Goal: Complete application form: Complete application form

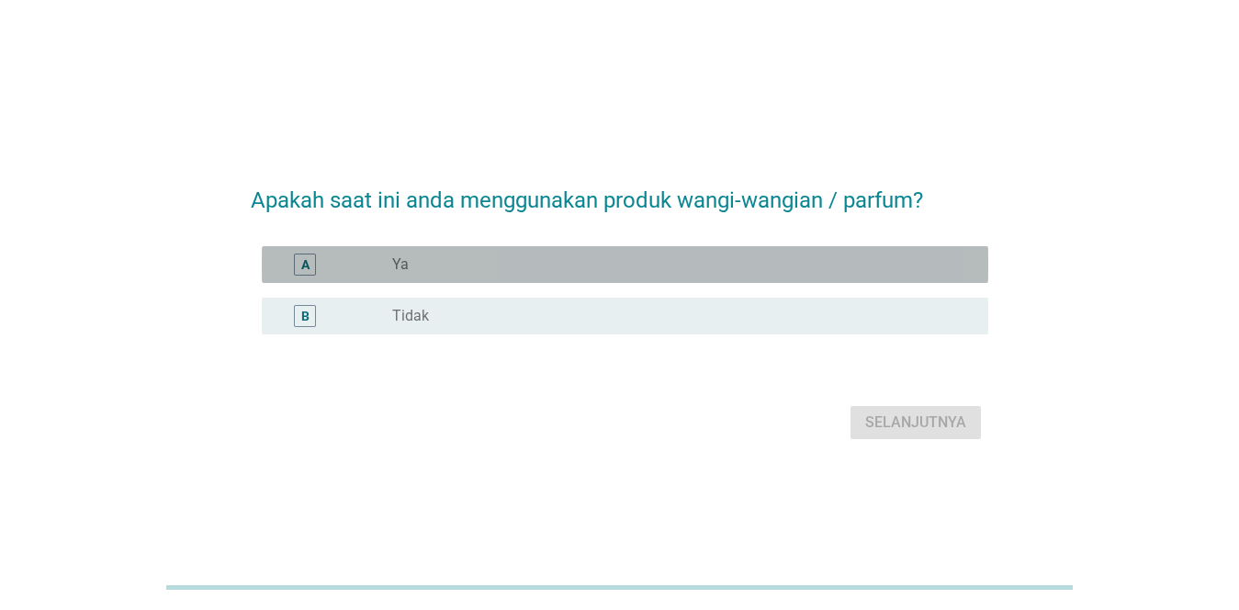
drag, startPoint x: 634, startPoint y: 251, endPoint x: 621, endPoint y: 255, distance: 13.6
click at [621, 255] on div "A radio_button_unchecked Ya" at bounding box center [625, 264] width 726 height 37
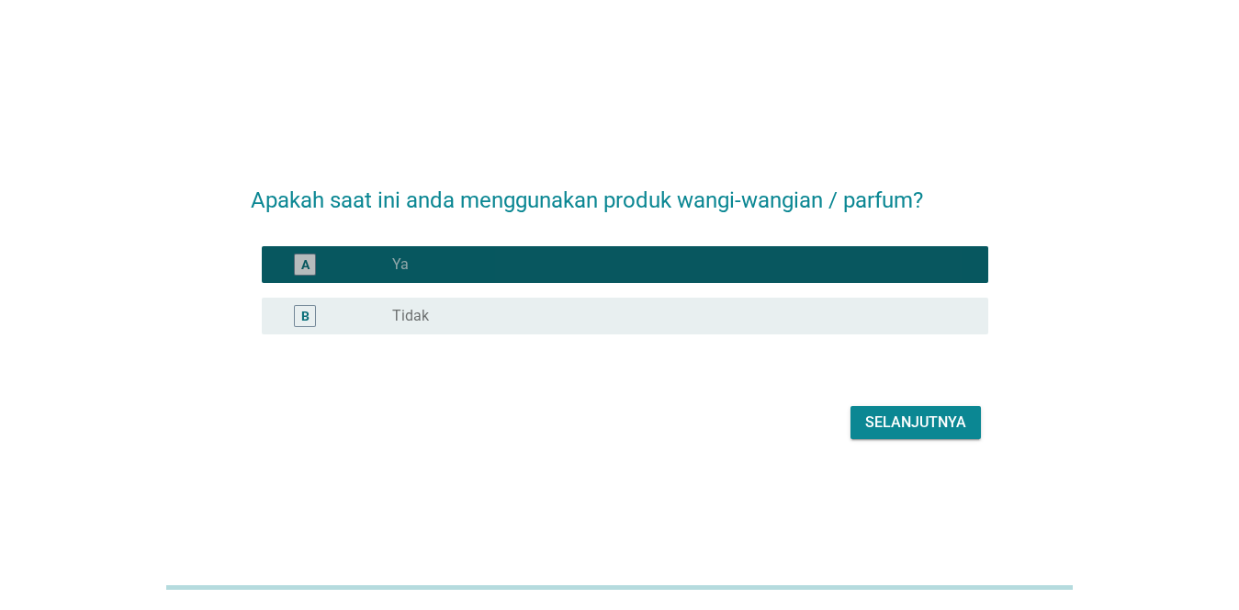
click at [621, 255] on div "radio_button_checked Ya" at bounding box center [675, 264] width 566 height 18
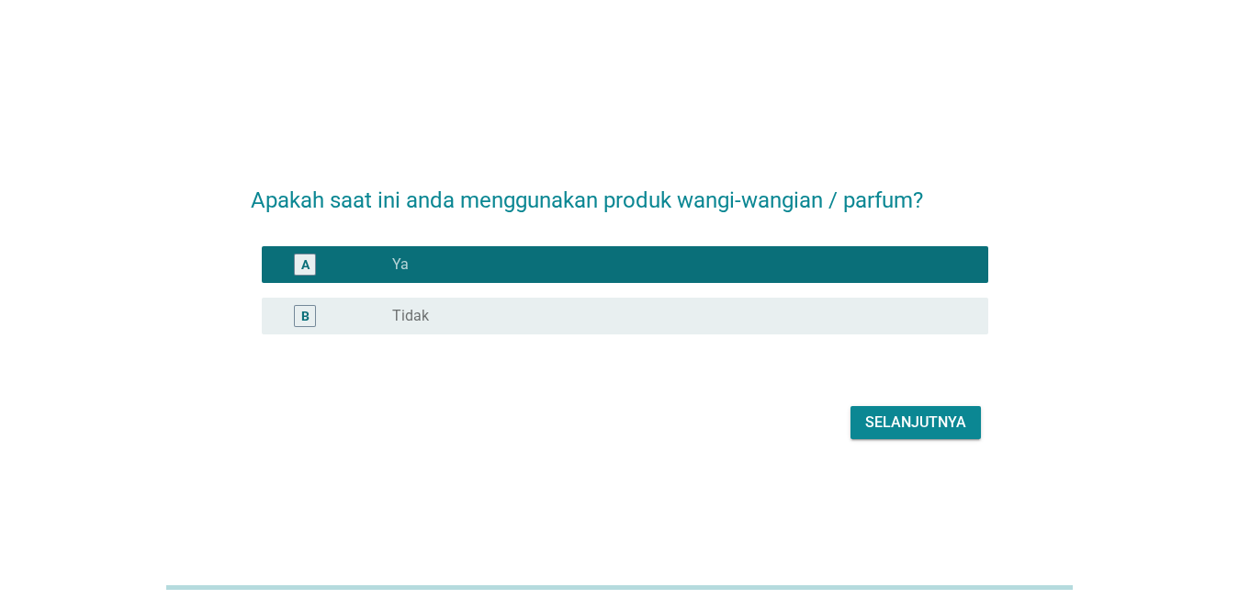
click at [881, 415] on div "Selanjutnya" at bounding box center [915, 422] width 101 height 22
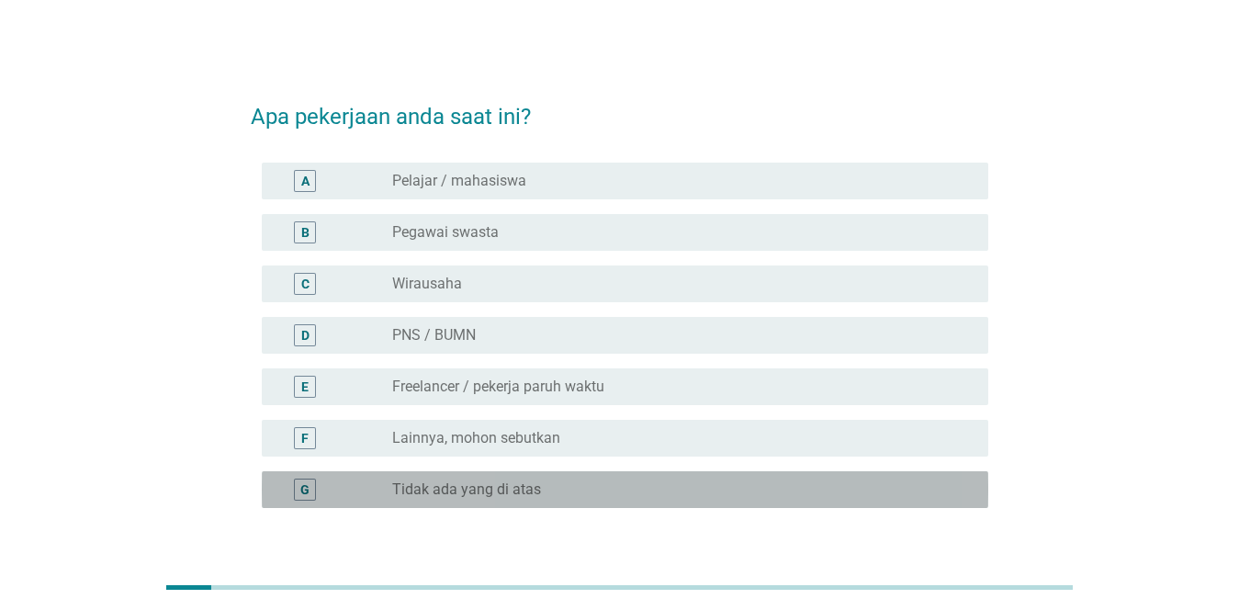
click at [611, 486] on div "radio_button_unchecked Tidak ada yang di atas" at bounding box center [675, 489] width 566 height 18
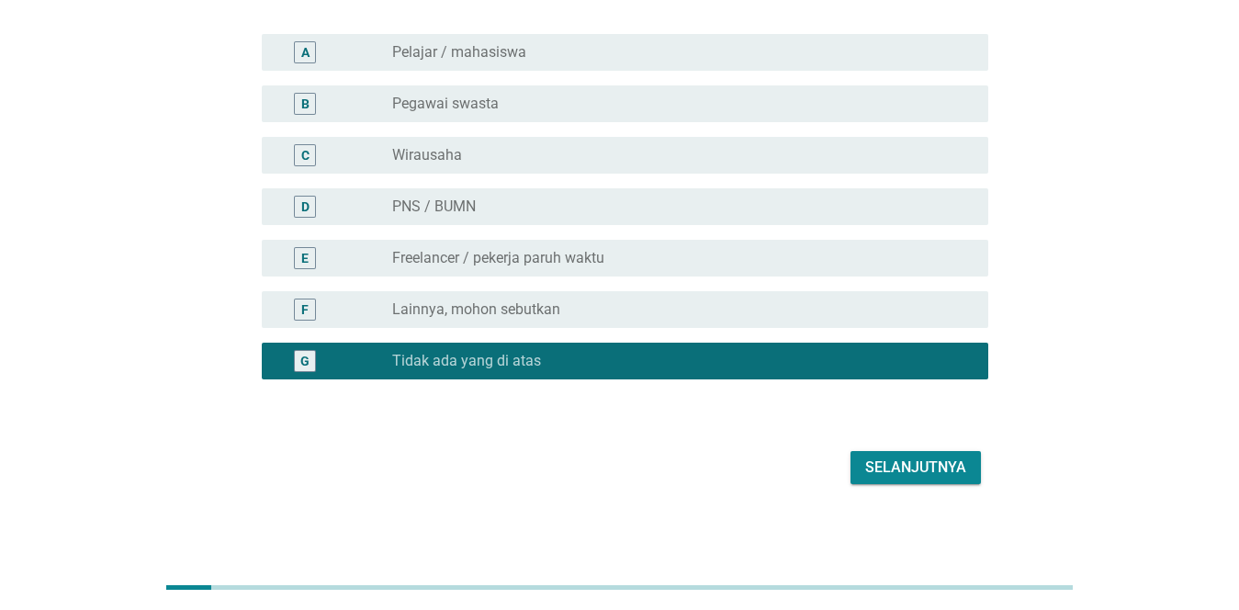
scroll to position [134, 0]
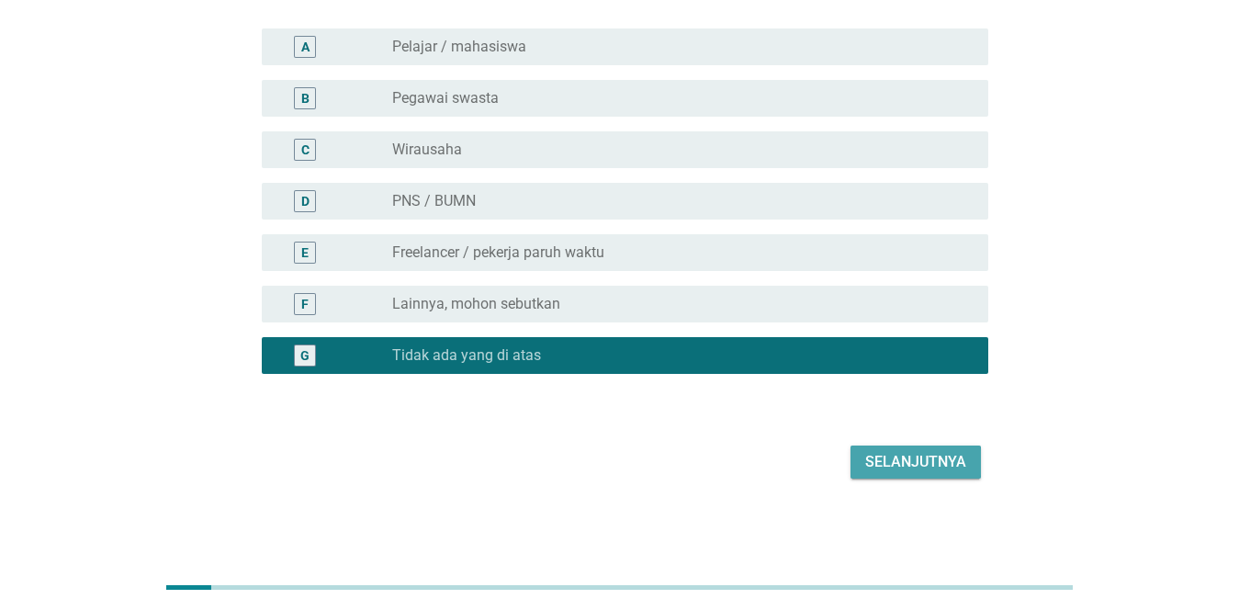
click at [898, 466] on div "Selanjutnya" at bounding box center [915, 462] width 101 height 22
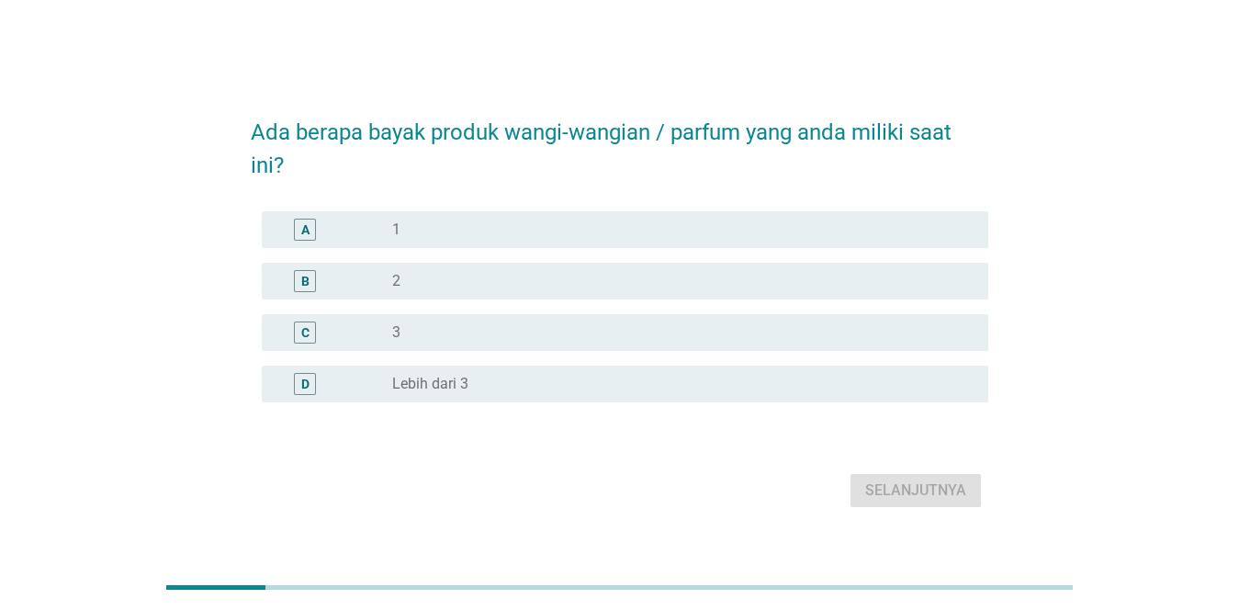
click at [562, 233] on div "radio_button_unchecked 1" at bounding box center [675, 229] width 566 height 18
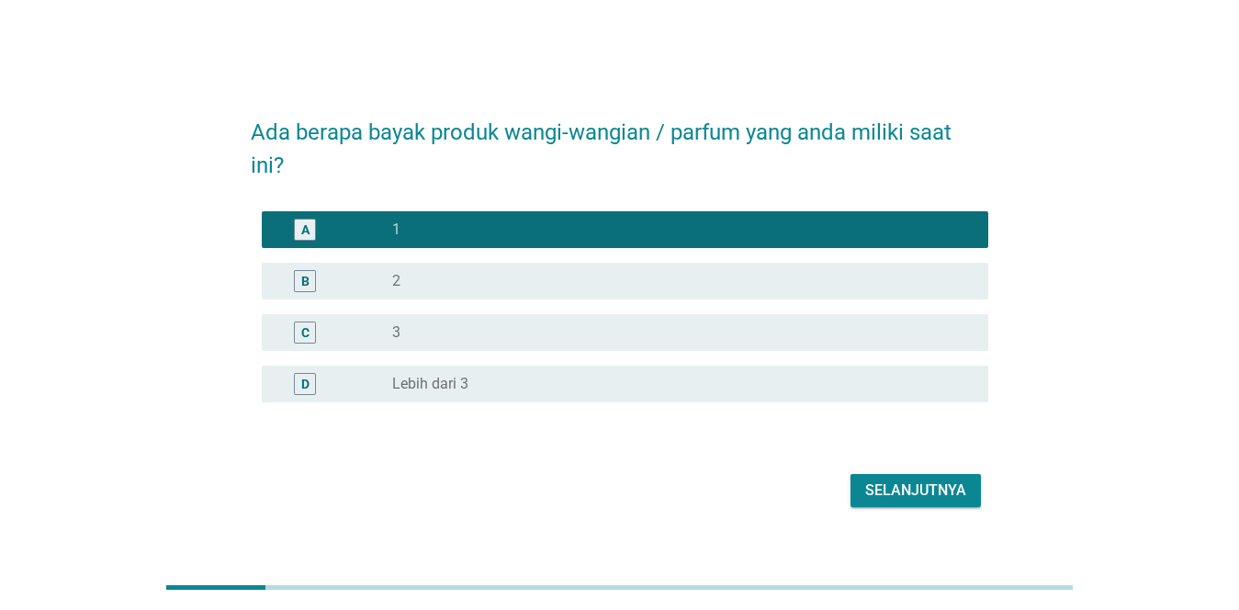
click at [901, 488] on div "Selanjutnya" at bounding box center [915, 490] width 101 height 22
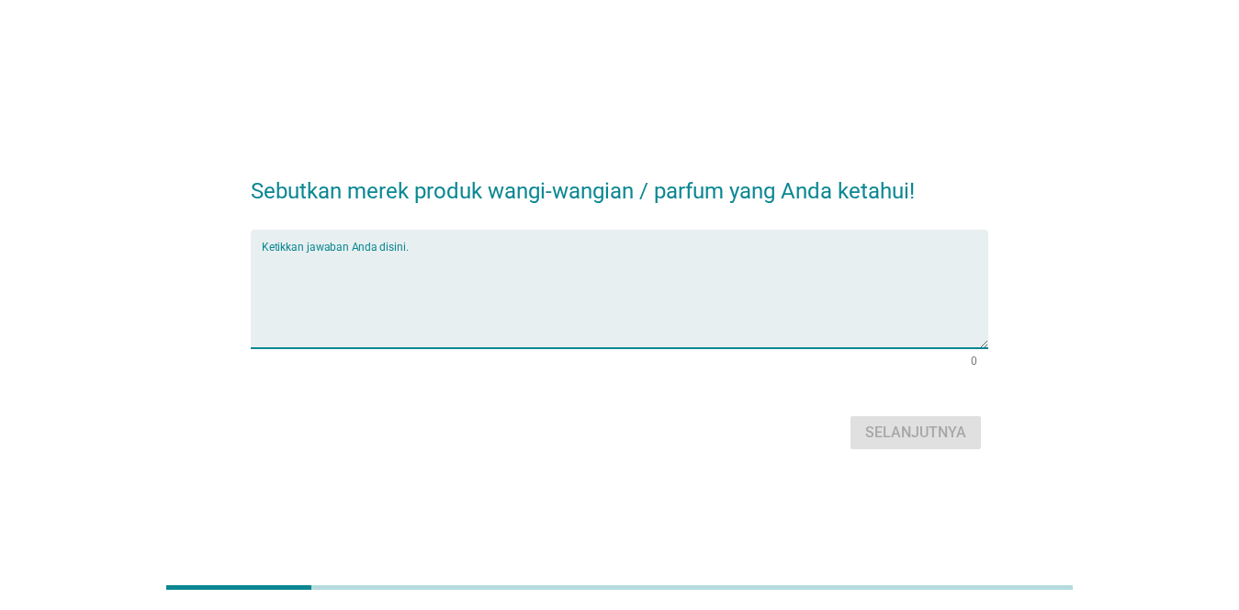
click at [647, 331] on textarea "Ketikkan jawaban Anda disini." at bounding box center [625, 300] width 726 height 96
type textarea "axe,pucelle,wardah,cusson"
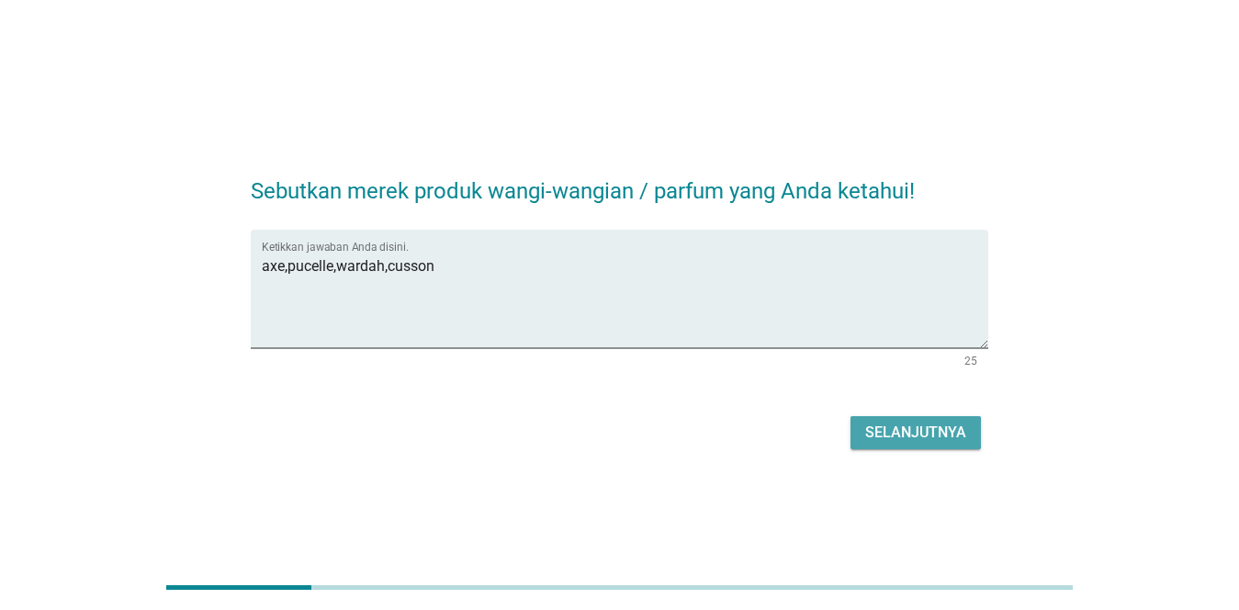
click at [950, 432] on div "Selanjutnya" at bounding box center [915, 432] width 101 height 22
click at [950, 432] on div "Selanjutnya" at bounding box center [619, 432] width 737 height 44
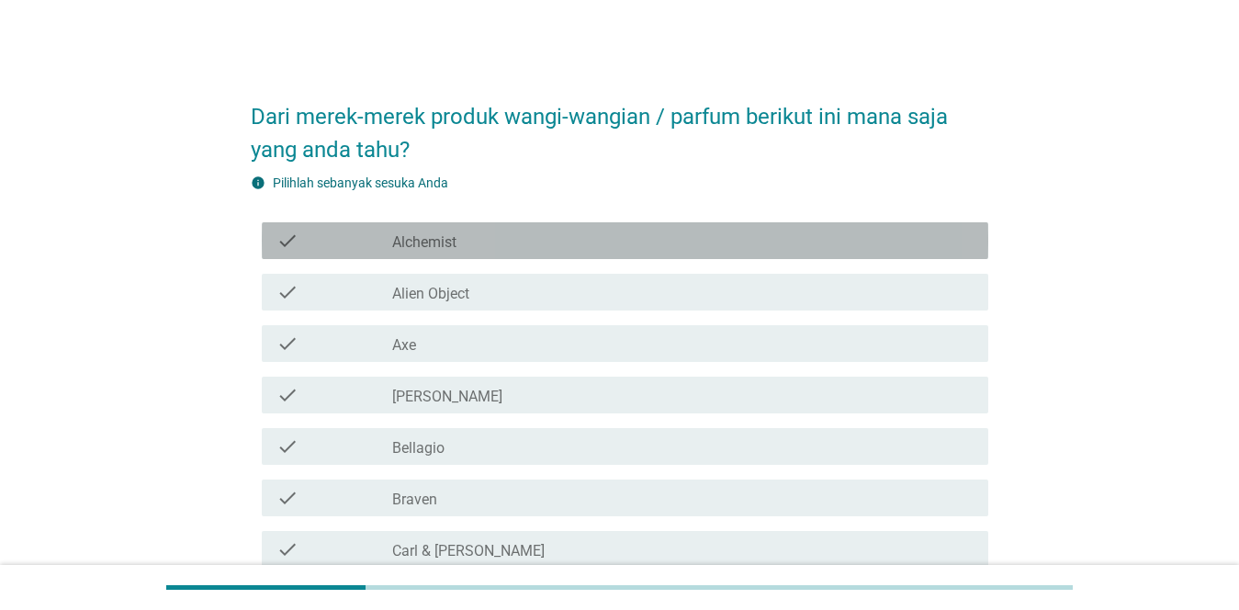
click at [593, 250] on div "check_box_outline_blank Alchemist" at bounding box center [682, 241] width 581 height 22
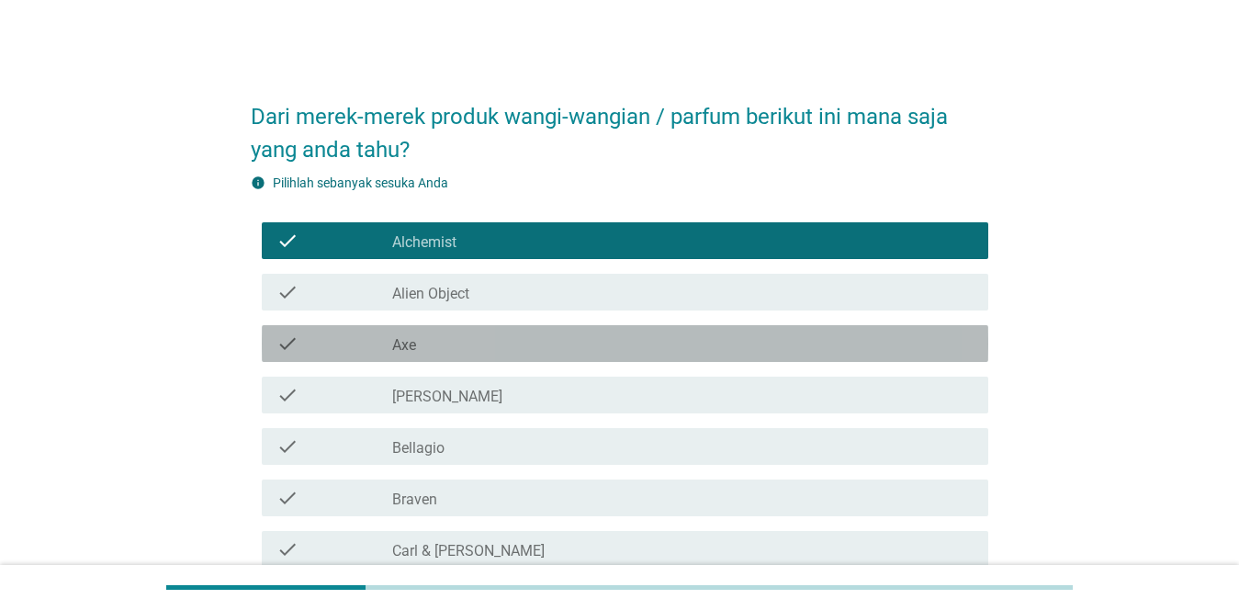
click at [587, 353] on div "check_box_outline_blank Axe" at bounding box center [682, 343] width 581 height 22
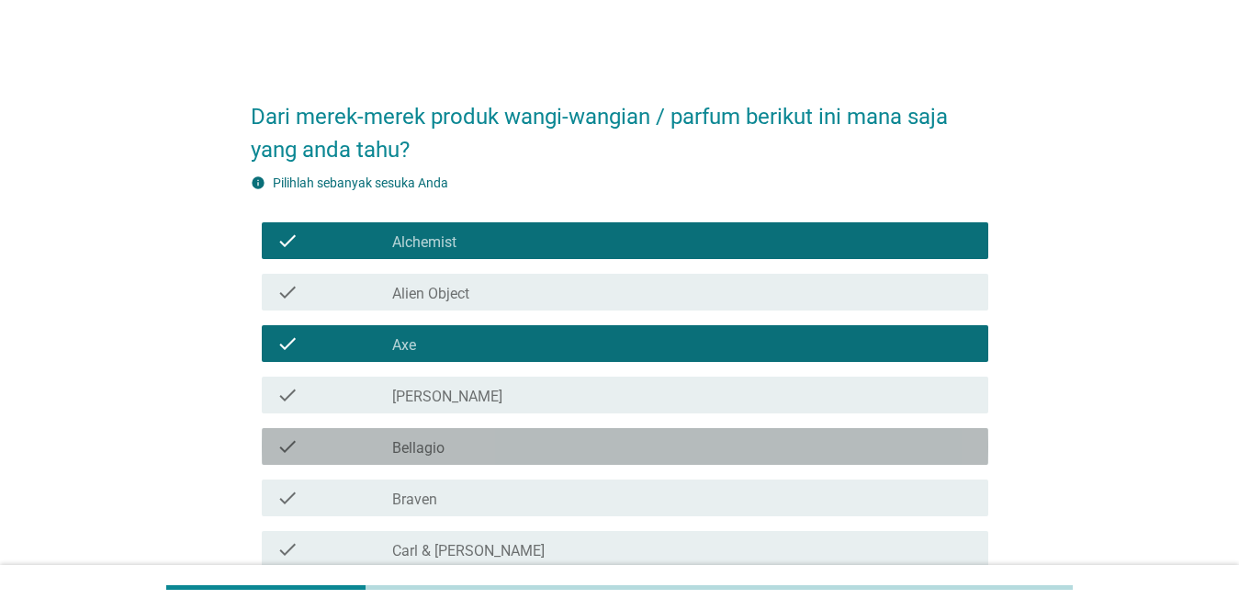
click at [587, 443] on div "check_box_outline_blank Bellagio" at bounding box center [682, 446] width 581 height 22
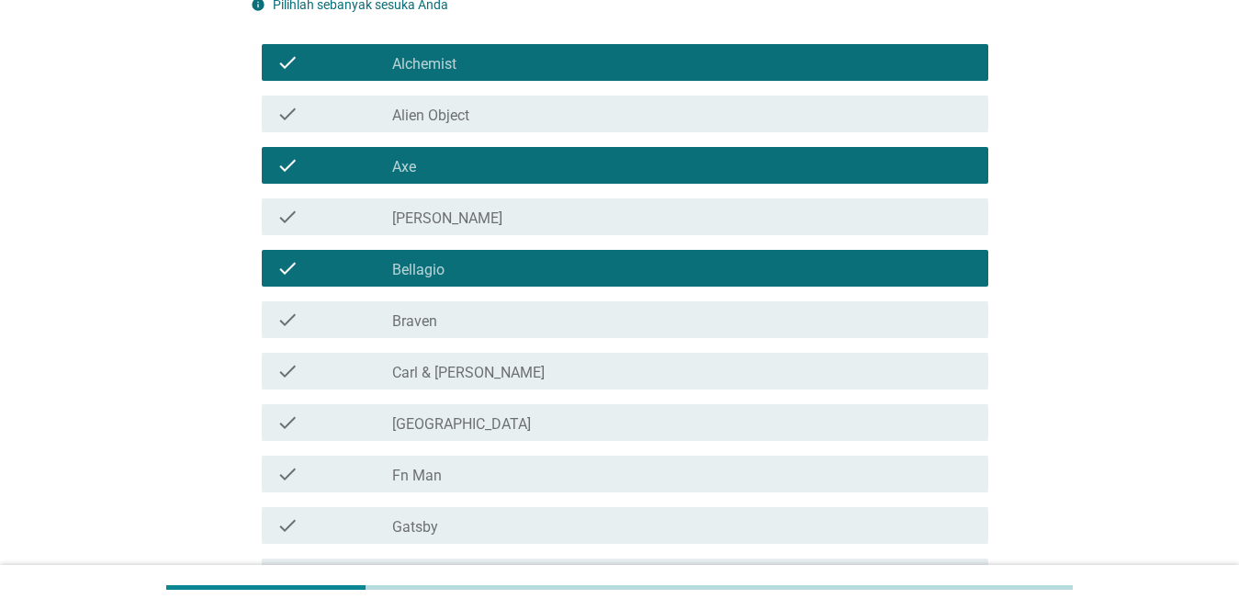
scroll to position [311, 0]
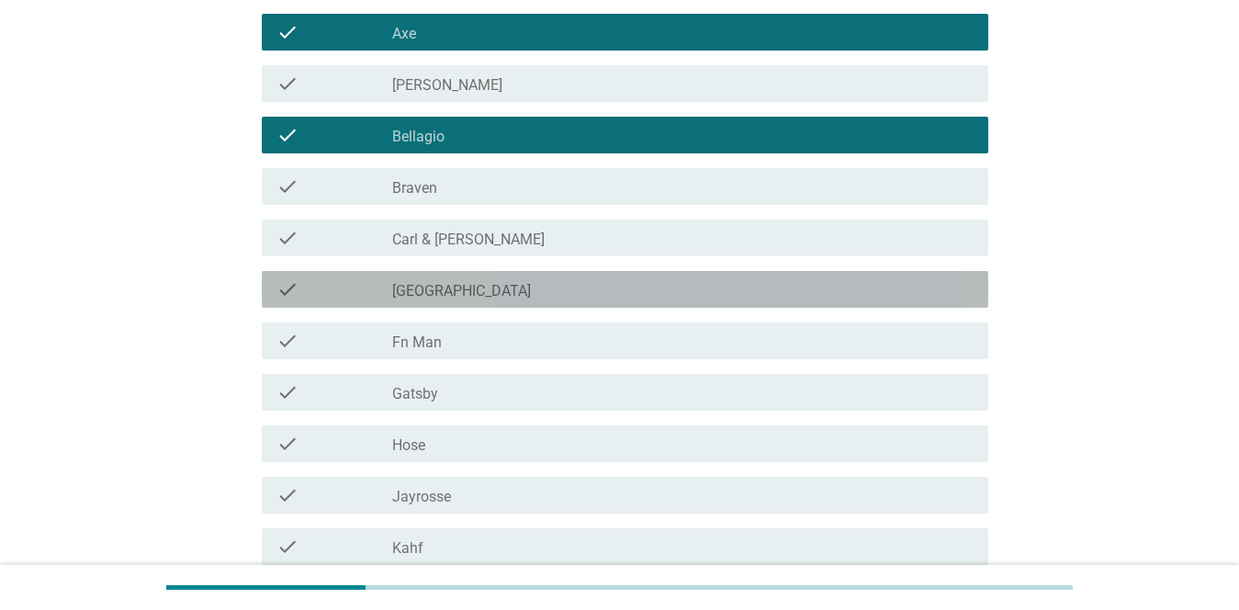
click at [540, 279] on div "check_box_outline_blank [GEOGRAPHIC_DATA]" at bounding box center [682, 289] width 581 height 22
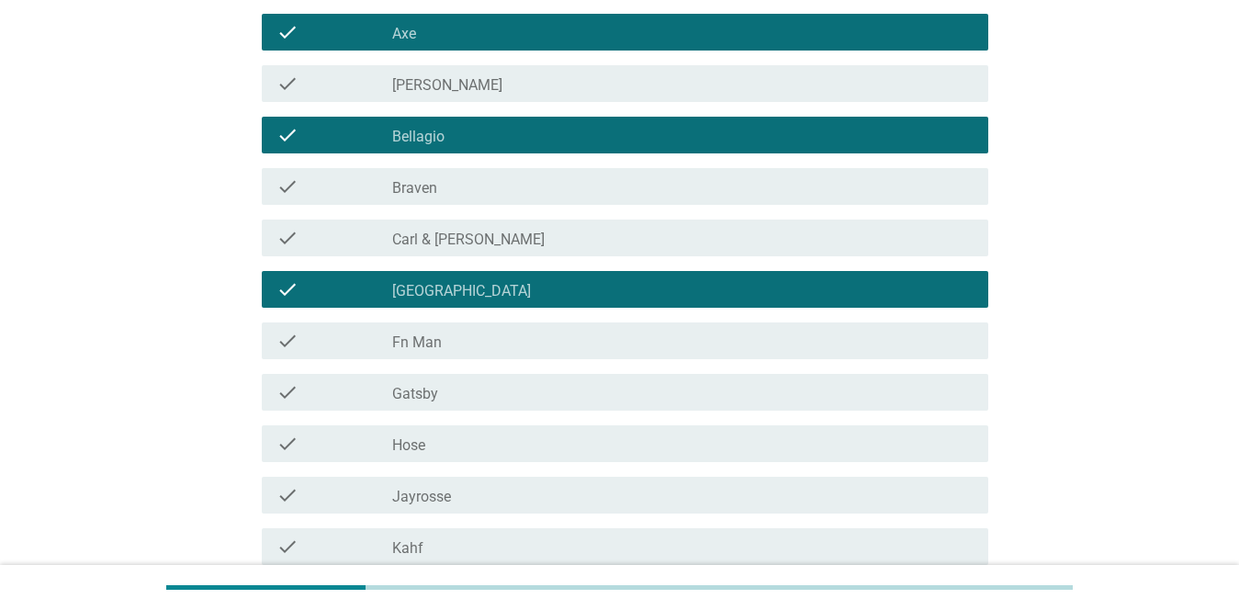
click at [508, 388] on div "check_box_outline_blank Gatsby" at bounding box center [682, 392] width 581 height 22
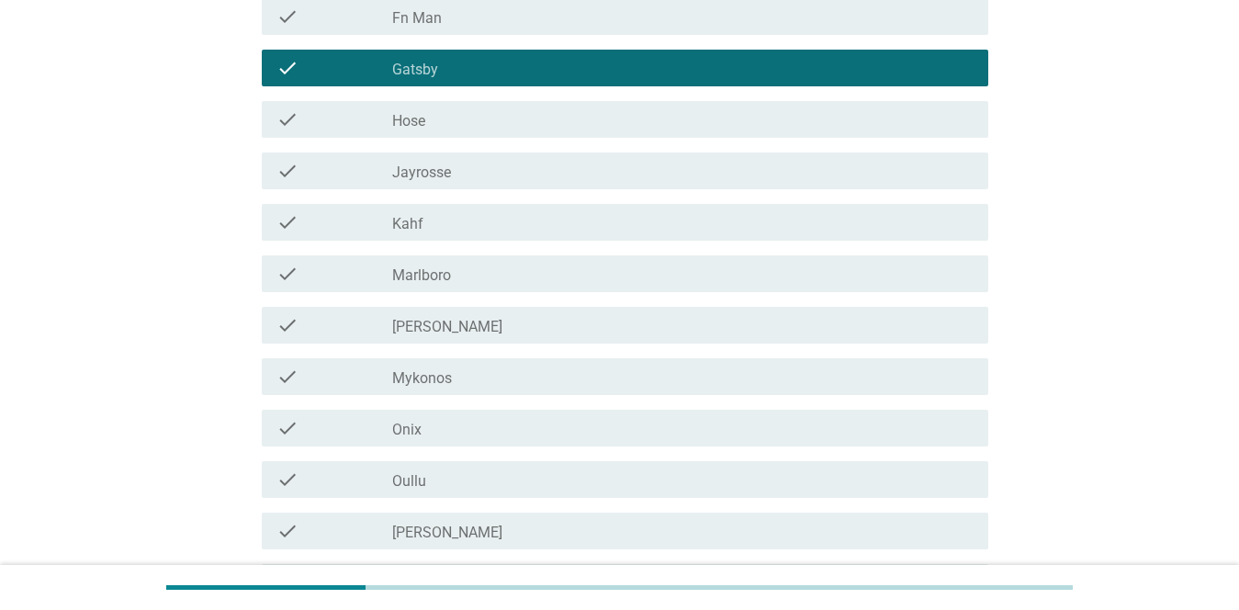
scroll to position [643, 0]
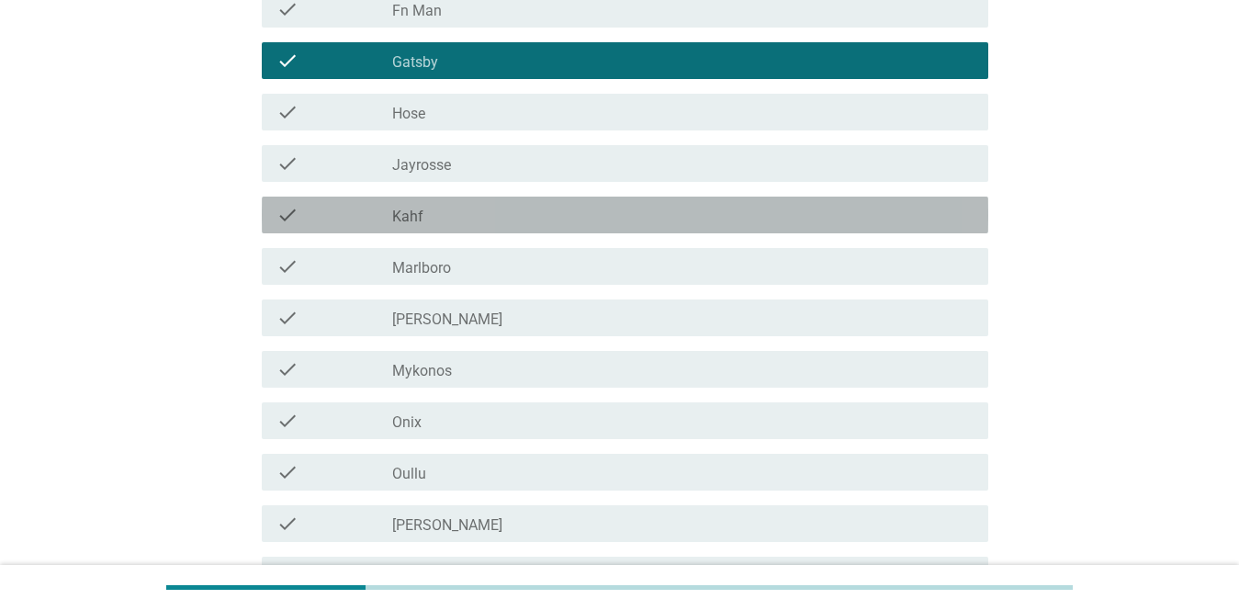
click at [511, 219] on div "check_box_outline_blank Kahf" at bounding box center [682, 215] width 581 height 22
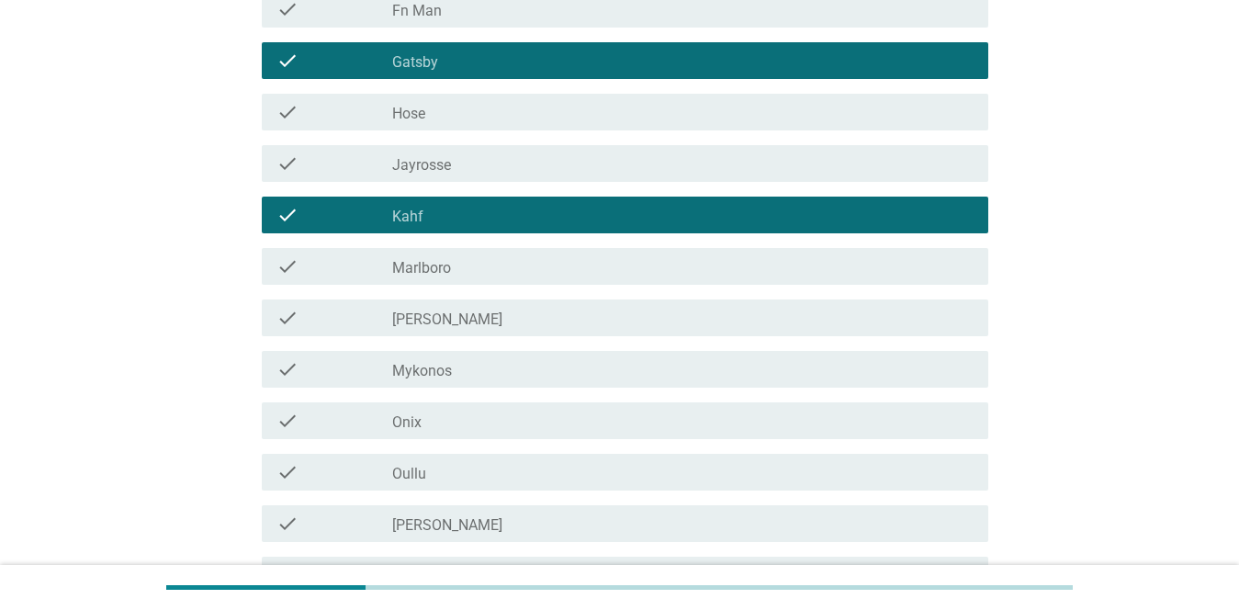
click at [512, 260] on div "check_box_outline_blank Marlboro" at bounding box center [682, 266] width 581 height 22
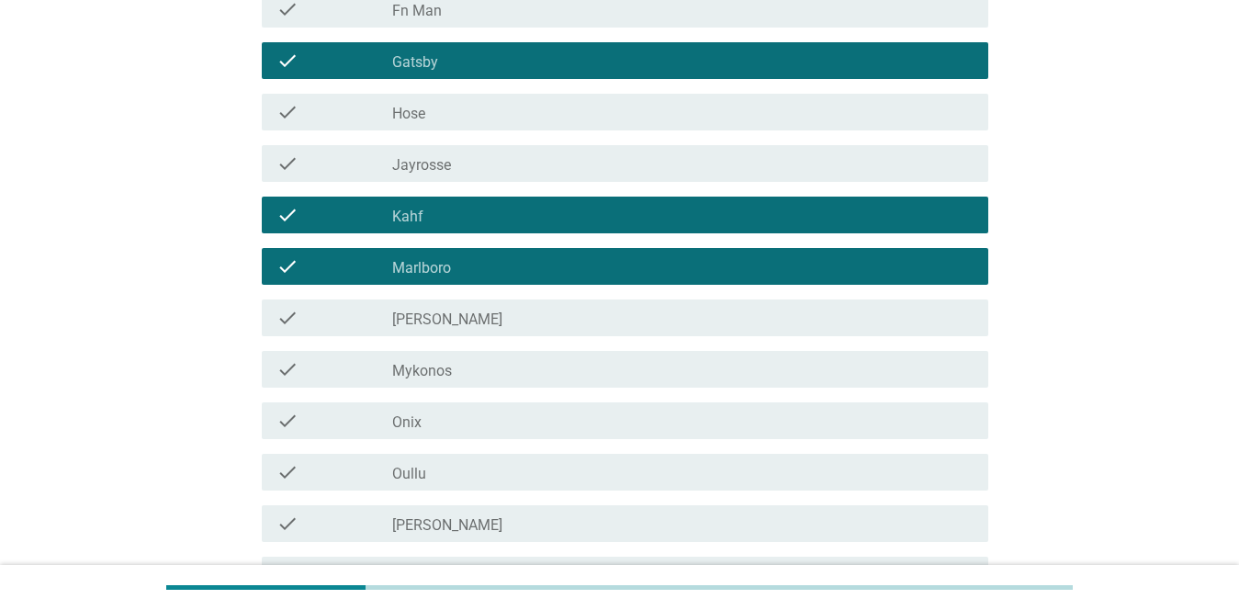
click at [519, 330] on div "check check_box_outline_blank [PERSON_NAME]" at bounding box center [625, 317] width 726 height 37
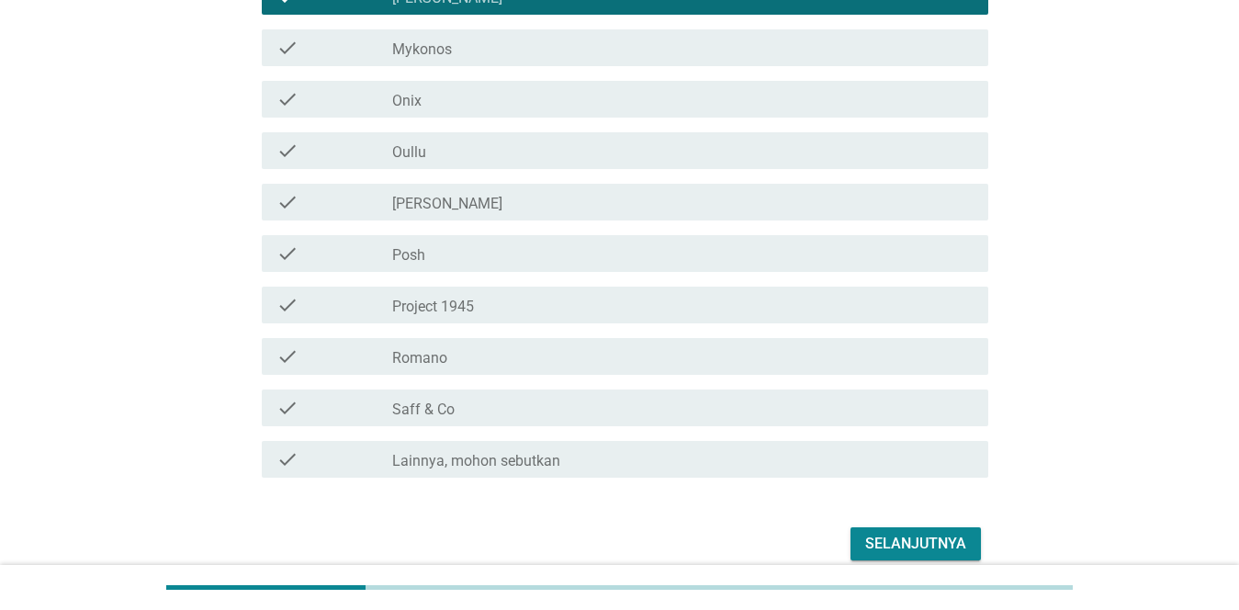
scroll to position [1010, 0]
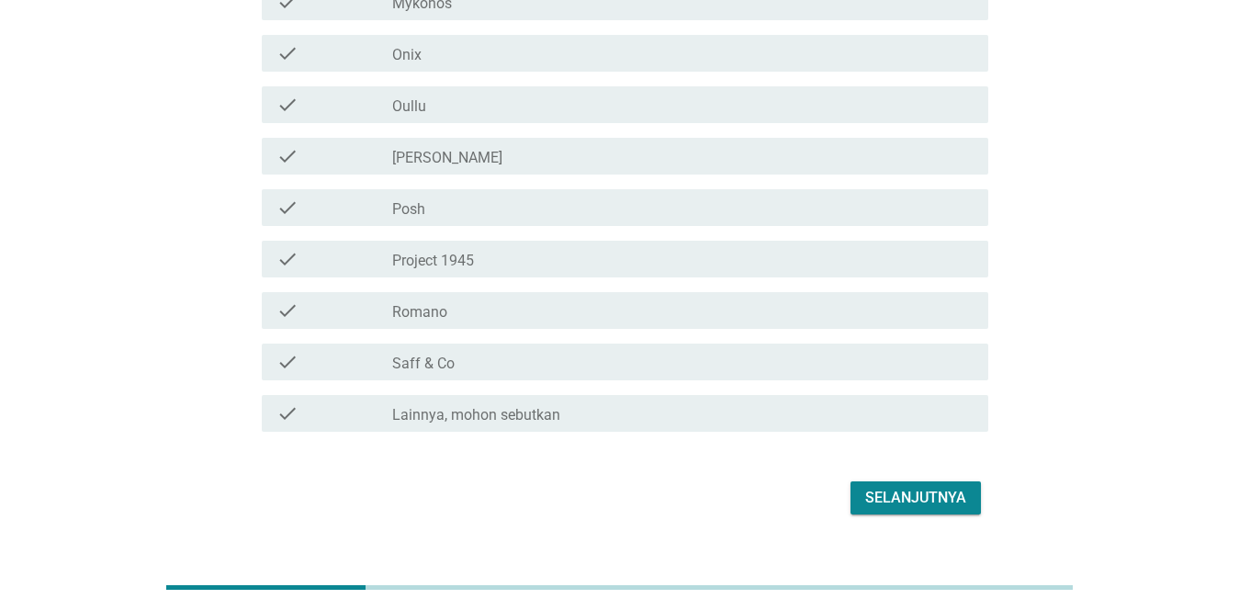
click at [543, 213] on div "check_box_outline_blank Posh" at bounding box center [682, 207] width 581 height 22
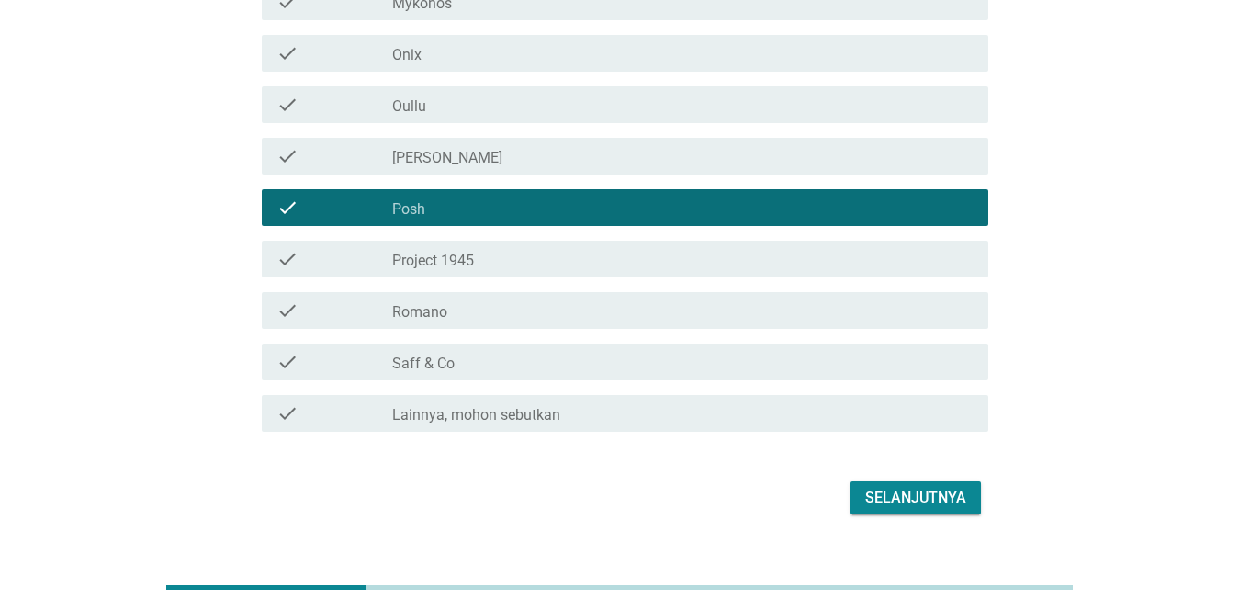
click at [935, 489] on div "Selanjutnya" at bounding box center [915, 498] width 101 height 22
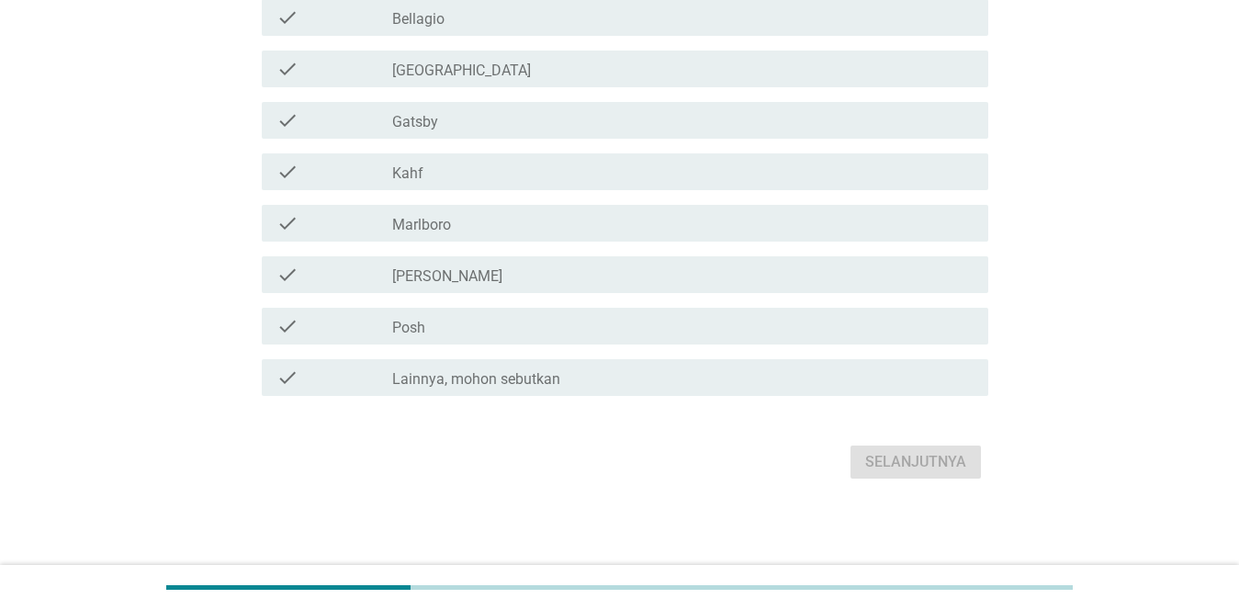
scroll to position [0, 0]
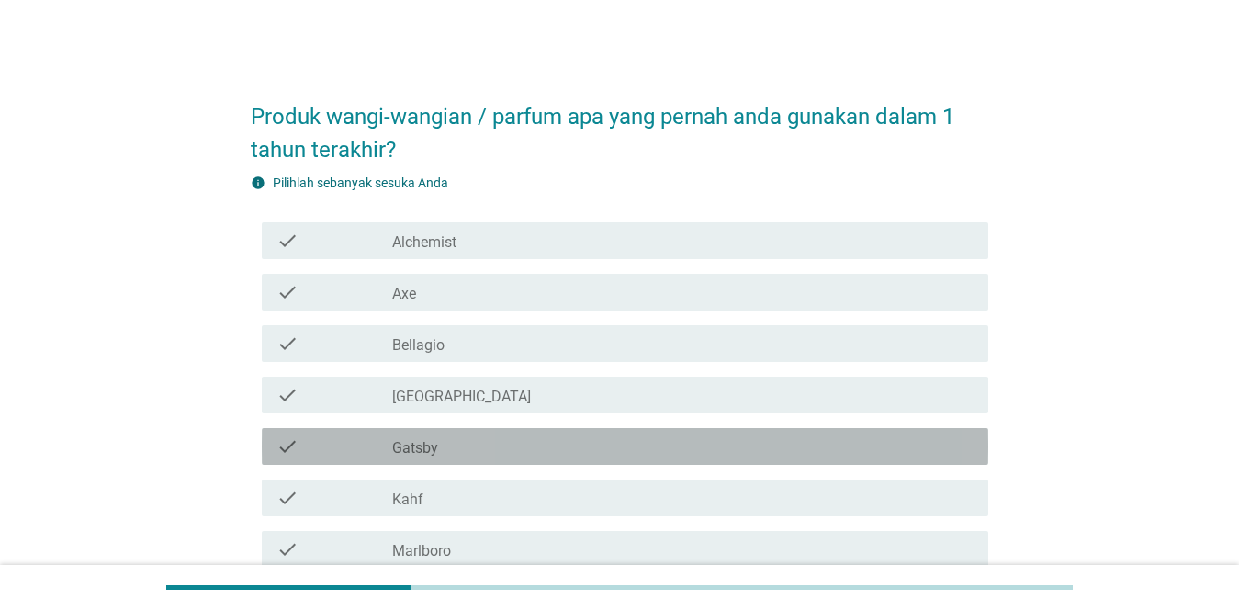
click at [600, 454] on div "check_box_outline_blank Gatsby" at bounding box center [682, 446] width 581 height 22
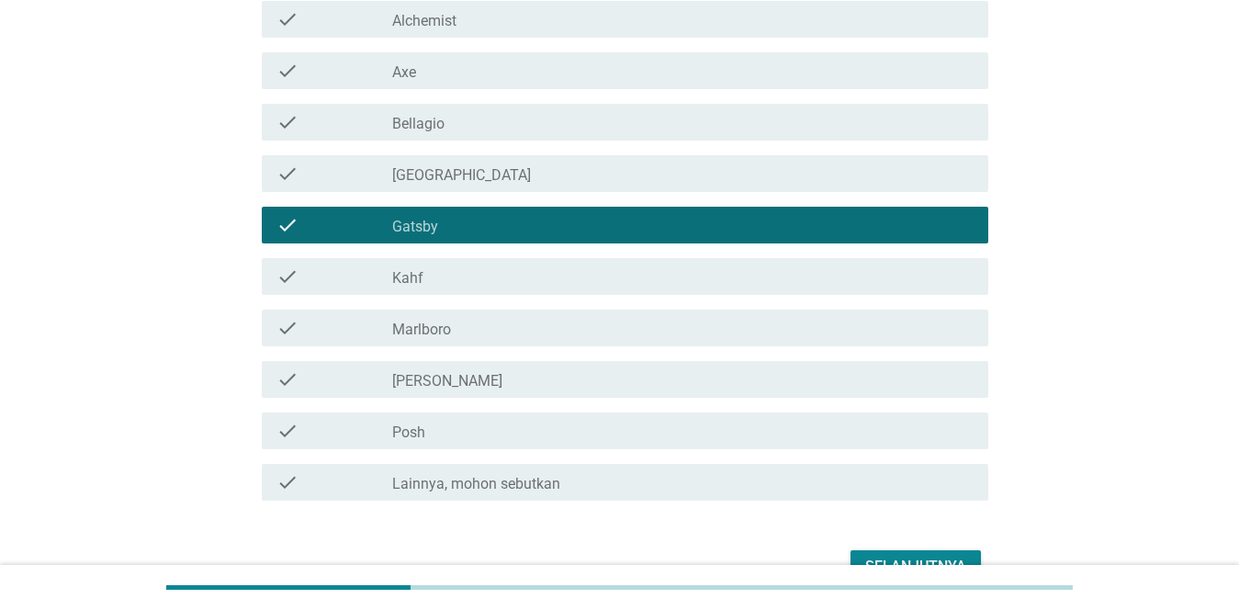
scroll to position [326, 0]
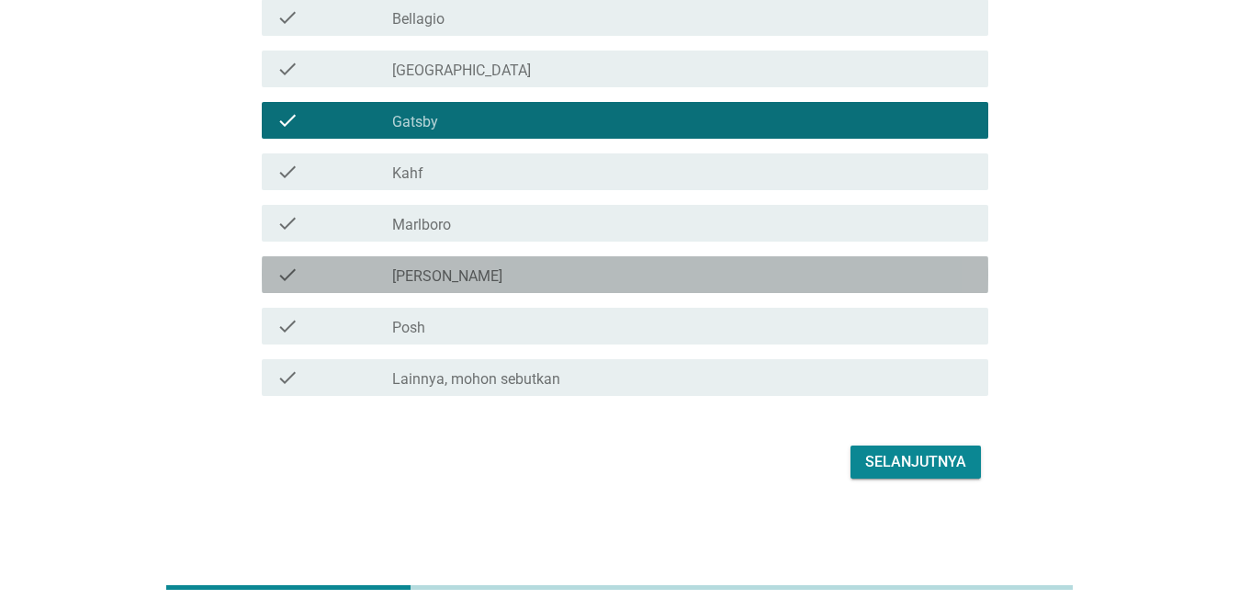
click at [798, 278] on div "check_box_outline_blank [PERSON_NAME]" at bounding box center [682, 275] width 581 height 22
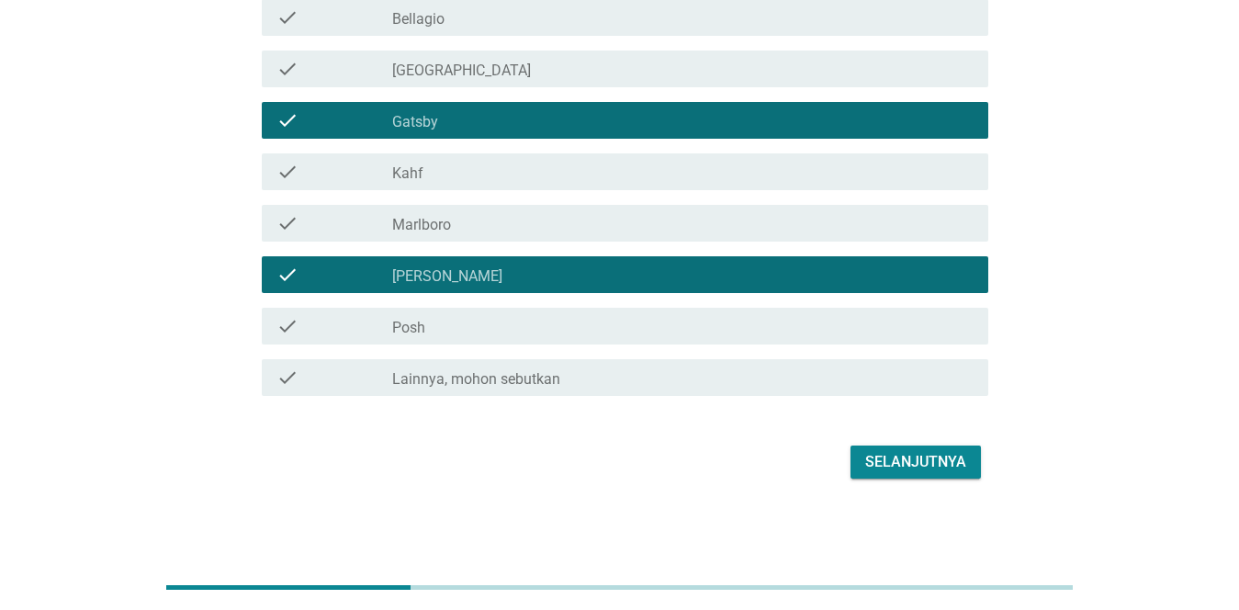
click at [932, 472] on div "Selanjutnya" at bounding box center [915, 462] width 101 height 22
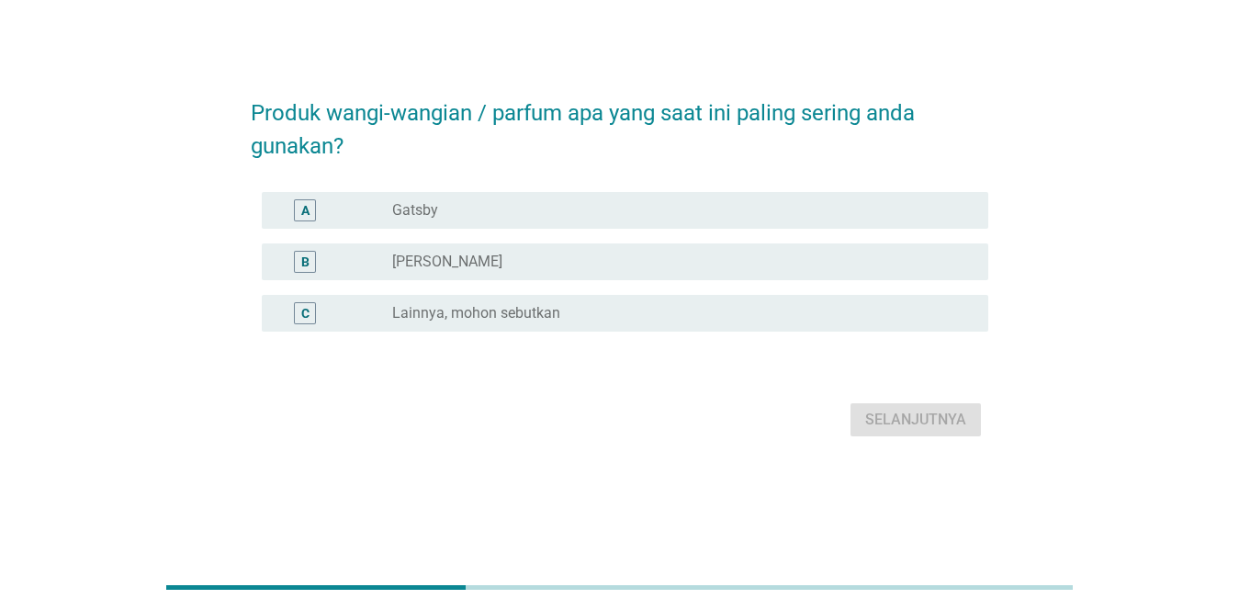
scroll to position [0, 0]
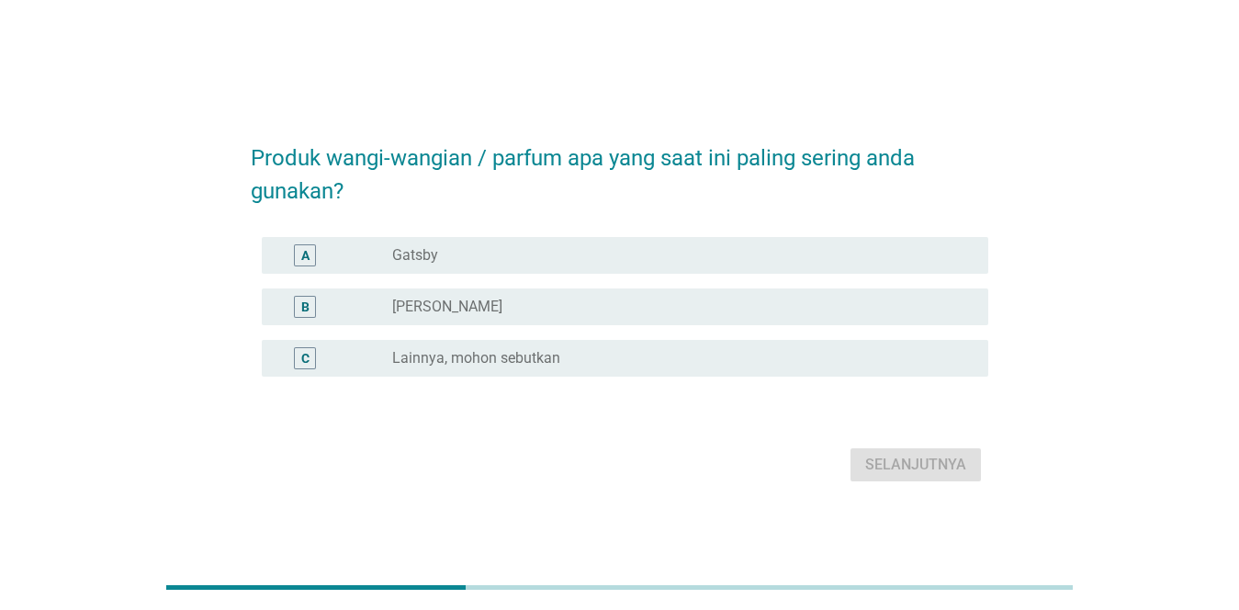
click at [565, 305] on div "radio_button_unchecked [PERSON_NAME]" at bounding box center [675, 306] width 566 height 18
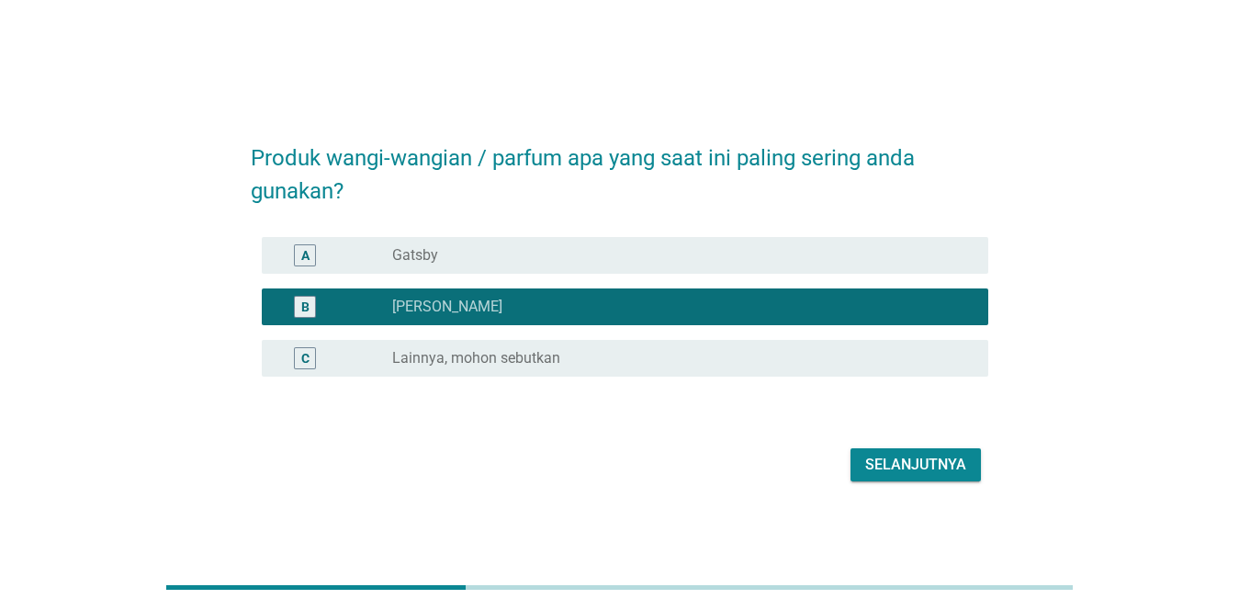
click at [908, 482] on div "Selanjutnya" at bounding box center [619, 465] width 737 height 44
click at [908, 477] on button "Selanjutnya" at bounding box center [915, 464] width 130 height 33
click at [908, 477] on div "Selanjutnya" at bounding box center [619, 465] width 737 height 44
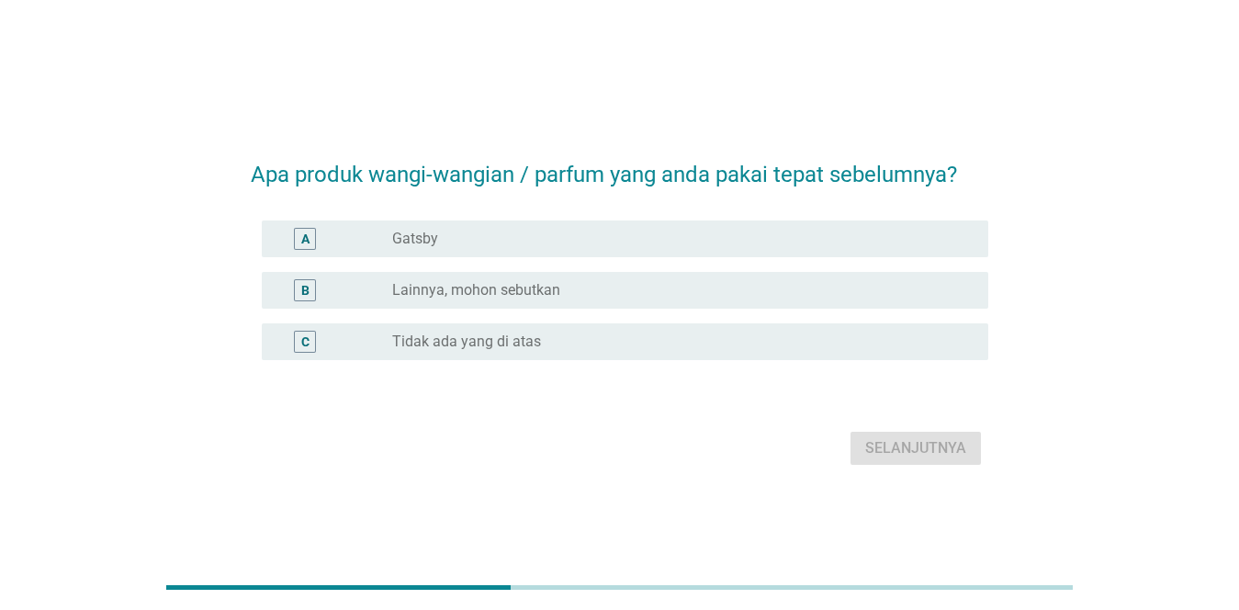
click at [701, 248] on div "radio_button_unchecked Gatsby" at bounding box center [682, 239] width 581 height 22
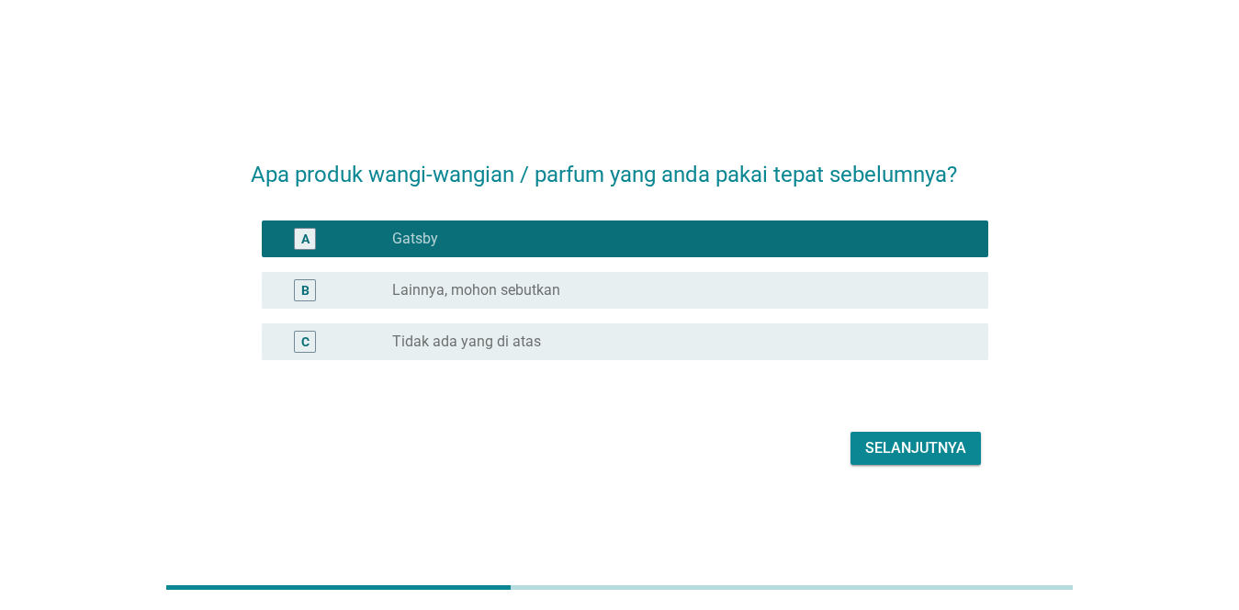
click at [870, 432] on button "Selanjutnya" at bounding box center [915, 448] width 130 height 33
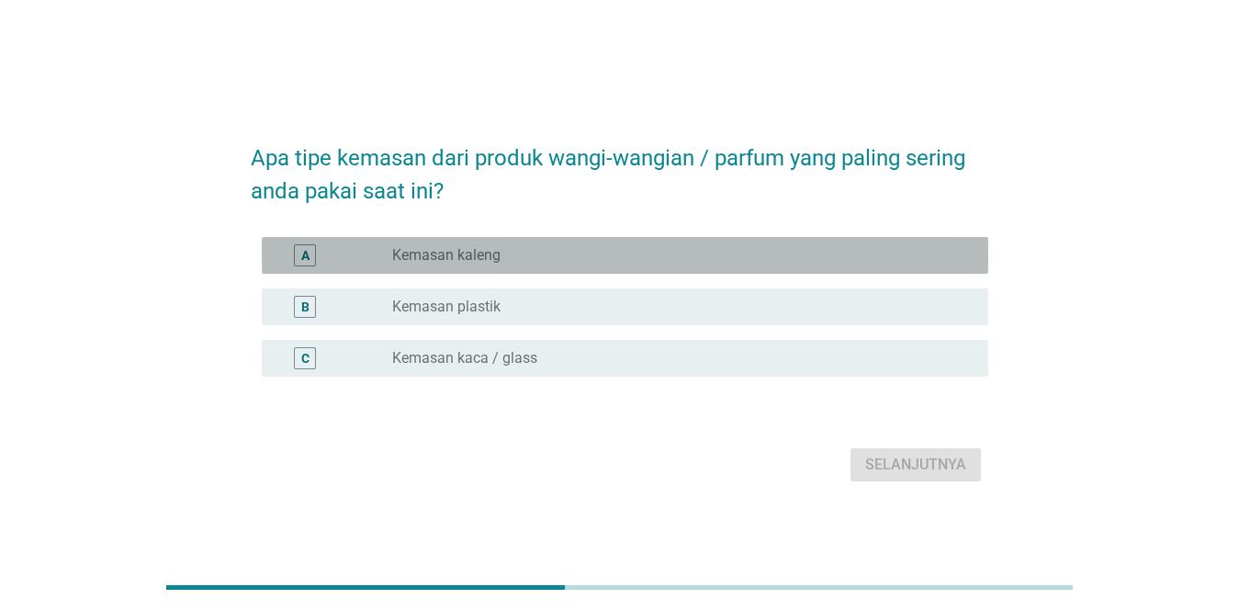
click at [622, 249] on div "radio_button_unchecked Kemasan kaleng" at bounding box center [675, 255] width 566 height 18
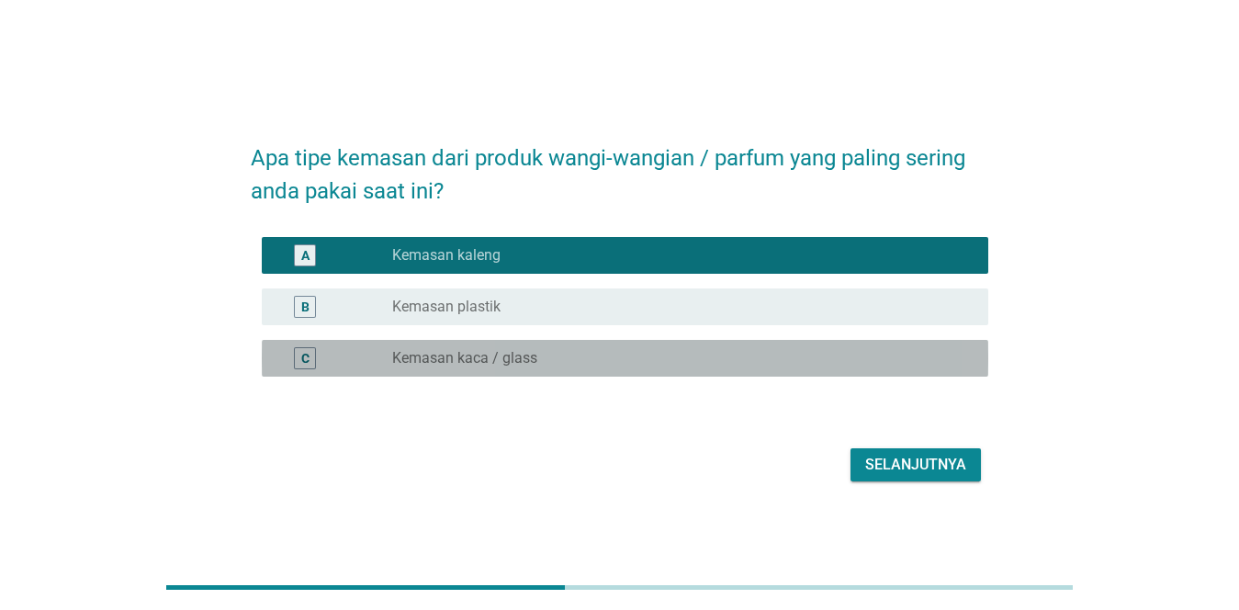
click at [645, 342] on div "C radio_button_unchecked Kemasan kaca / glass" at bounding box center [625, 358] width 726 height 37
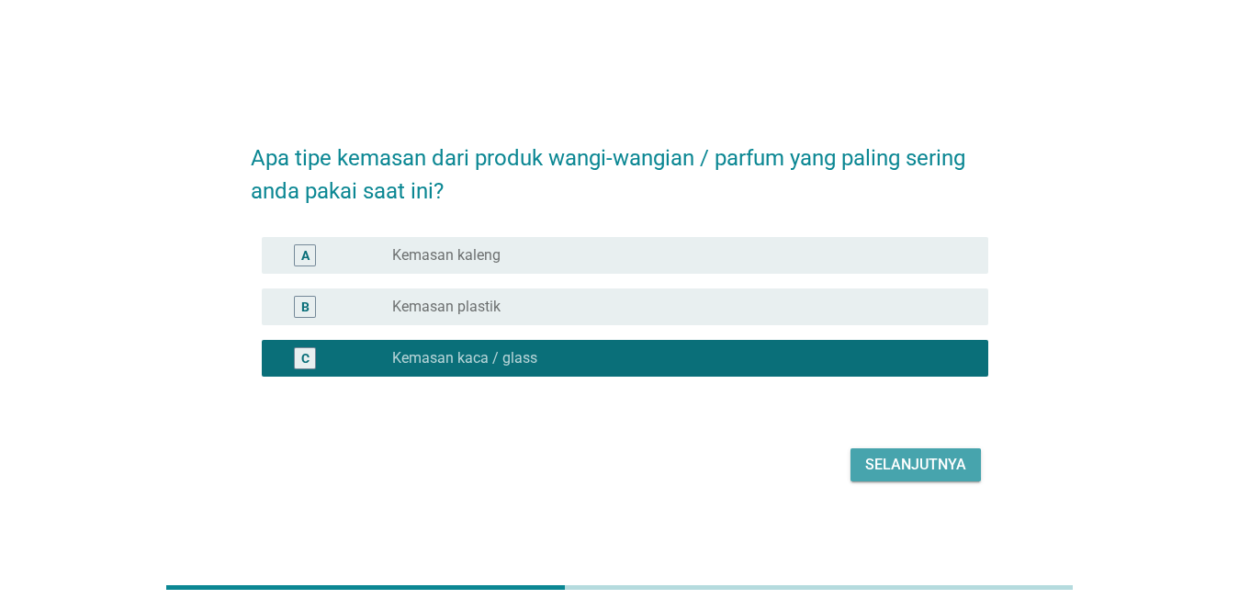
click at [893, 464] on div "Selanjutnya" at bounding box center [915, 465] width 101 height 22
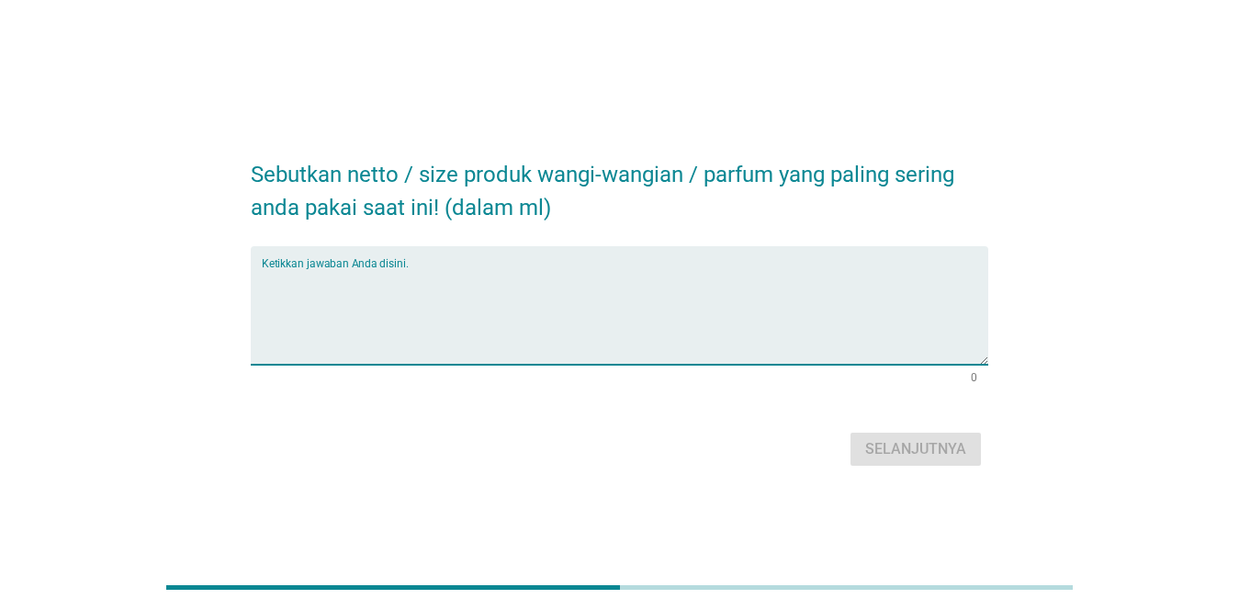
click at [724, 308] on textarea "Ketikkan jawaban Anda disini." at bounding box center [625, 316] width 726 height 96
type textarea "60ml"
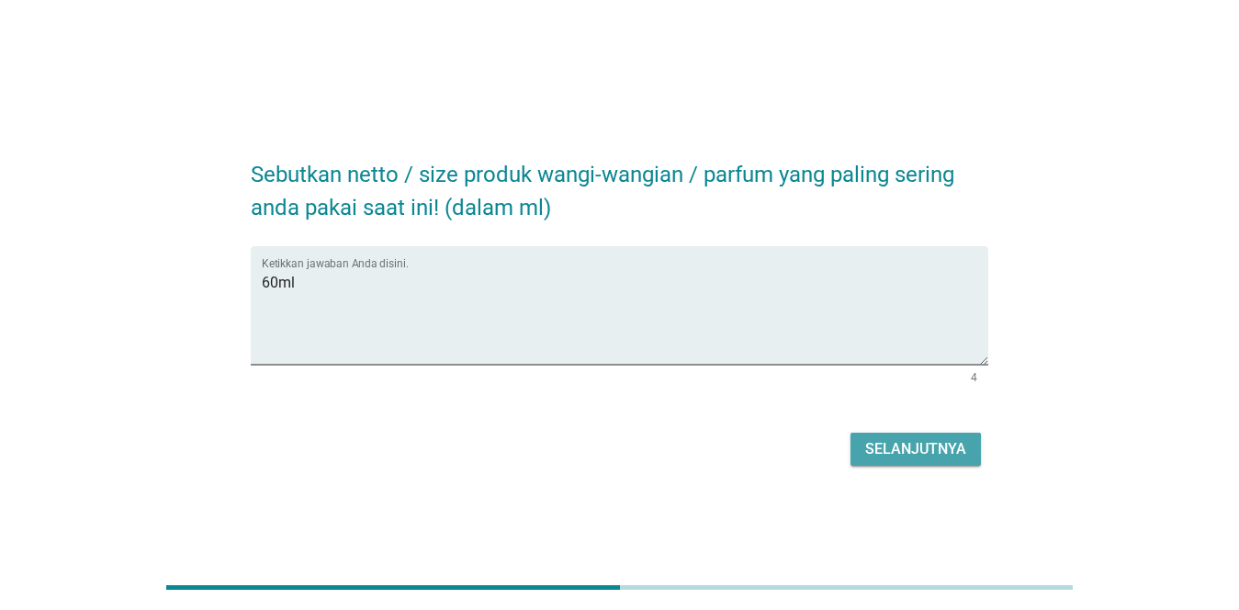
click at [928, 446] on div "Selanjutnya" at bounding box center [915, 449] width 101 height 22
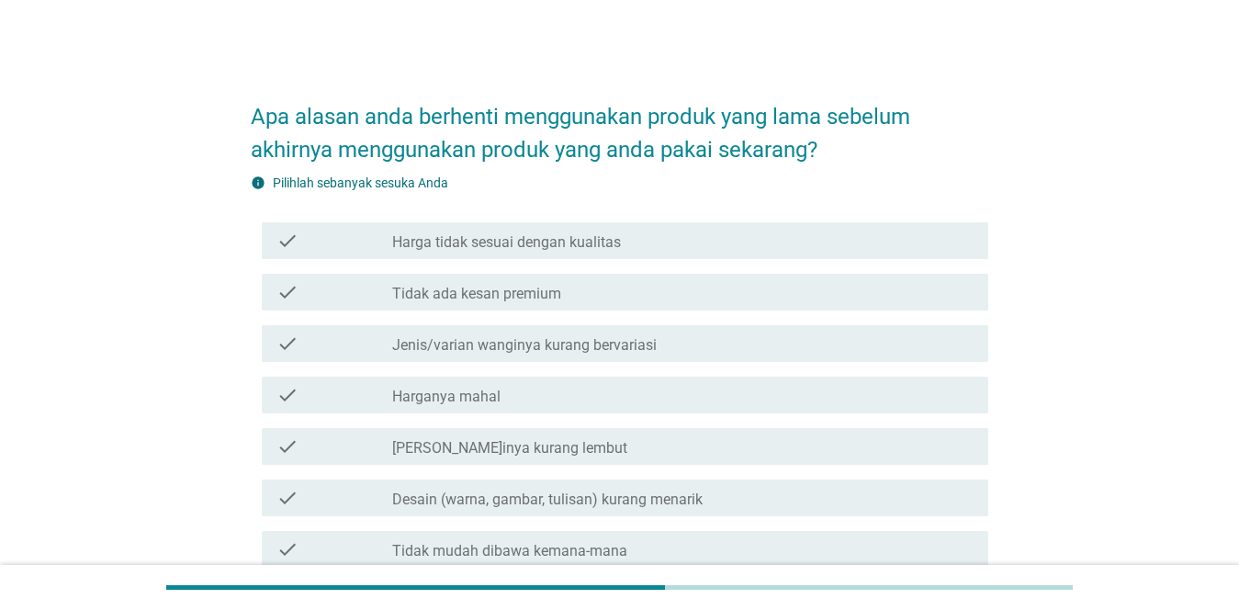
click at [909, 223] on div "check check_box_outline_blank Harga tidak sesuai dengan kualitas" at bounding box center [625, 240] width 726 height 37
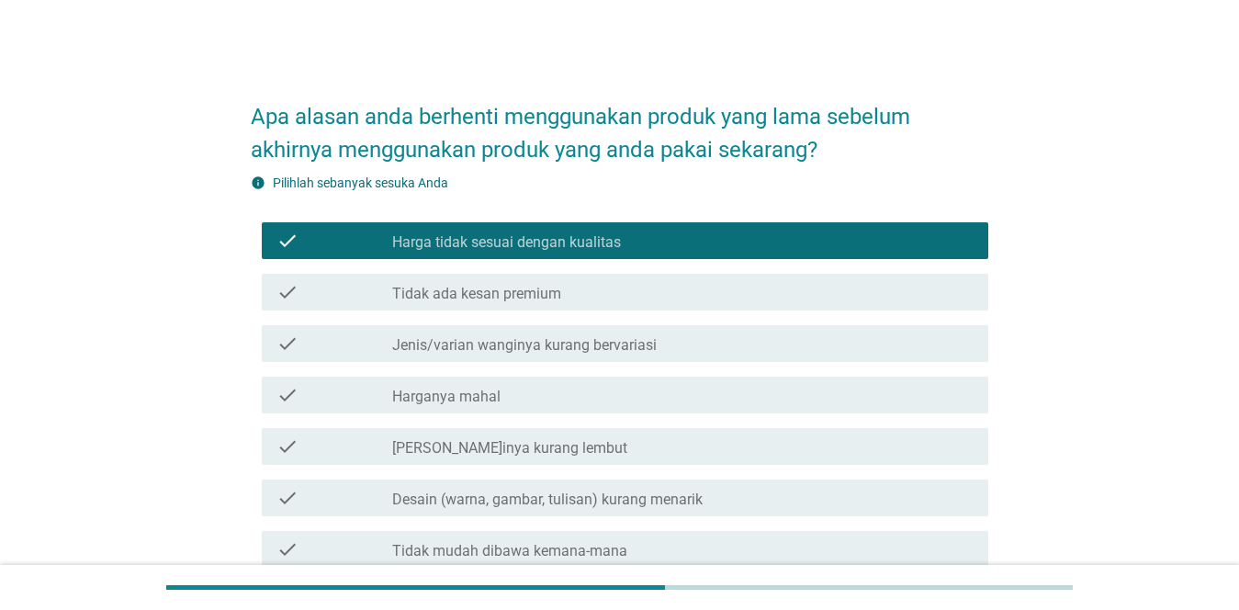
click at [892, 292] on div "check_box_outline_blank Tidak ada kesan premium" at bounding box center [682, 292] width 581 height 22
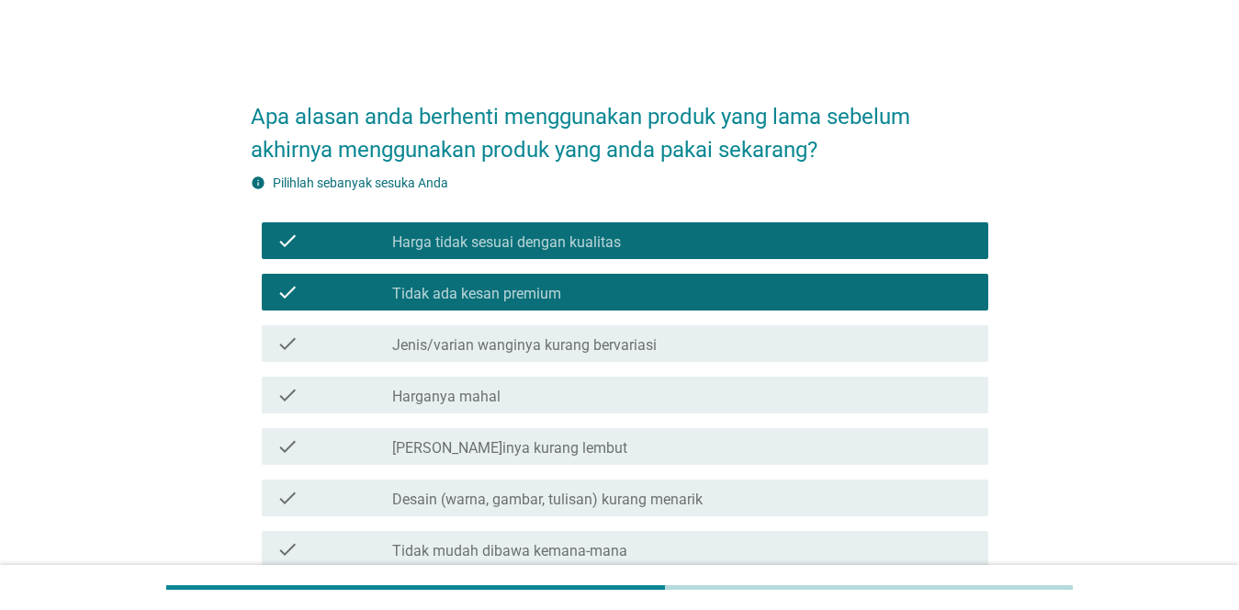
click at [892, 333] on div "check_box_outline_blank Jenis/varian wanginya kurang bervariasi" at bounding box center [682, 343] width 581 height 22
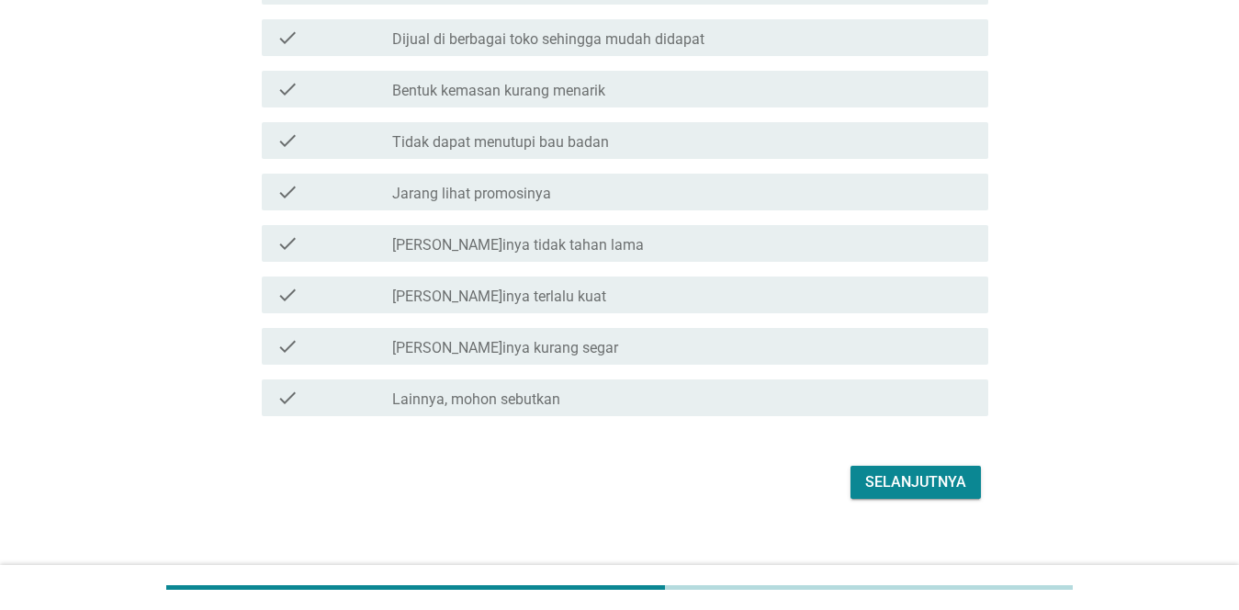
scroll to position [735, 0]
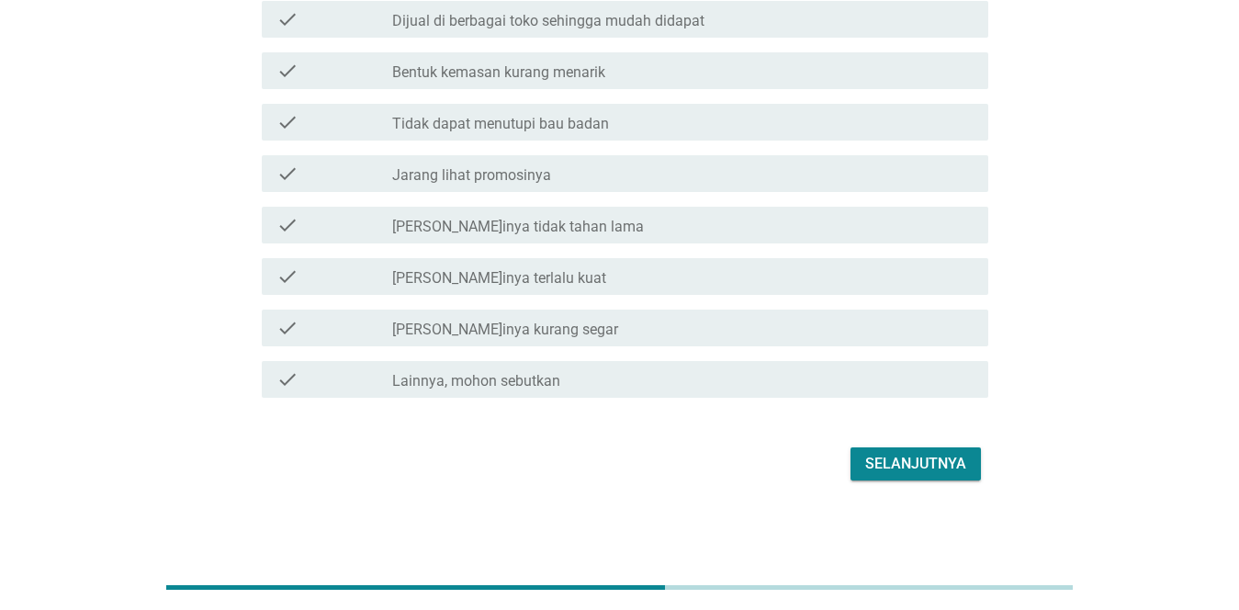
click at [660, 259] on div "check check_box_outline_blank [PERSON_NAME]inya terlalu kuat" at bounding box center [625, 276] width 726 height 37
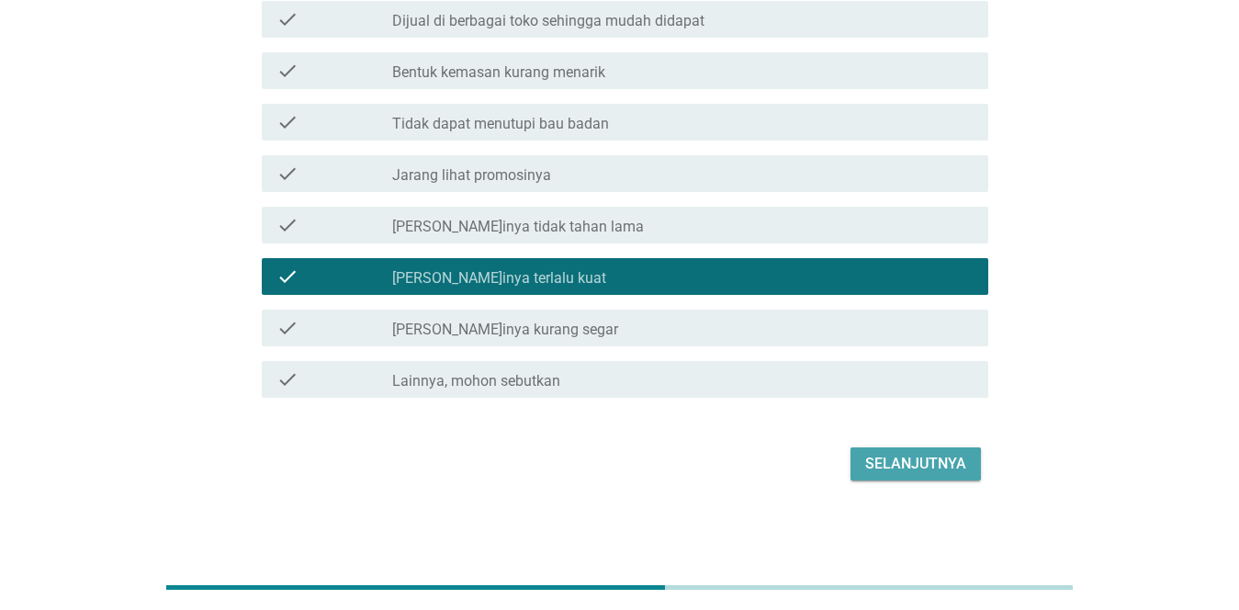
click at [879, 449] on button "Selanjutnya" at bounding box center [915, 463] width 130 height 33
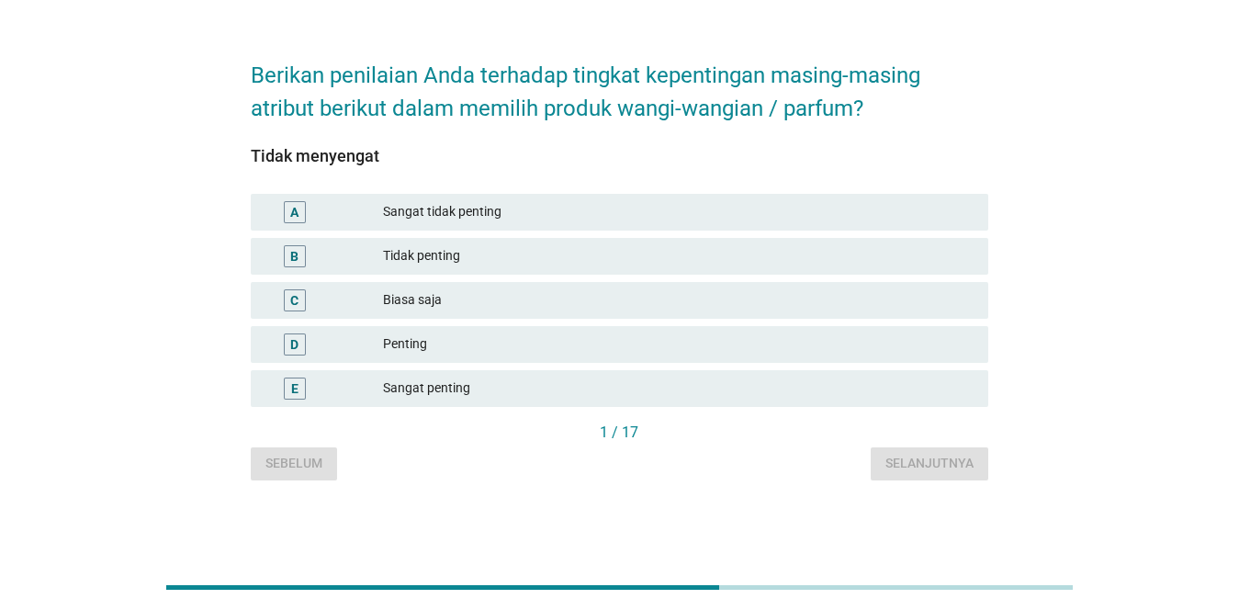
scroll to position [0, 0]
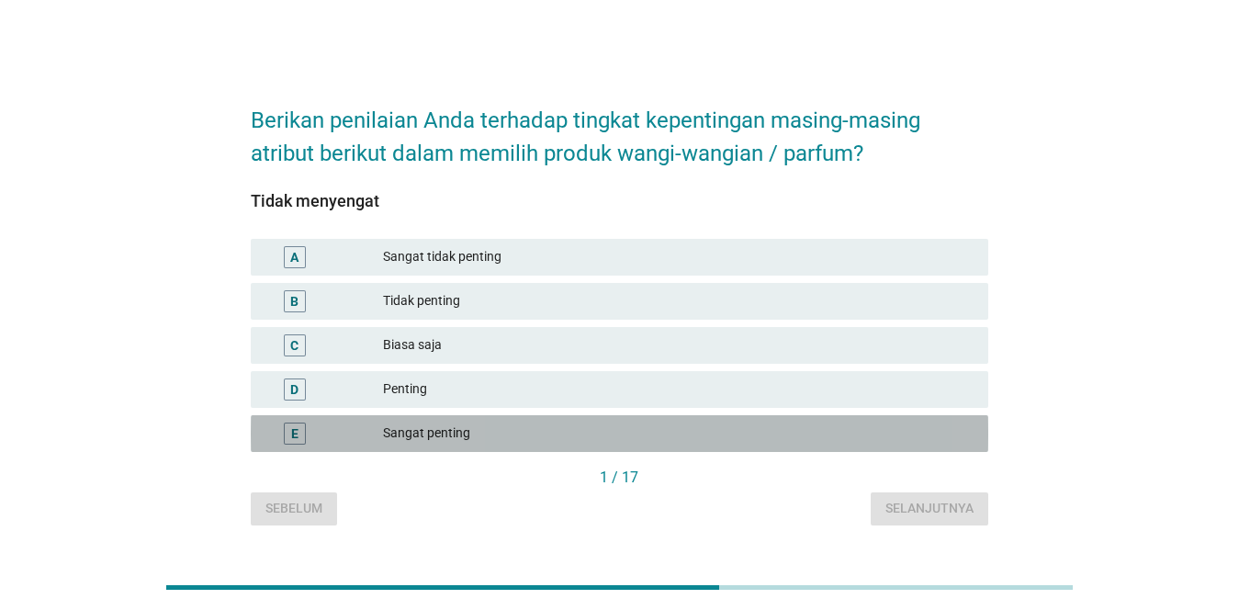
click at [540, 427] on div "Sangat penting" at bounding box center [678, 433] width 590 height 22
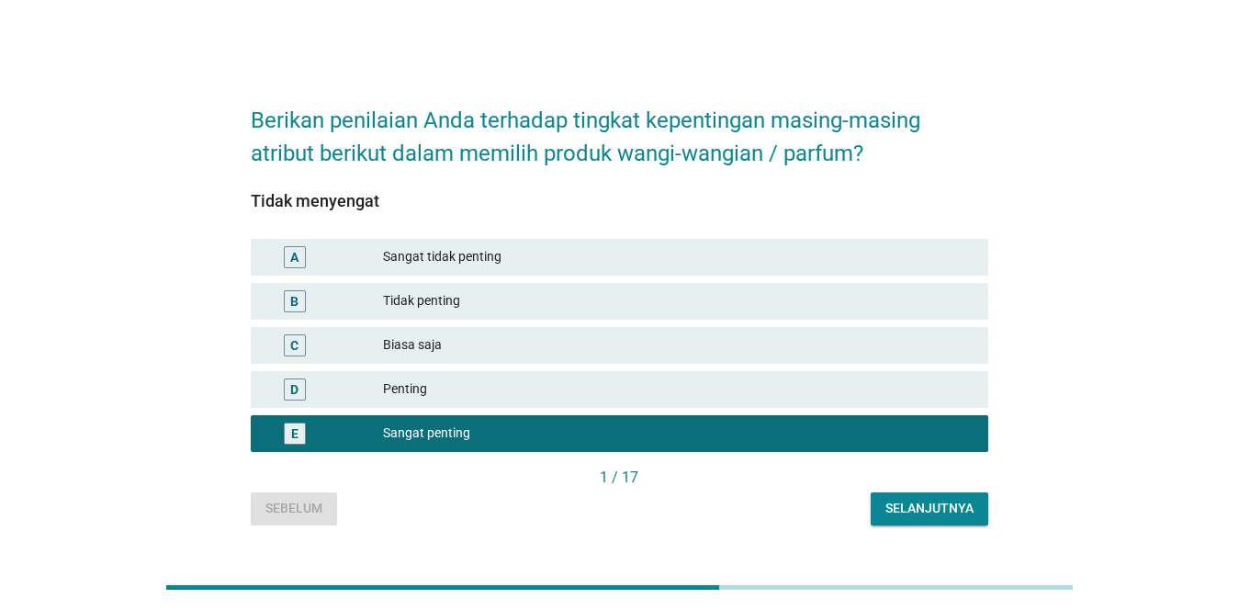
click at [889, 507] on div "Selanjutnya" at bounding box center [929, 508] width 88 height 19
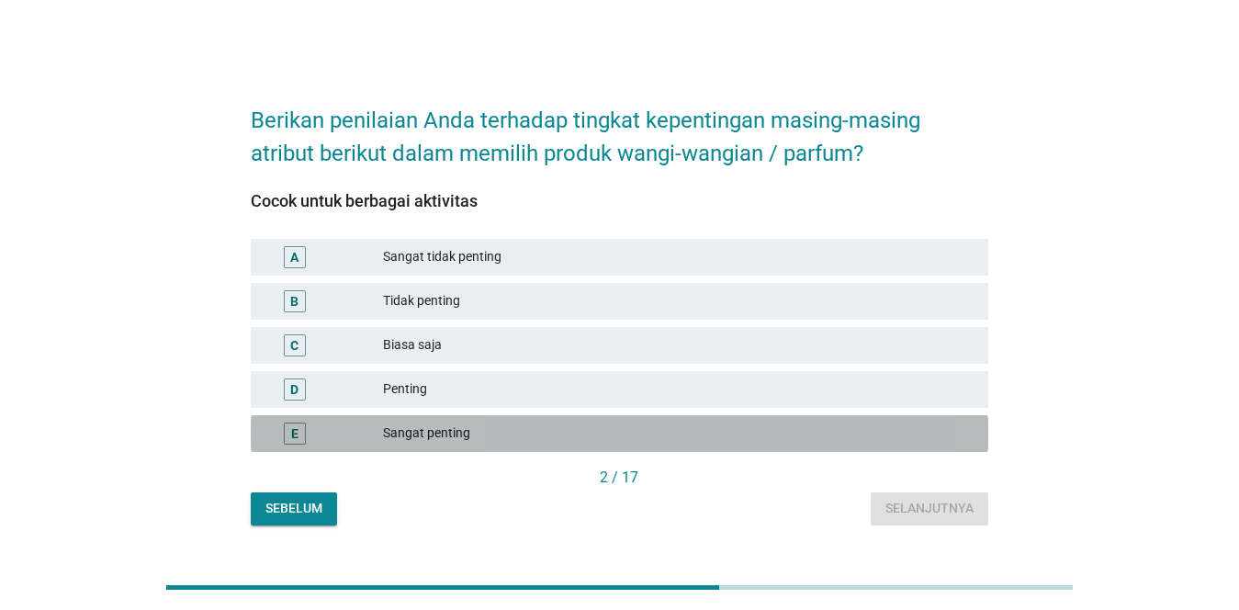
click at [643, 422] on div "Sangat penting" at bounding box center [678, 433] width 590 height 22
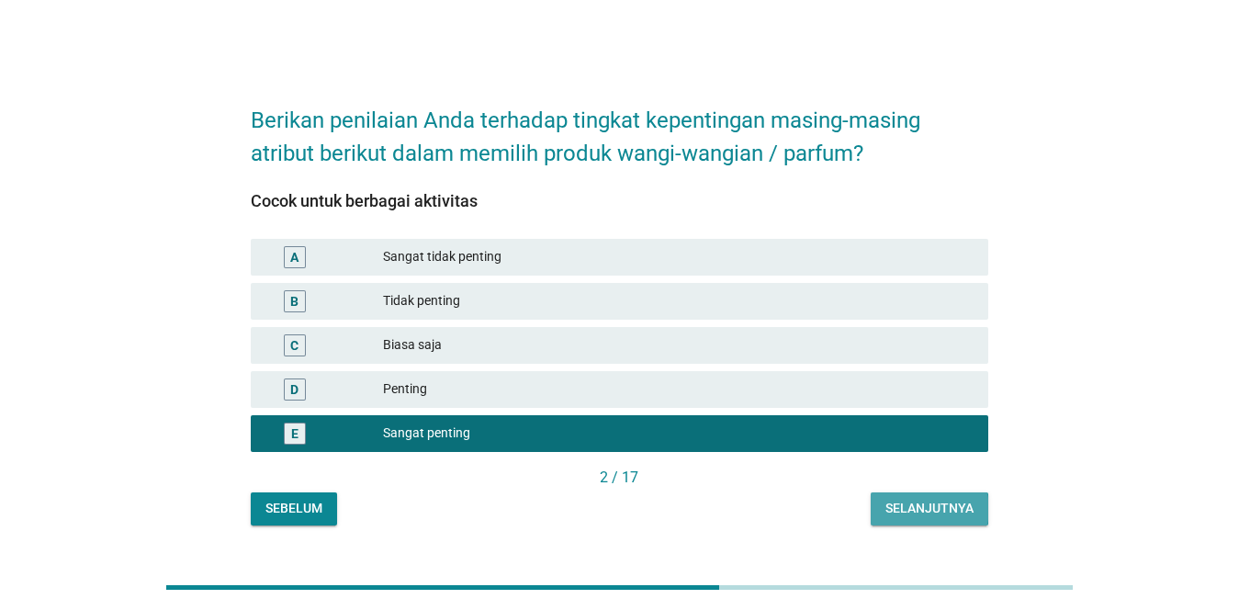
click at [933, 505] on div "Selanjutnya" at bounding box center [929, 508] width 88 height 19
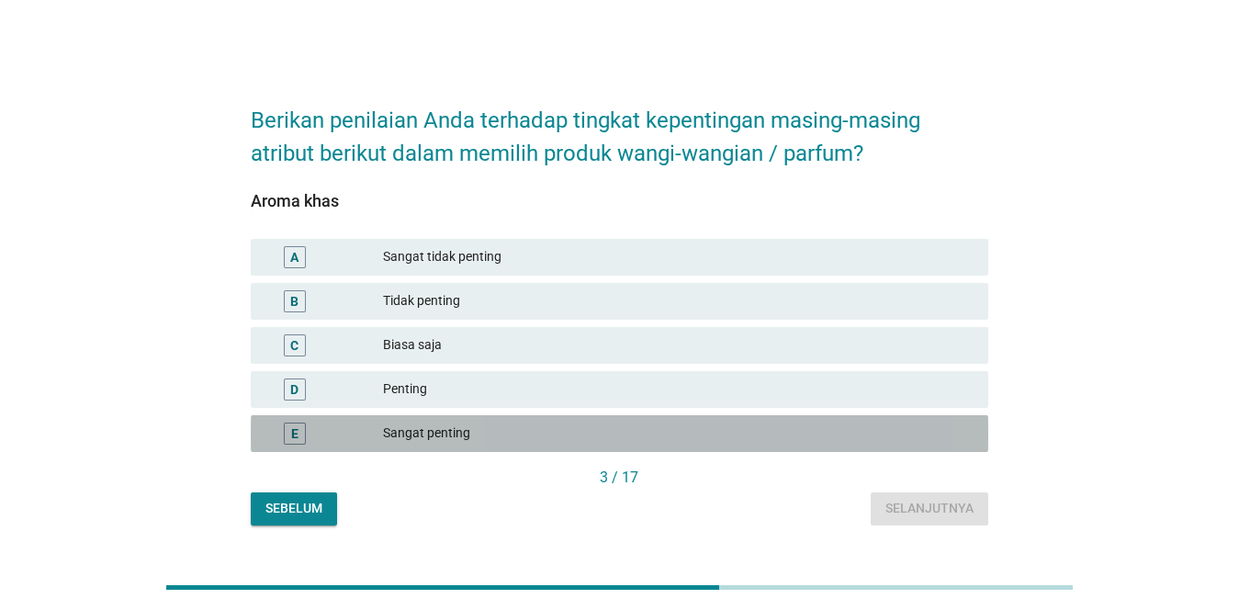
click at [600, 427] on div "Sangat penting" at bounding box center [678, 433] width 590 height 22
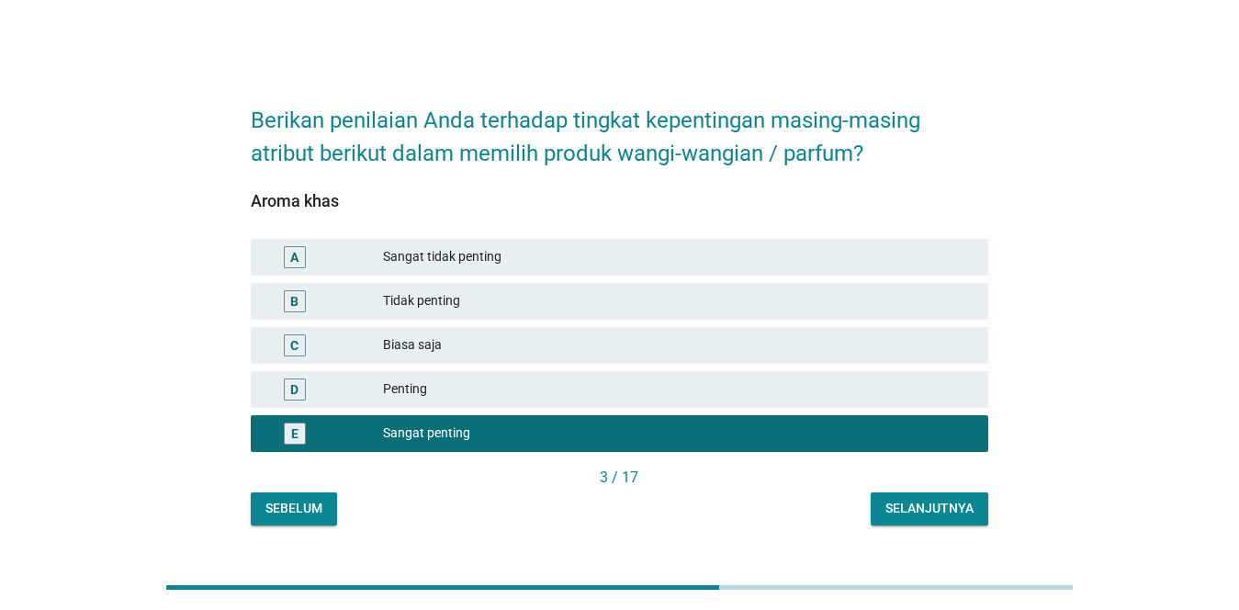
click at [911, 522] on button "Selanjutnya" at bounding box center [929, 508] width 118 height 33
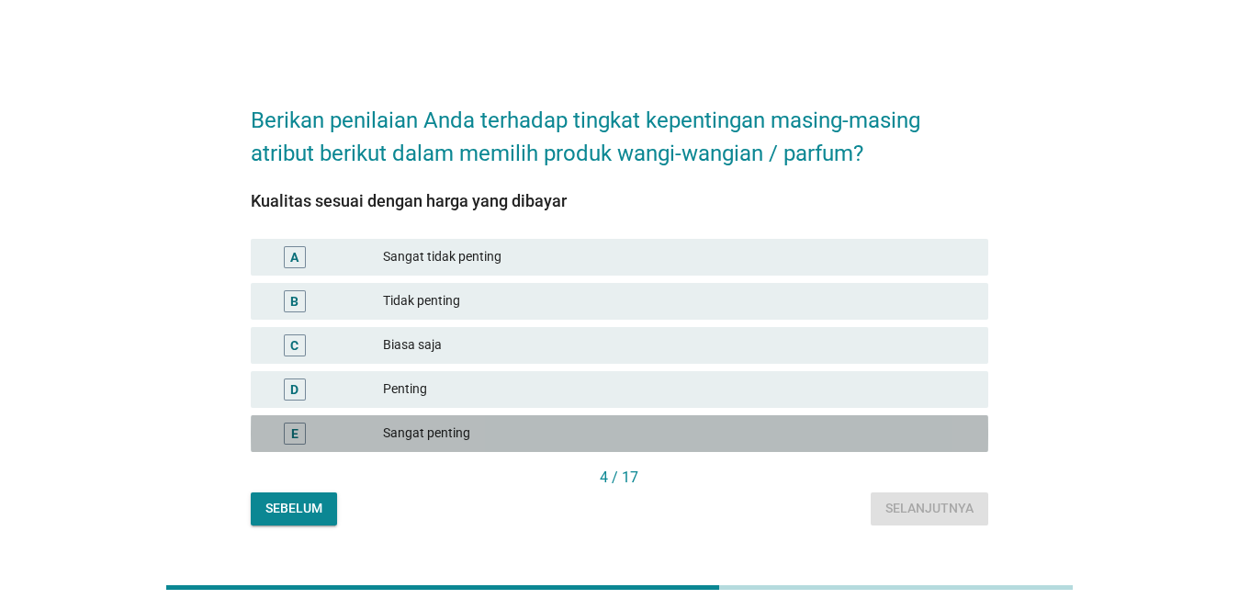
click at [574, 431] on div "Sangat penting" at bounding box center [678, 433] width 590 height 22
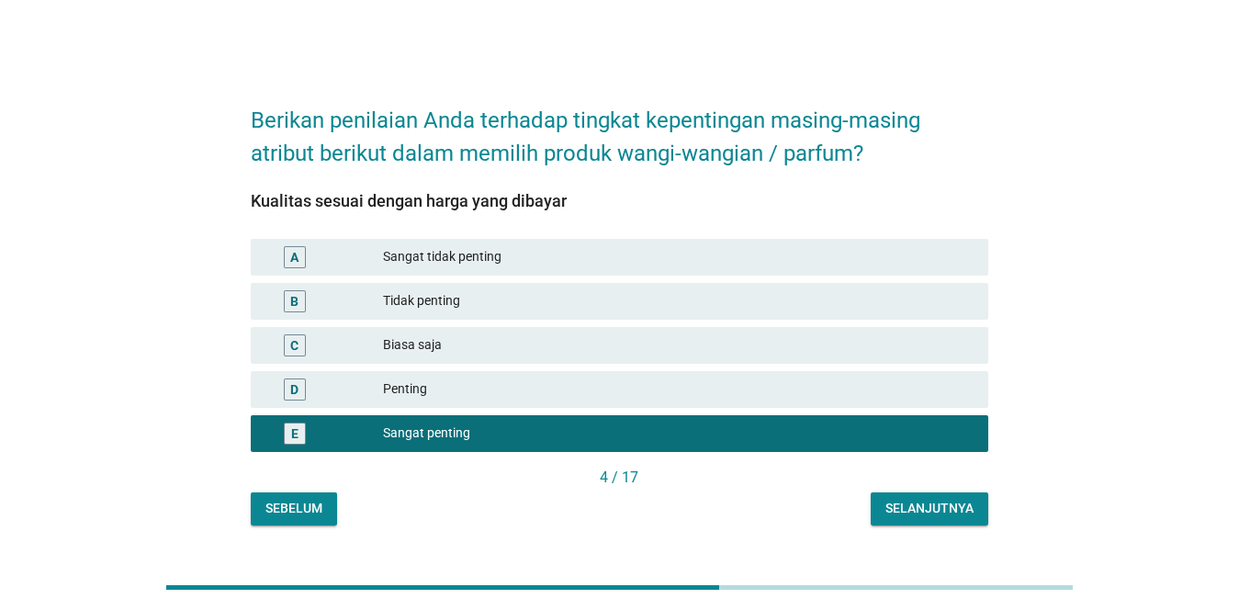
click at [892, 506] on div "Selanjutnya" at bounding box center [929, 508] width 88 height 19
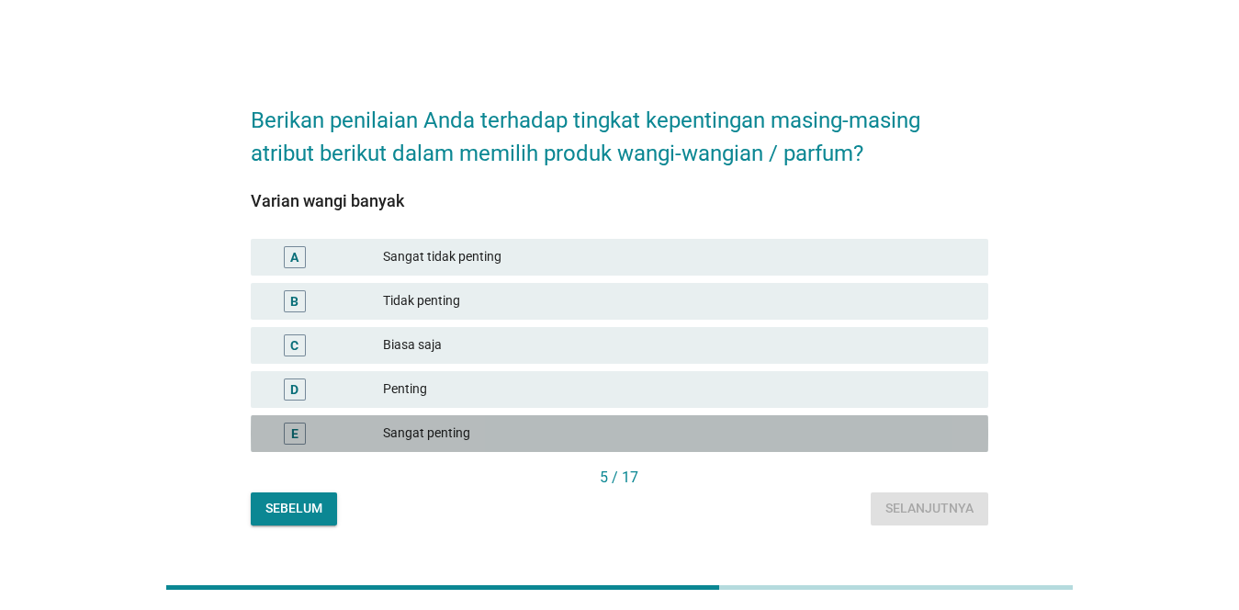
click at [553, 436] on div "Sangat penting" at bounding box center [678, 433] width 590 height 22
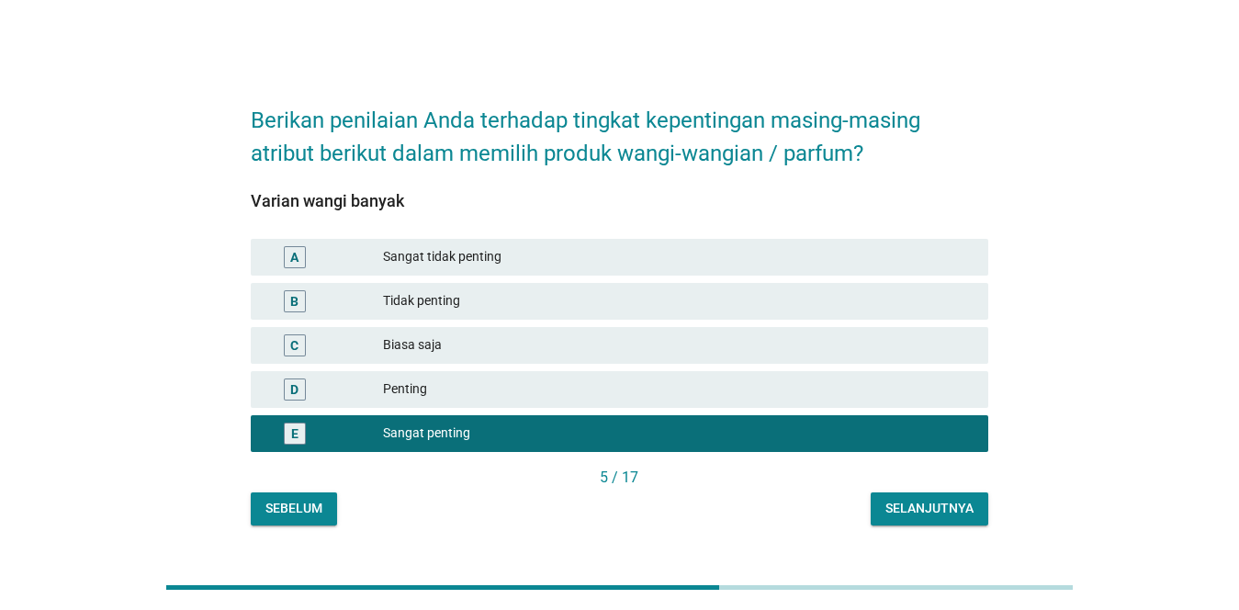
click at [915, 502] on div "Selanjutnya" at bounding box center [929, 508] width 88 height 19
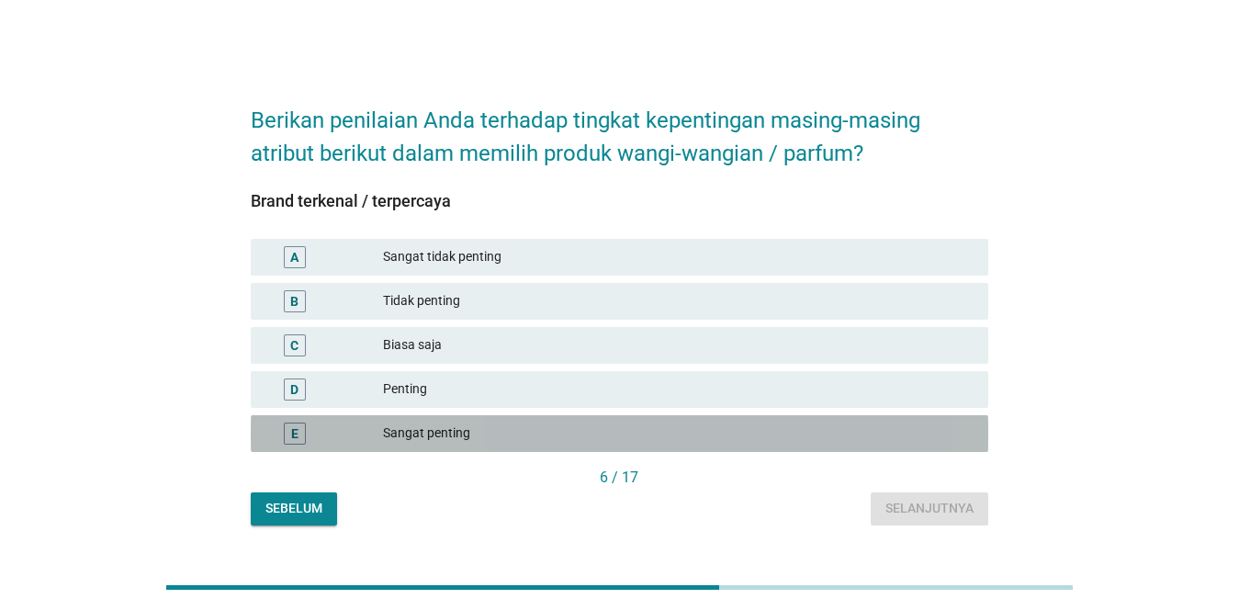
click at [581, 417] on div "E Sangat penting" at bounding box center [619, 433] width 737 height 37
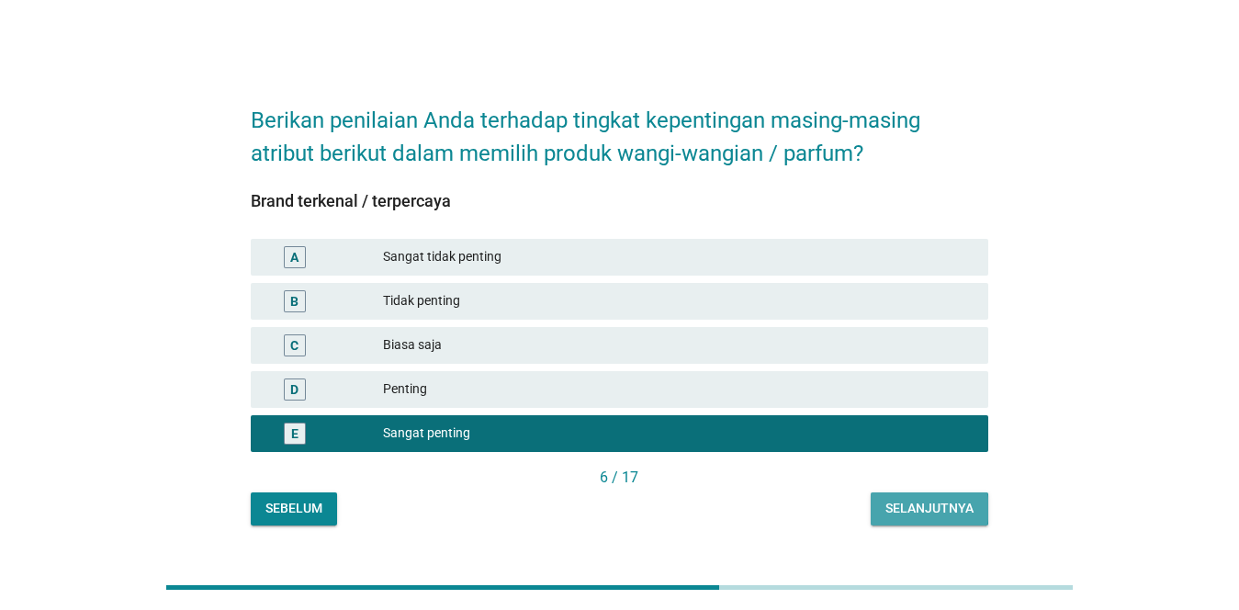
click at [941, 510] on div "Selanjutnya" at bounding box center [929, 508] width 88 height 19
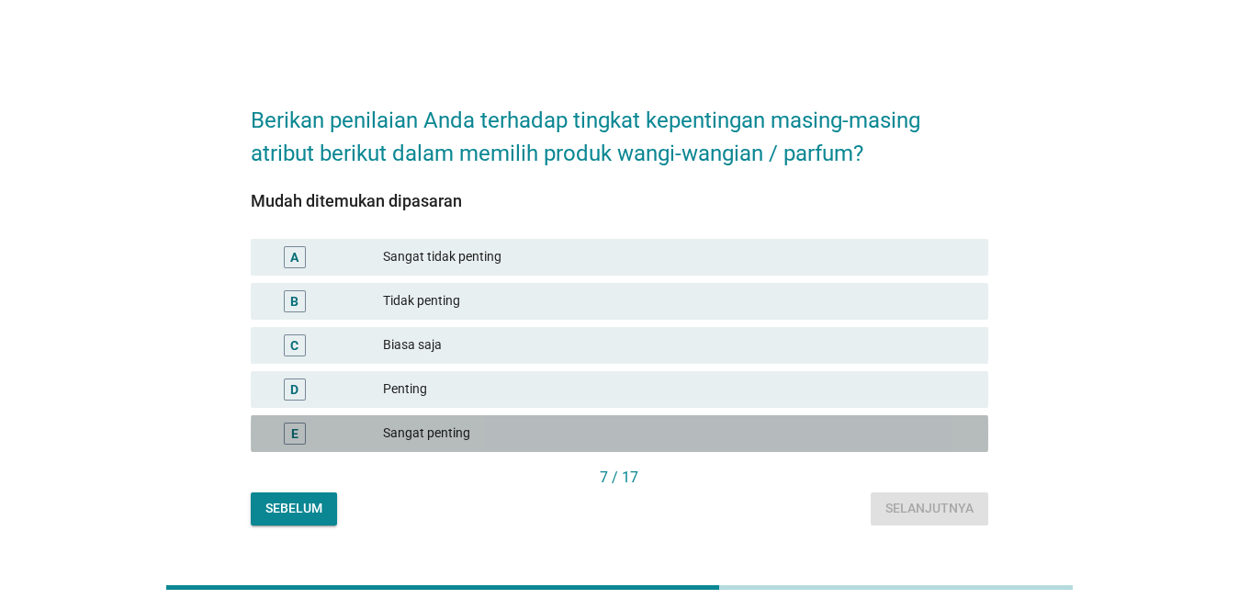
click at [625, 446] on div "E Sangat penting" at bounding box center [619, 433] width 737 height 37
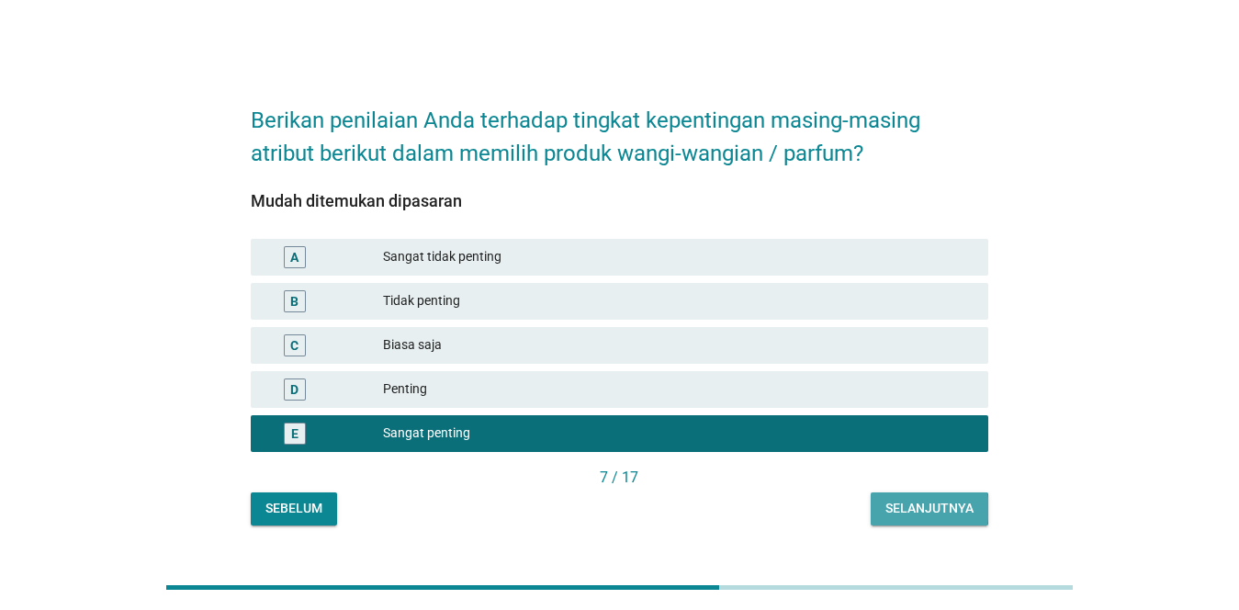
click at [938, 517] on div "Selanjutnya" at bounding box center [929, 508] width 88 height 19
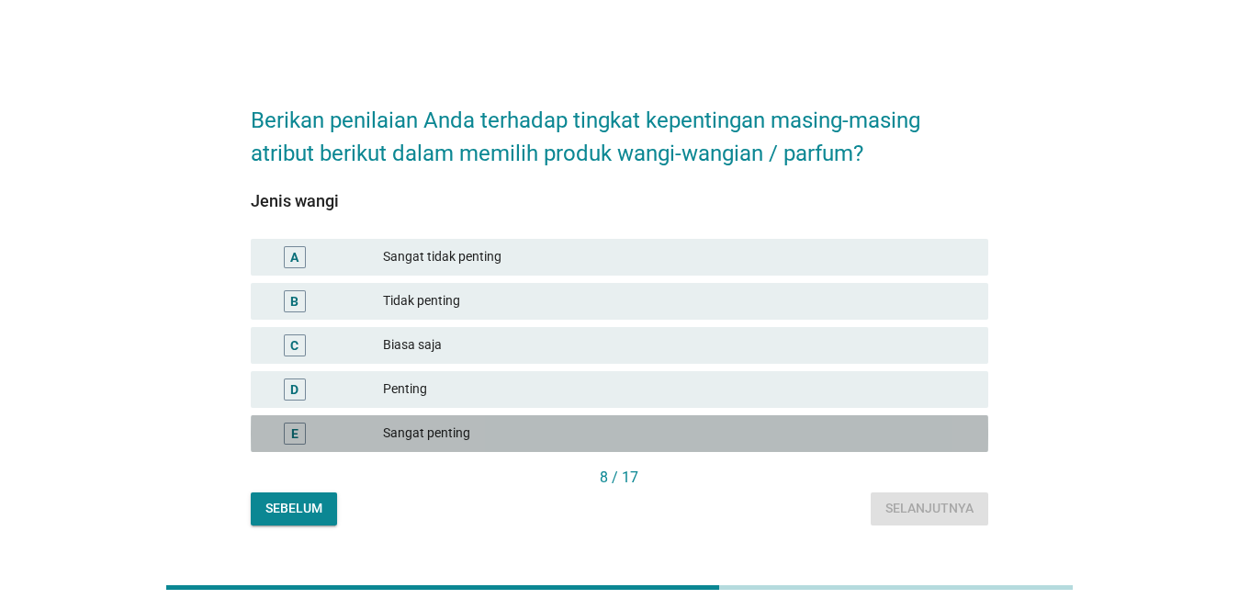
click at [613, 419] on div "E Sangat penting" at bounding box center [619, 433] width 737 height 37
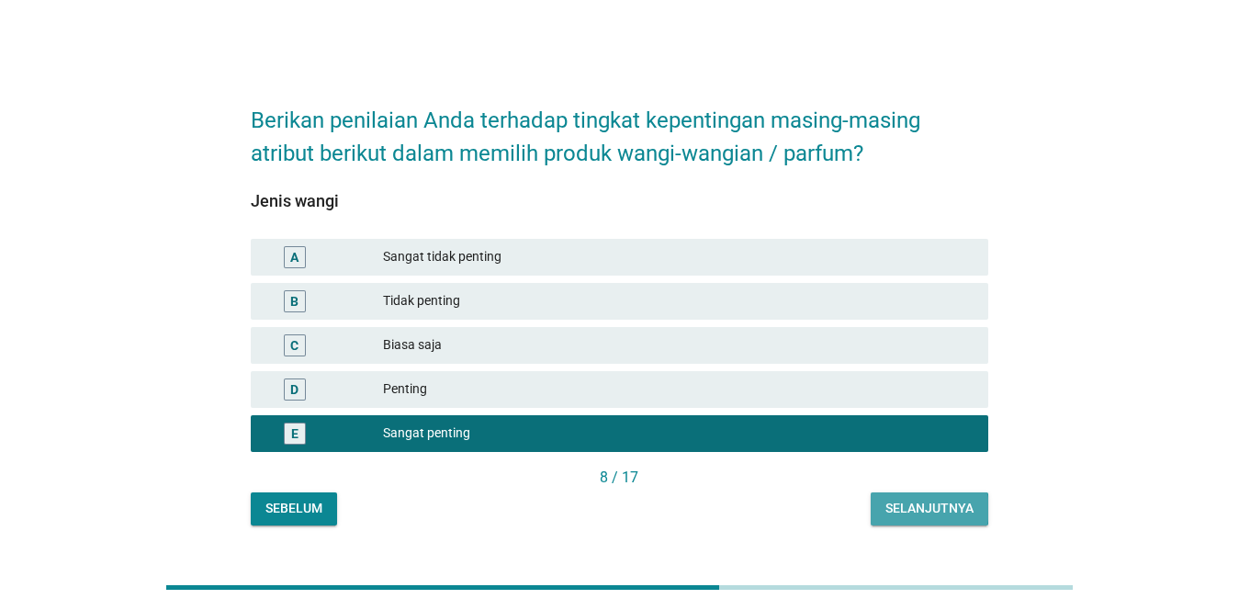
click at [910, 503] on div "Selanjutnya" at bounding box center [929, 508] width 88 height 19
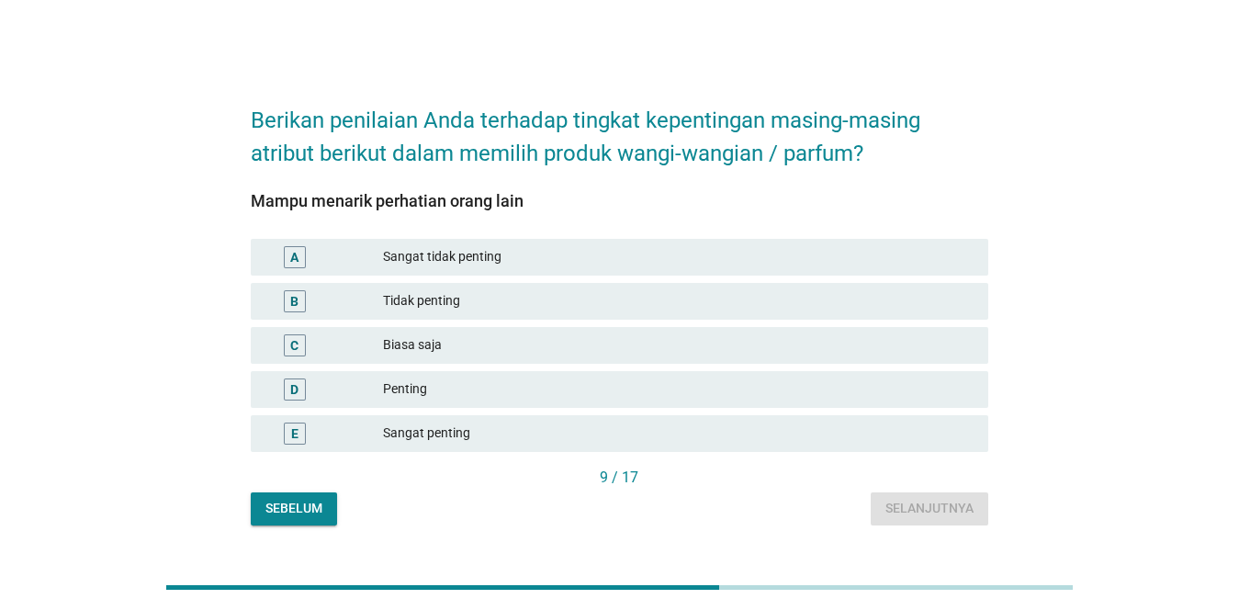
click at [601, 433] on div "Sangat penting" at bounding box center [678, 433] width 590 height 22
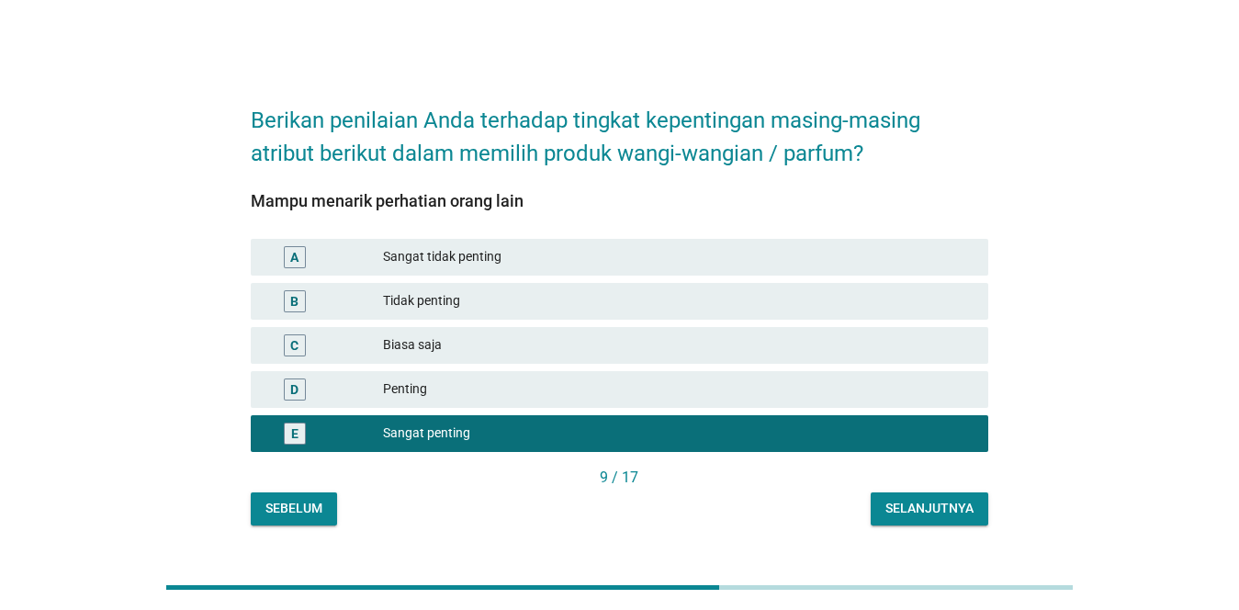
click at [912, 498] on button "Selanjutnya" at bounding box center [929, 508] width 118 height 33
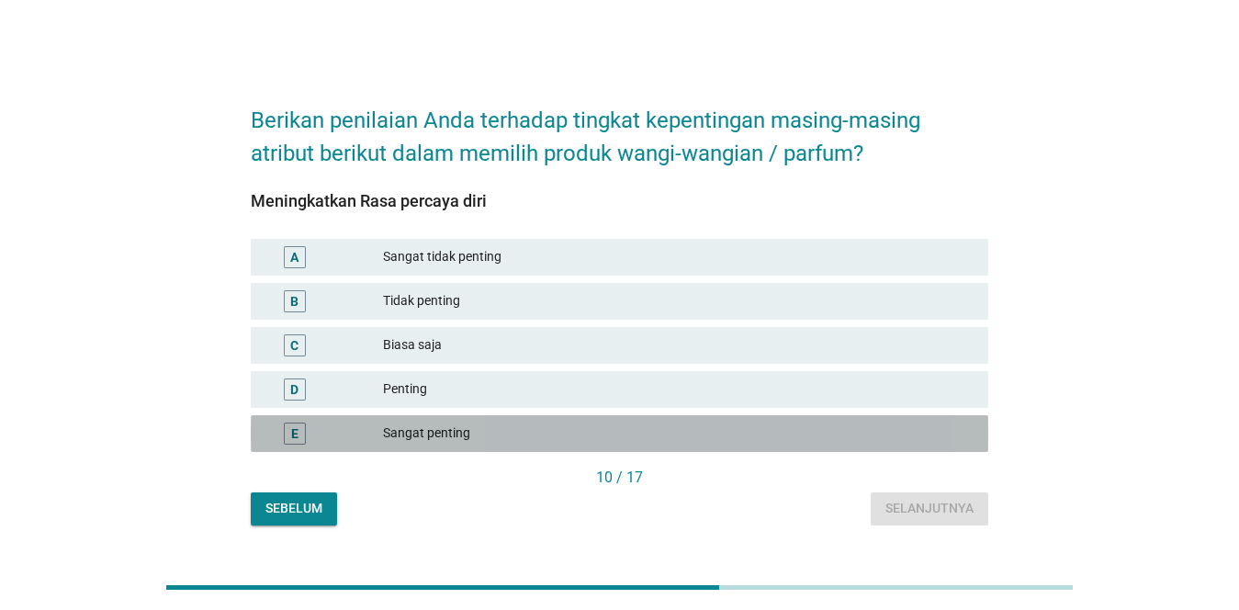
click at [605, 445] on div "E Sangat penting" at bounding box center [619, 433] width 737 height 37
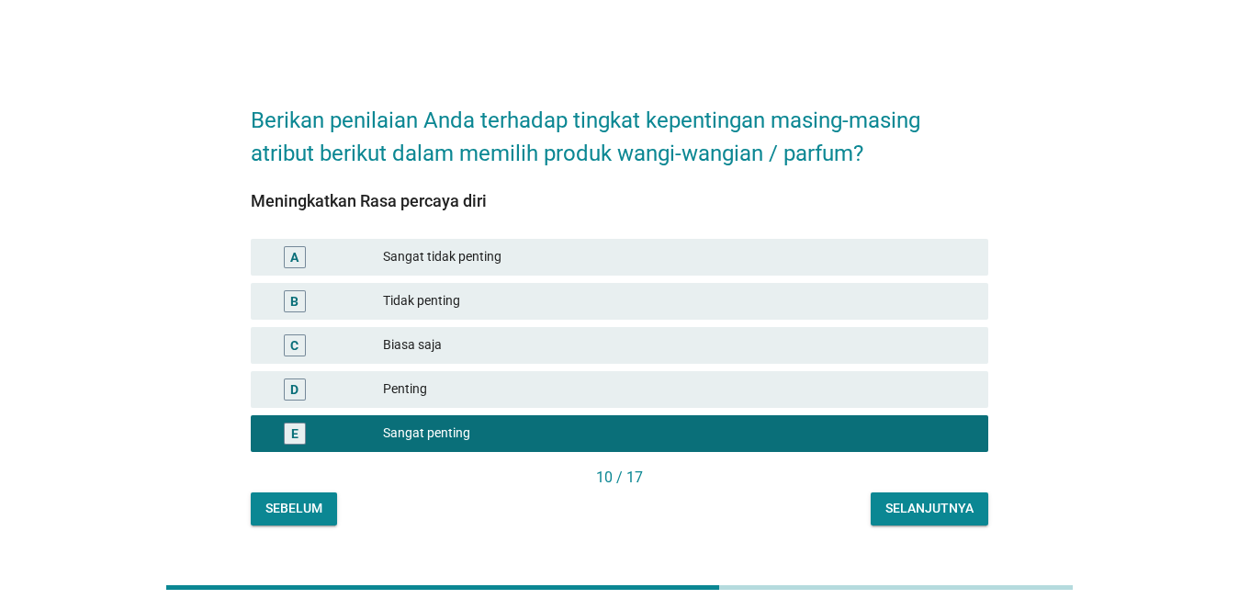
click at [932, 508] on div "Selanjutnya" at bounding box center [929, 508] width 88 height 19
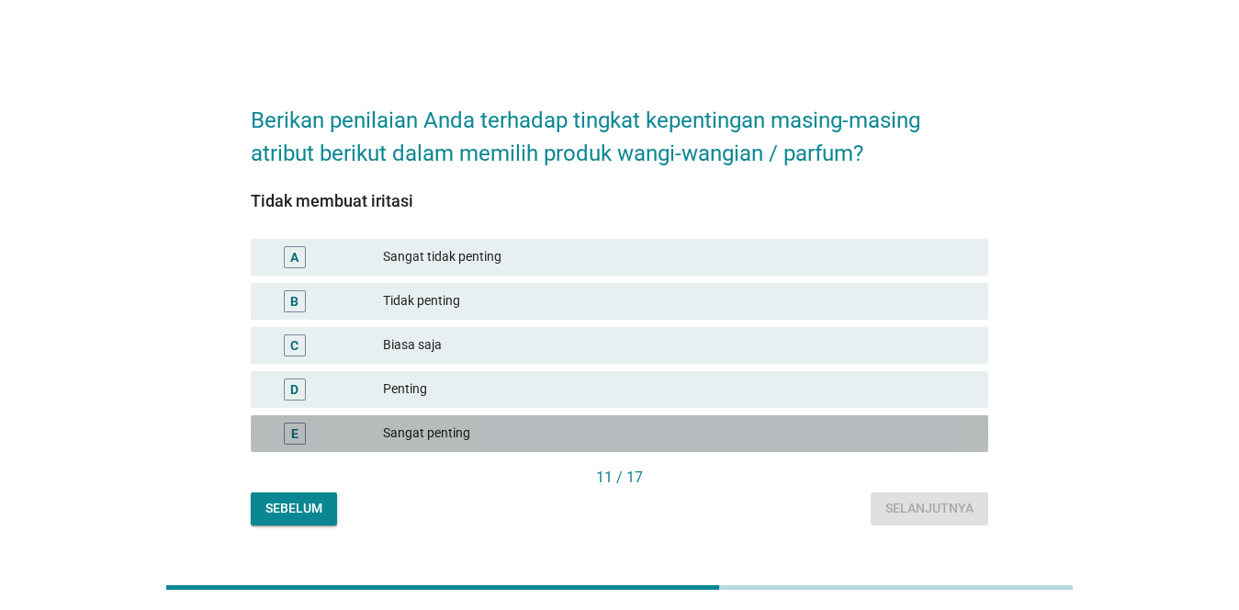
click at [601, 425] on div "Sangat penting" at bounding box center [678, 433] width 590 height 22
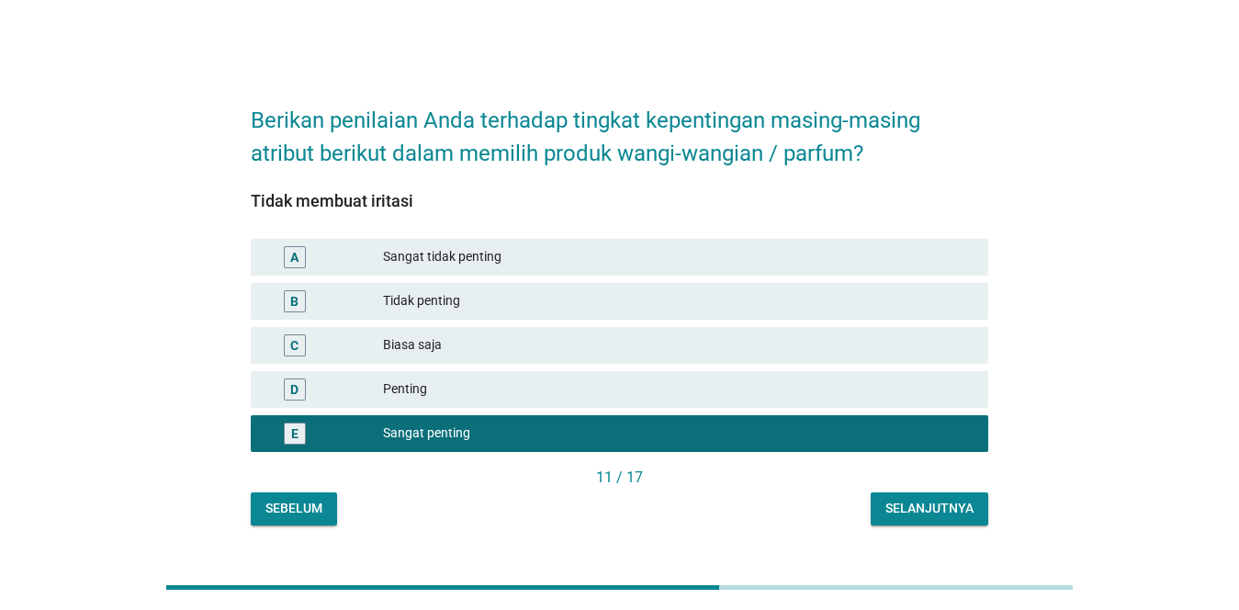
click at [917, 522] on button "Selanjutnya" at bounding box center [929, 508] width 118 height 33
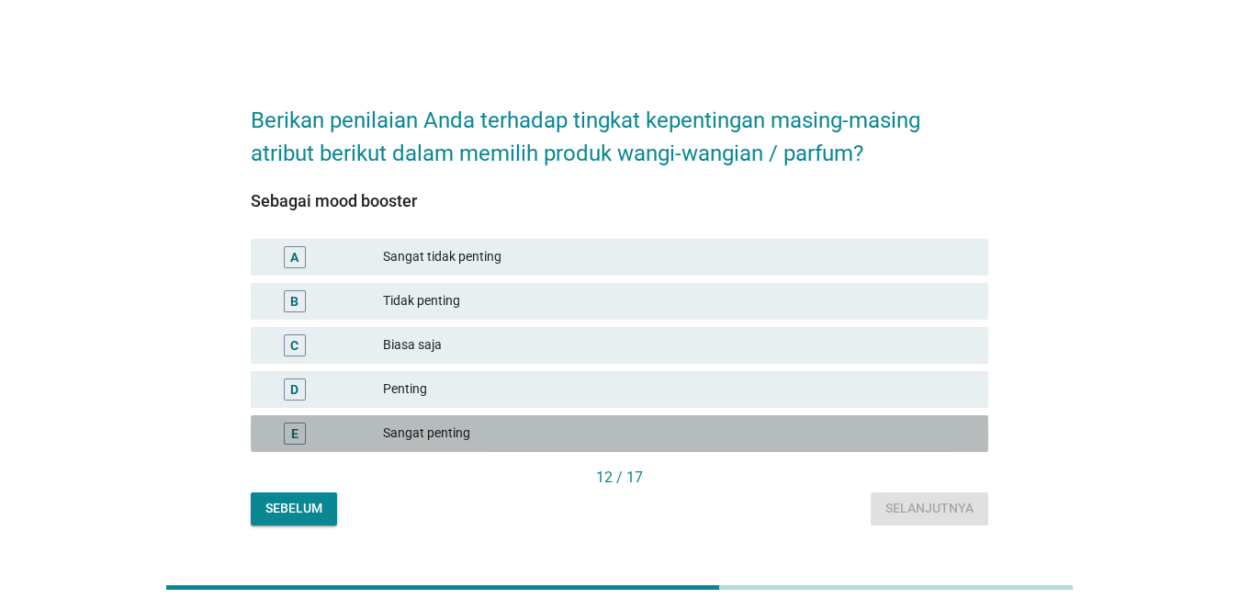
click at [650, 422] on div "Sangat penting" at bounding box center [678, 433] width 590 height 22
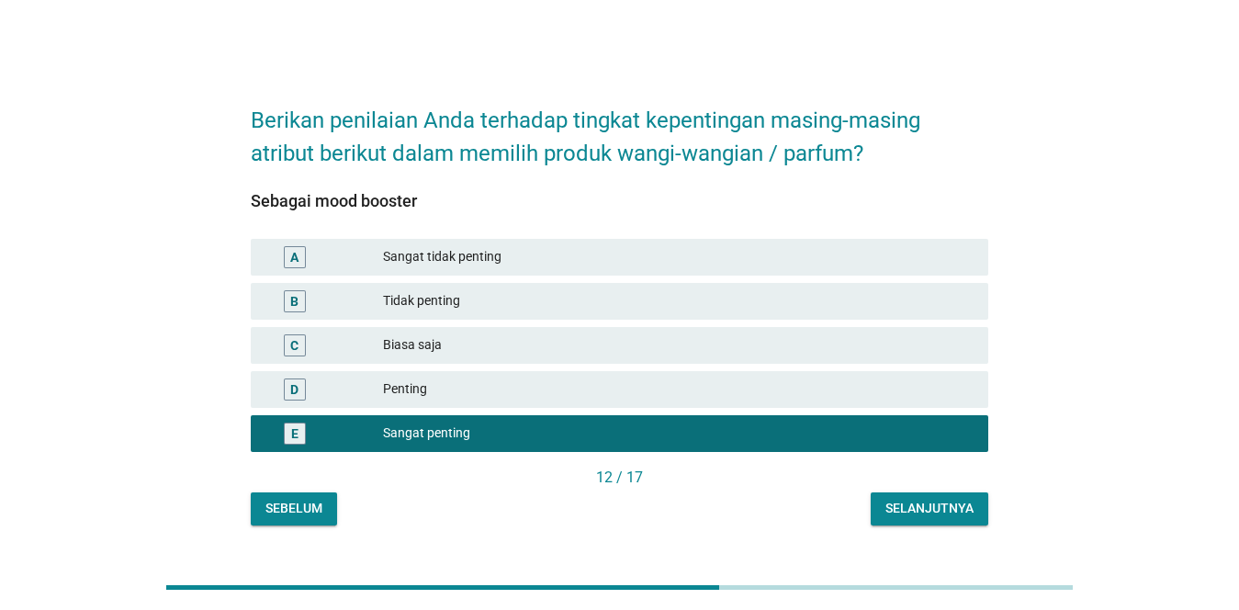
click at [887, 492] on button "Selanjutnya" at bounding box center [929, 508] width 118 height 33
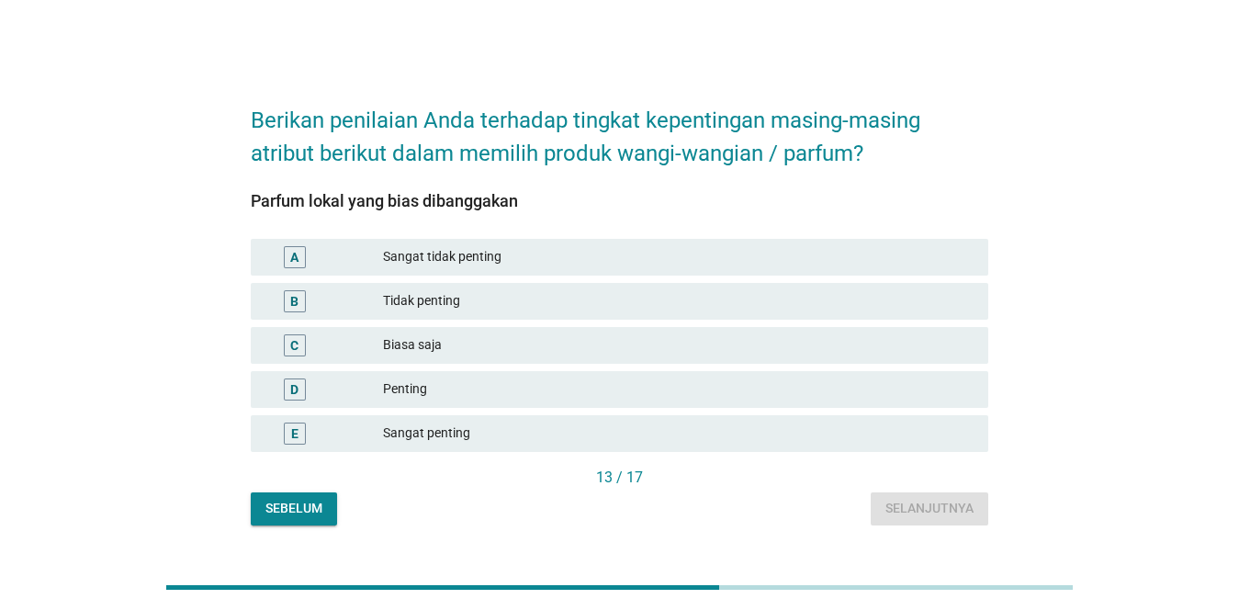
click at [614, 426] on div "Sangat penting" at bounding box center [678, 433] width 590 height 22
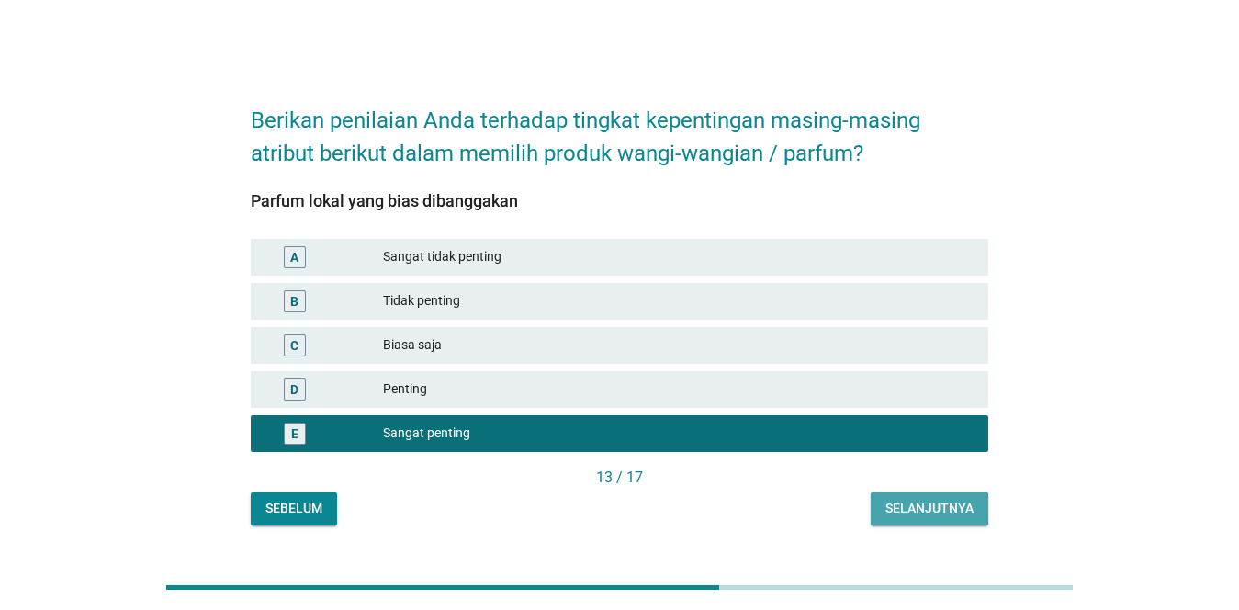
click at [951, 505] on div "Selanjutnya" at bounding box center [929, 508] width 88 height 19
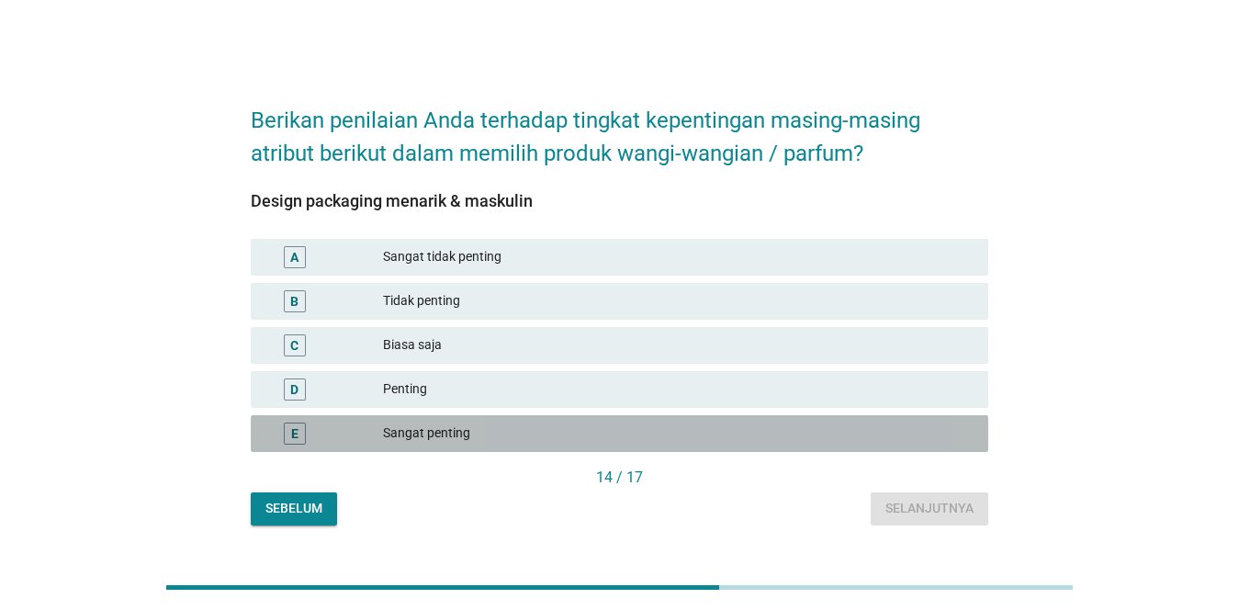
click at [645, 441] on div "Sangat penting" at bounding box center [678, 433] width 590 height 22
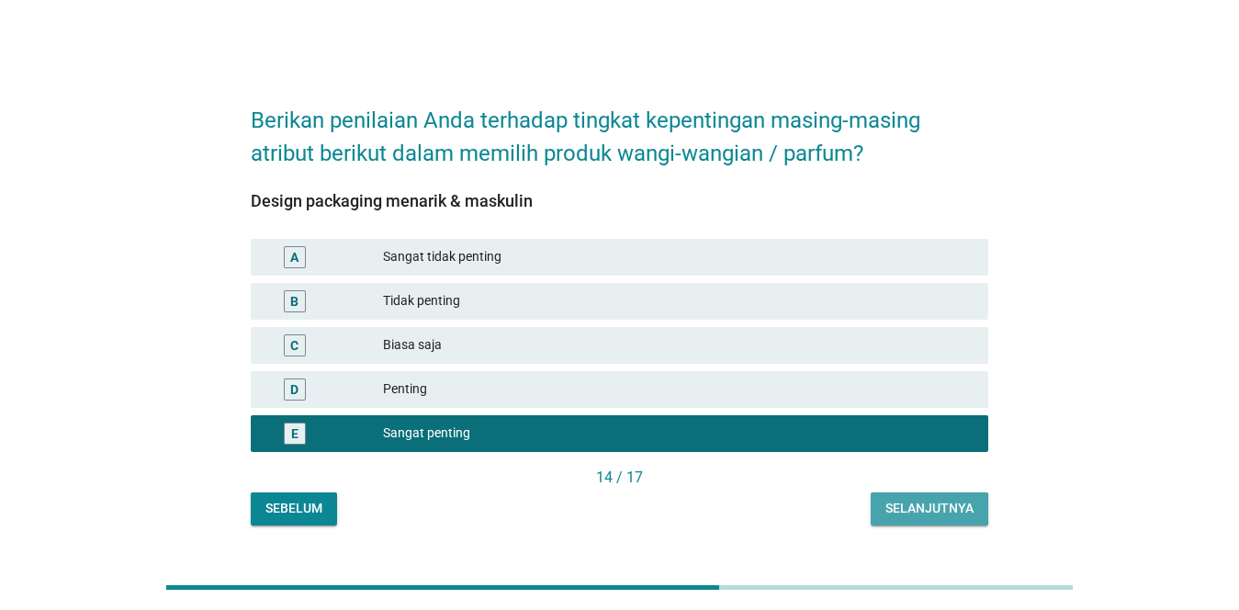
click at [892, 497] on button "Selanjutnya" at bounding box center [929, 508] width 118 height 33
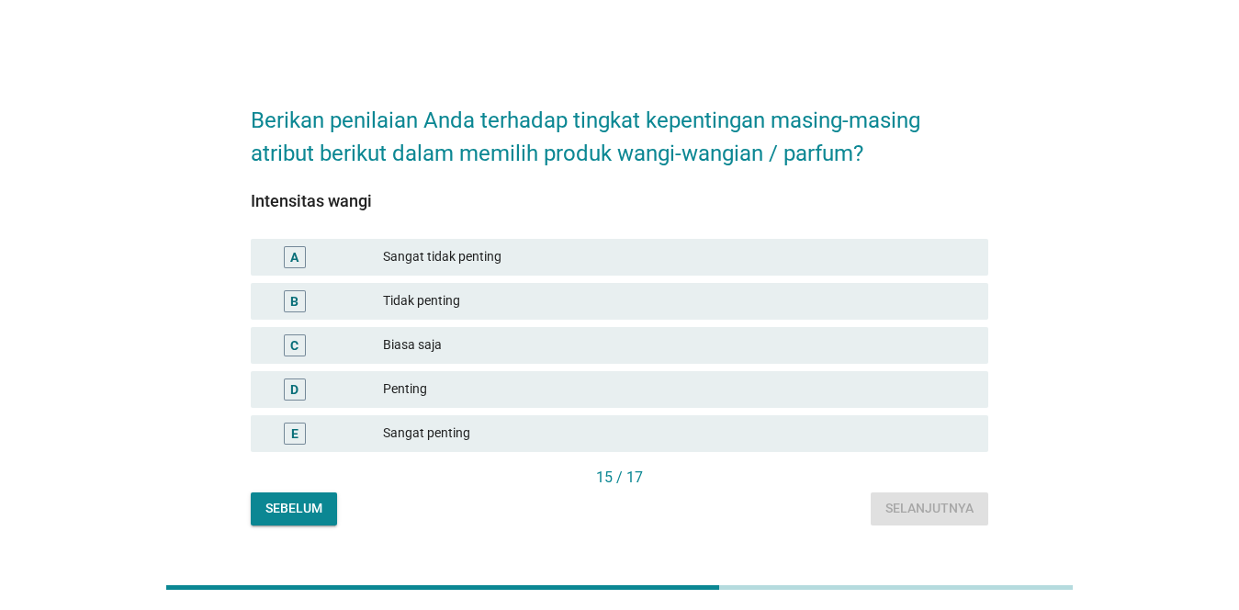
click at [655, 430] on div "Sangat penting" at bounding box center [678, 433] width 590 height 22
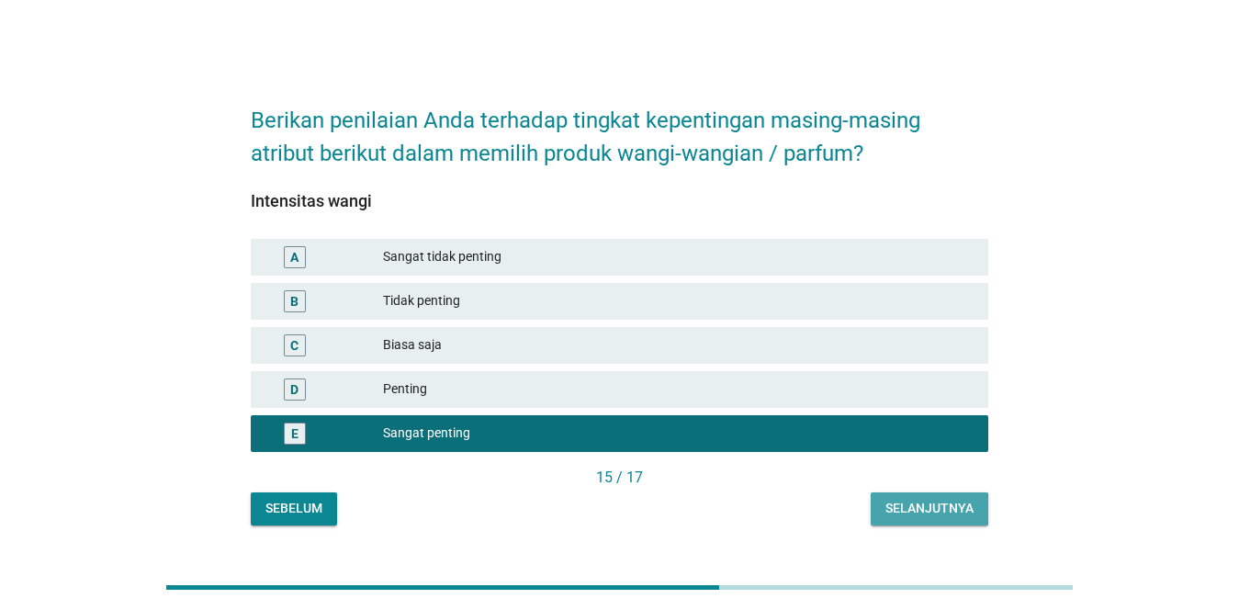
click at [911, 508] on div "Selanjutnya" at bounding box center [929, 508] width 88 height 19
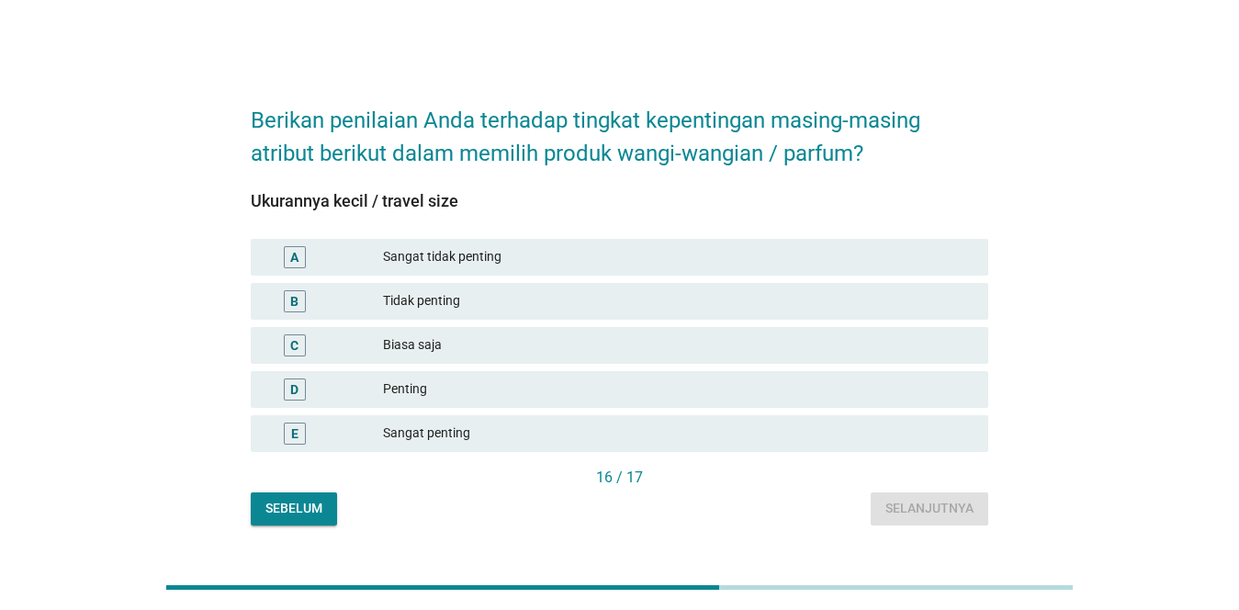
click at [631, 428] on div "Sangat penting" at bounding box center [678, 433] width 590 height 22
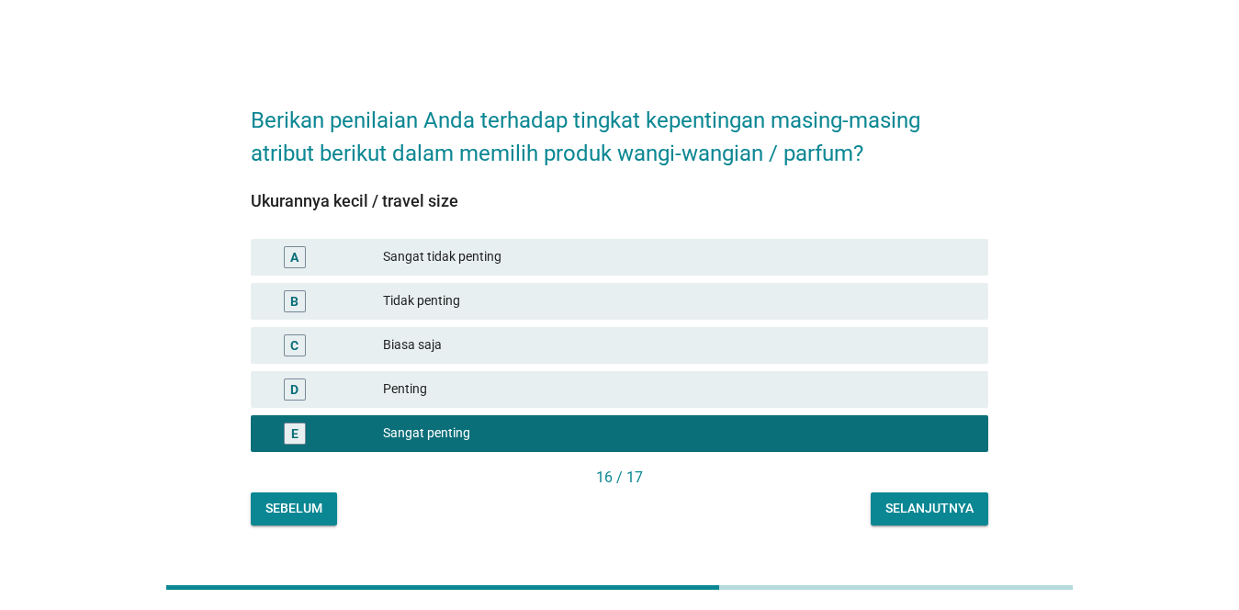
click at [902, 498] on button "Selanjutnya" at bounding box center [929, 508] width 118 height 33
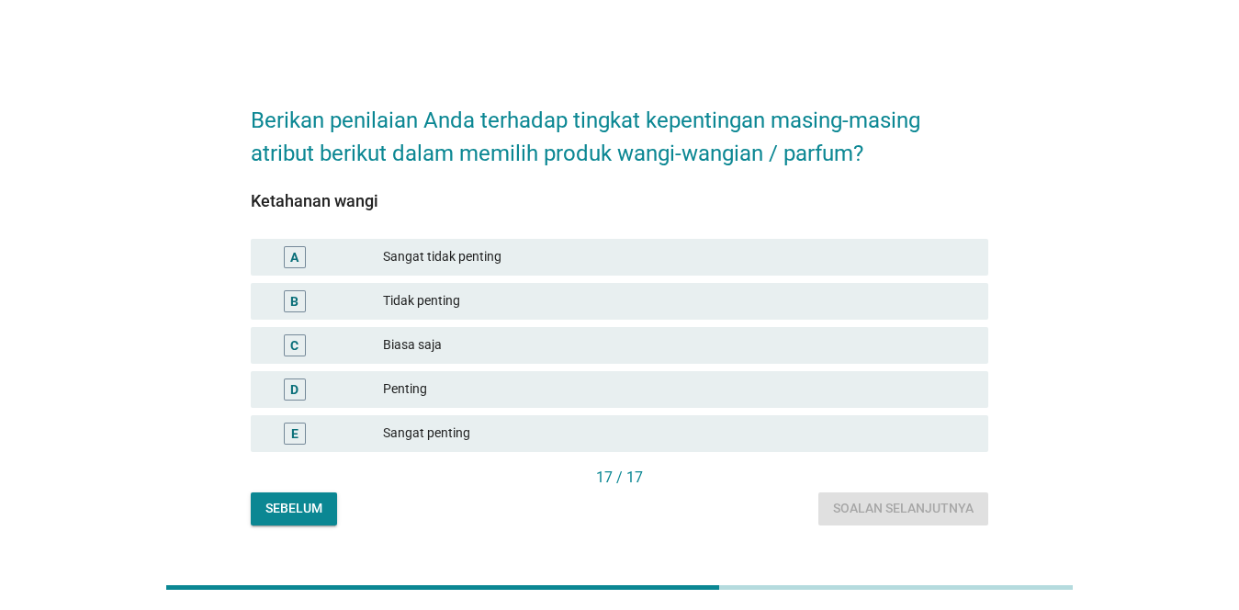
click at [621, 420] on div "E Sangat penting" at bounding box center [619, 433] width 737 height 37
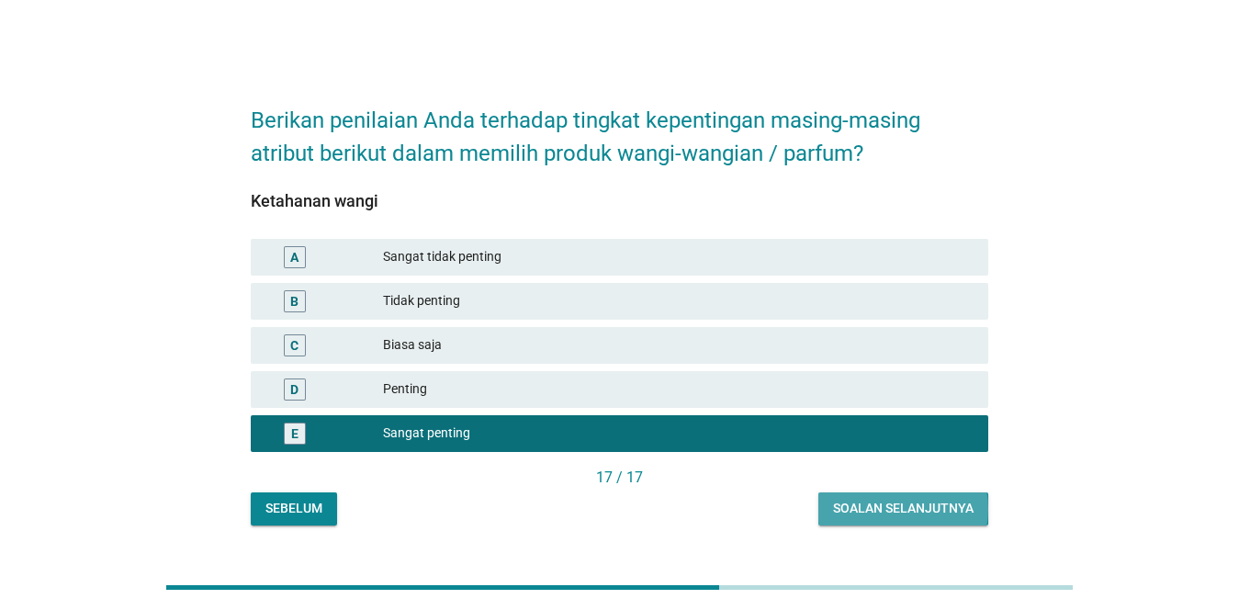
click at [881, 509] on div "Soalan selanjutnya" at bounding box center [903, 508] width 140 height 19
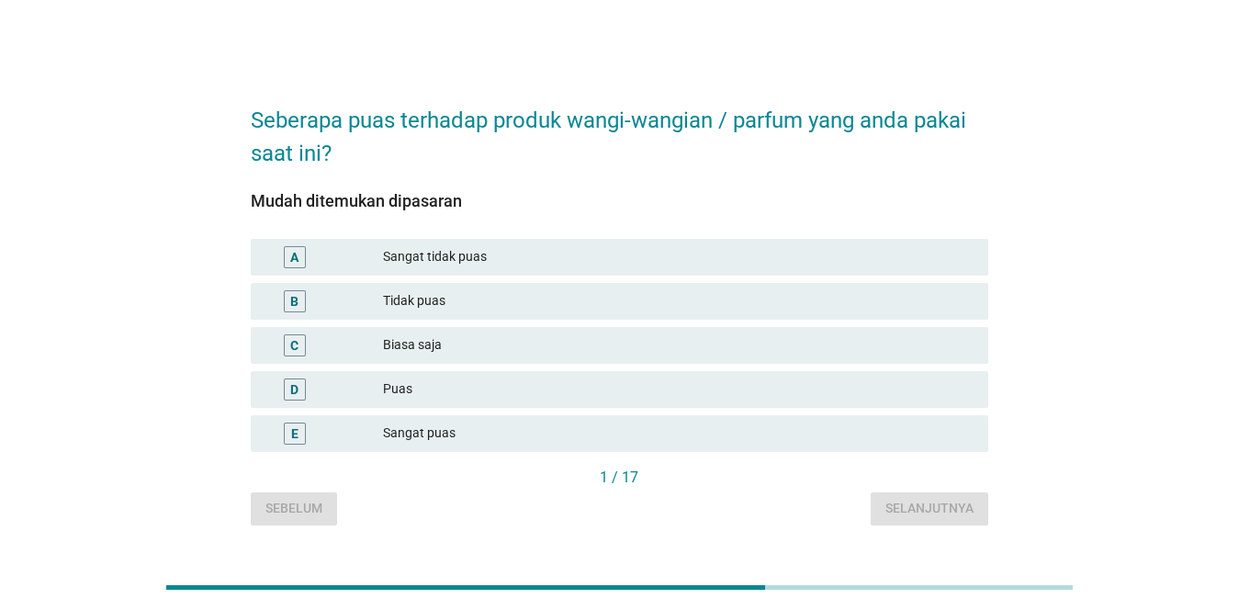
click at [608, 419] on div "E Sangat puas" at bounding box center [619, 433] width 737 height 37
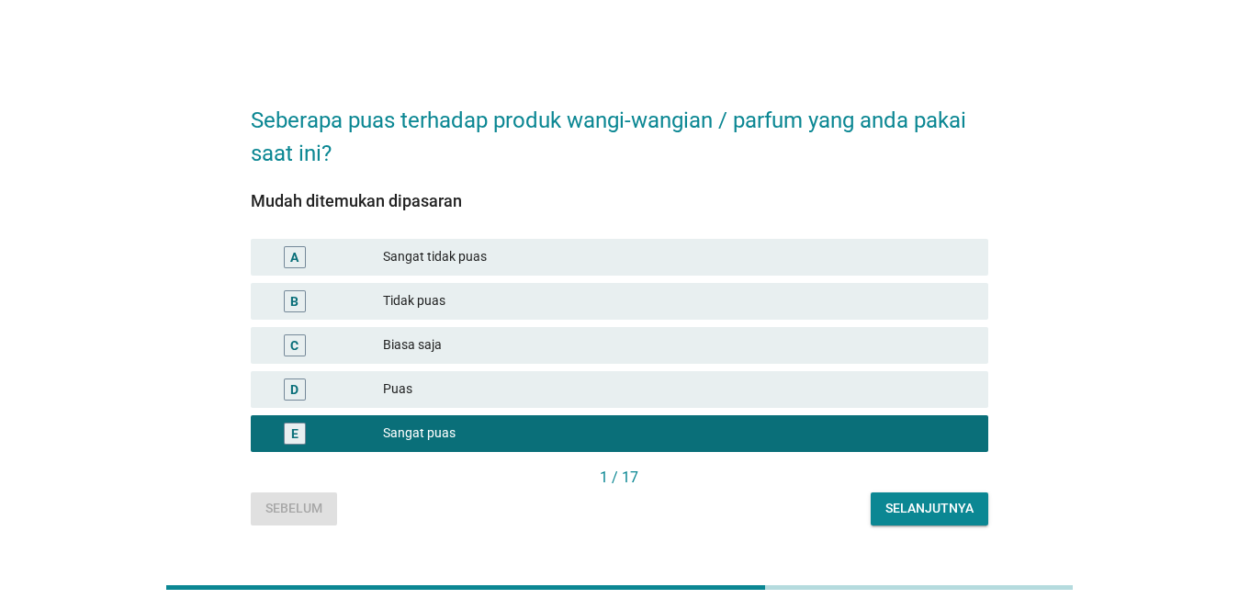
click at [903, 495] on button "Selanjutnya" at bounding box center [929, 508] width 118 height 33
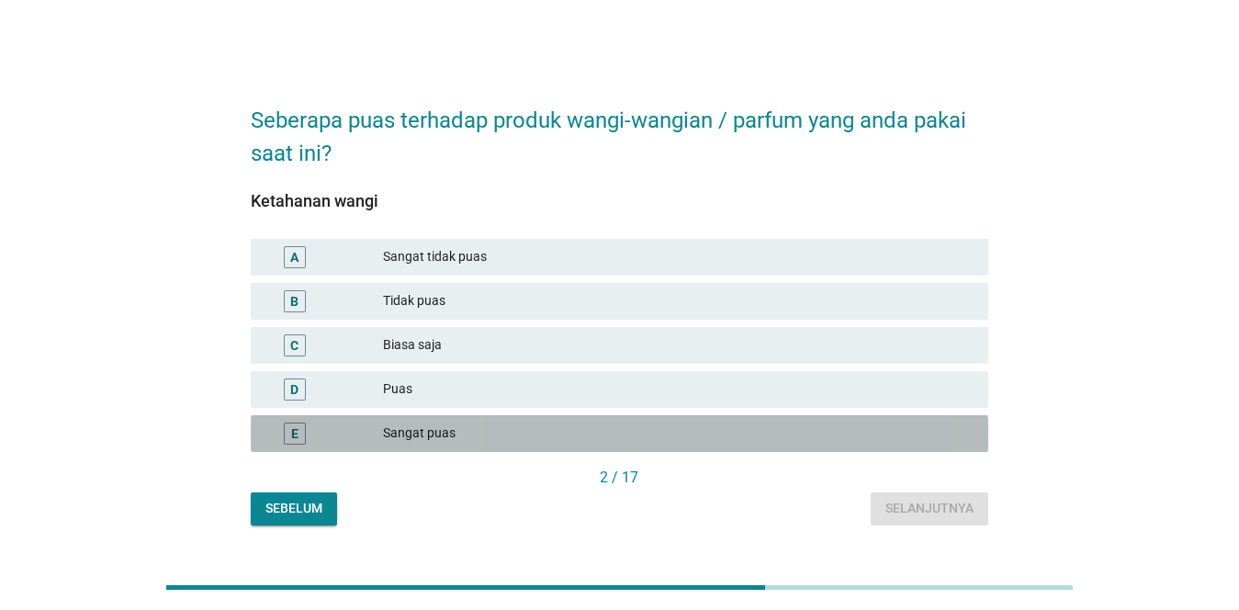
click at [663, 436] on div "Sangat puas" at bounding box center [678, 433] width 590 height 22
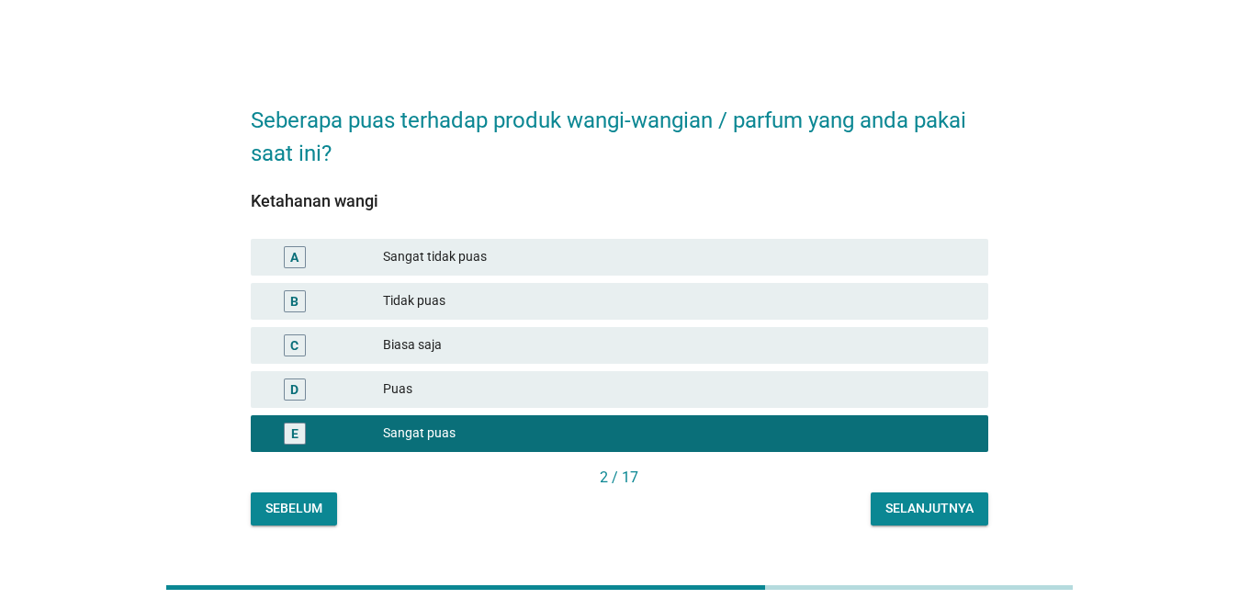
click at [920, 508] on div "Selanjutnya" at bounding box center [929, 508] width 88 height 19
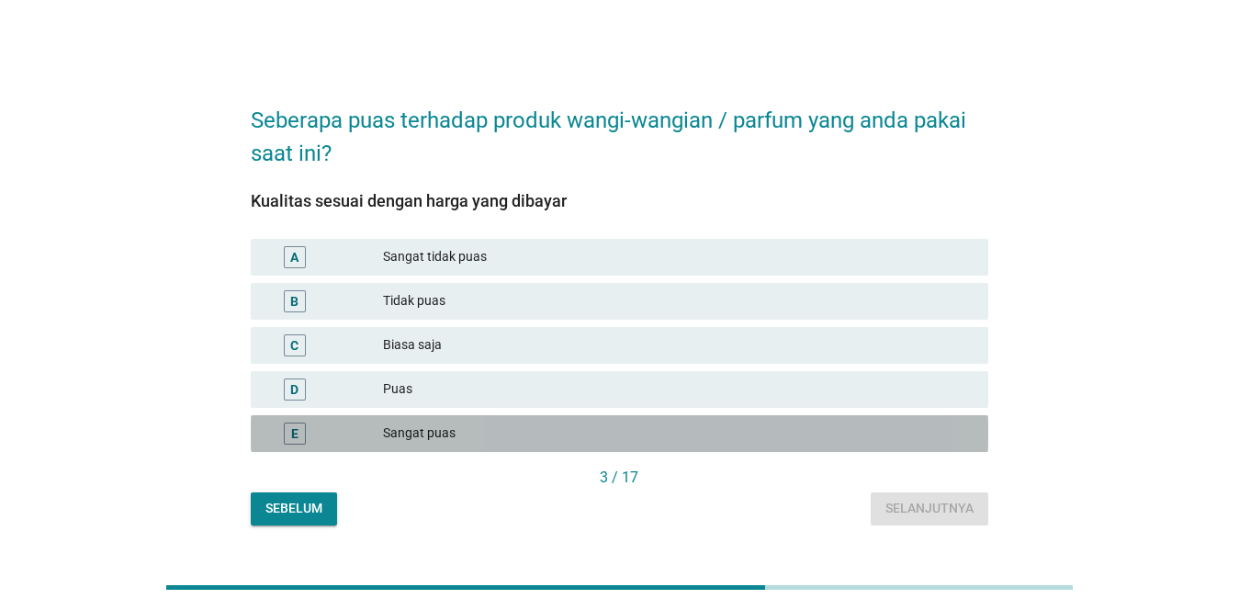
click at [619, 438] on div "Sangat puas" at bounding box center [678, 433] width 590 height 22
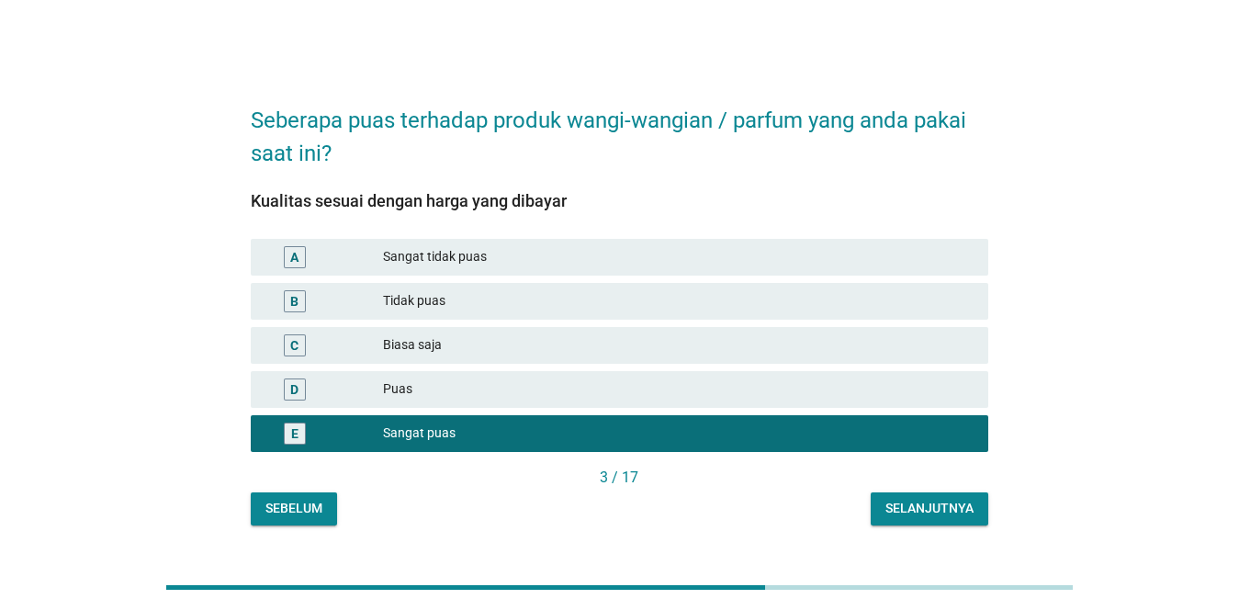
click at [914, 496] on button "Selanjutnya" at bounding box center [929, 508] width 118 height 33
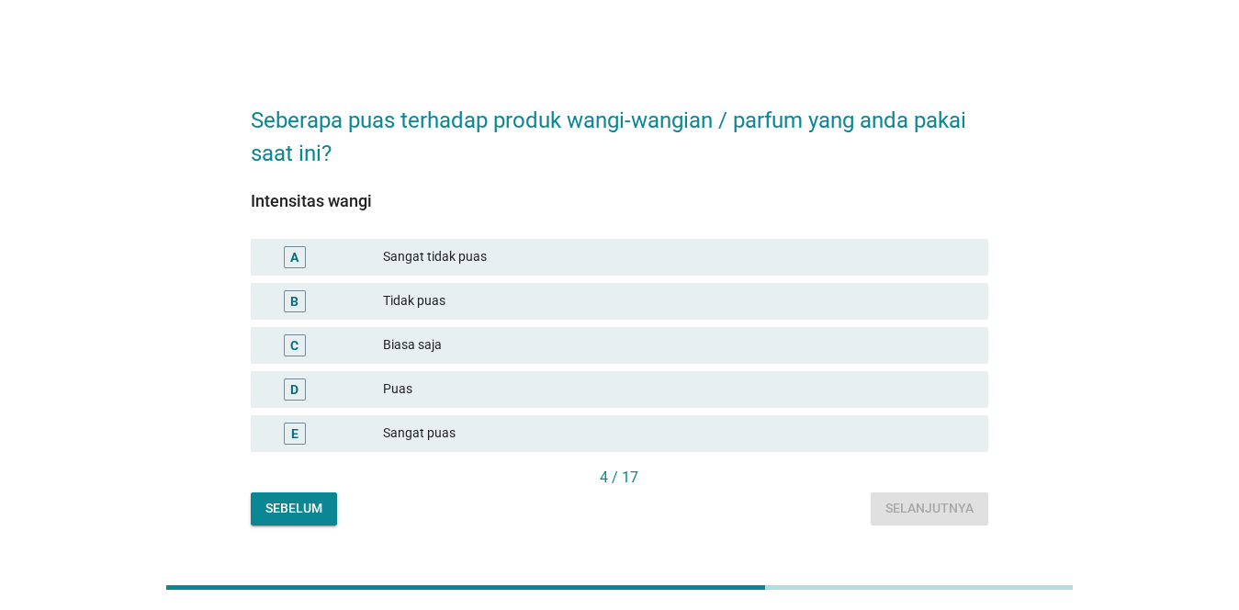
click at [609, 416] on div "E Sangat puas" at bounding box center [619, 433] width 737 height 37
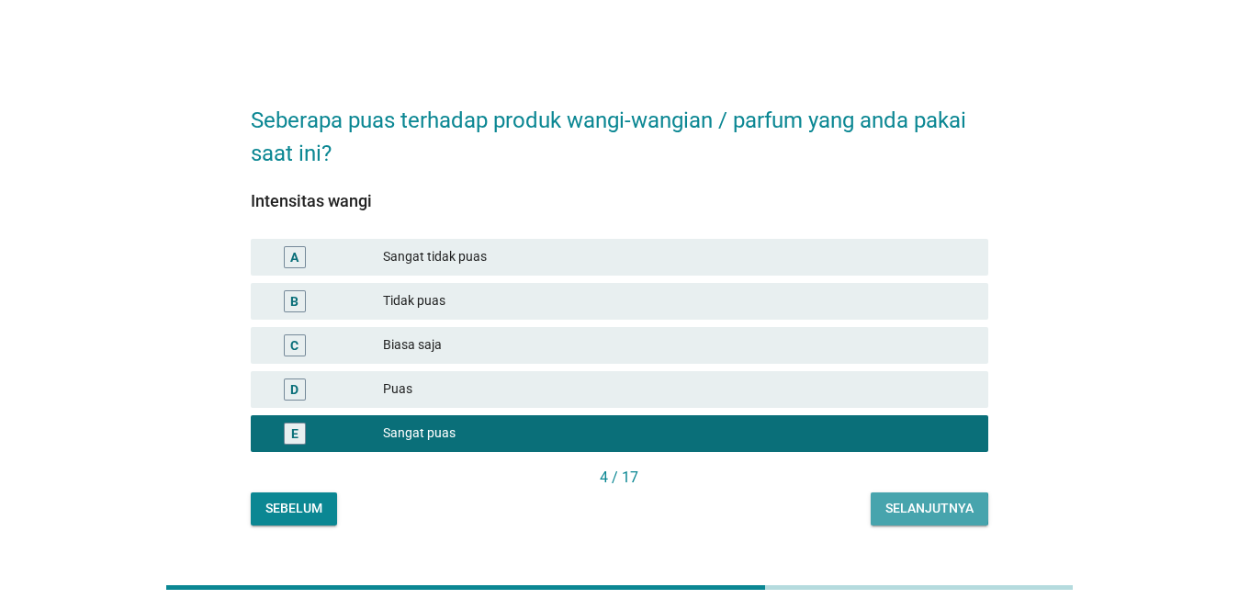
click at [914, 501] on div "Selanjutnya" at bounding box center [929, 508] width 88 height 19
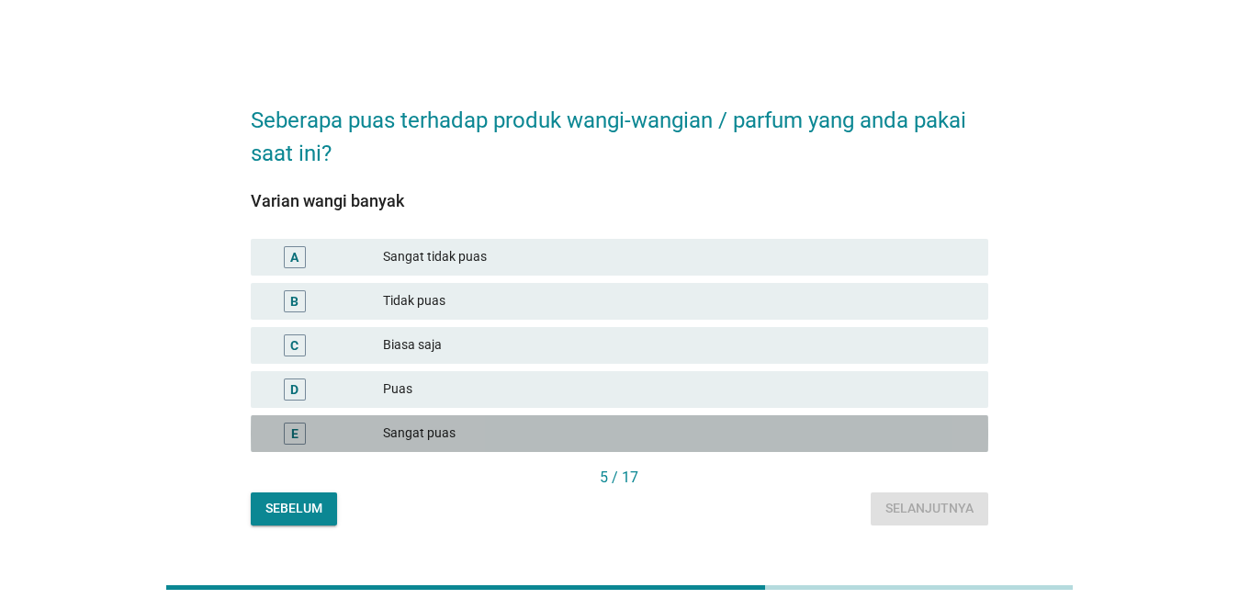
click at [668, 431] on div "Sangat puas" at bounding box center [678, 433] width 590 height 22
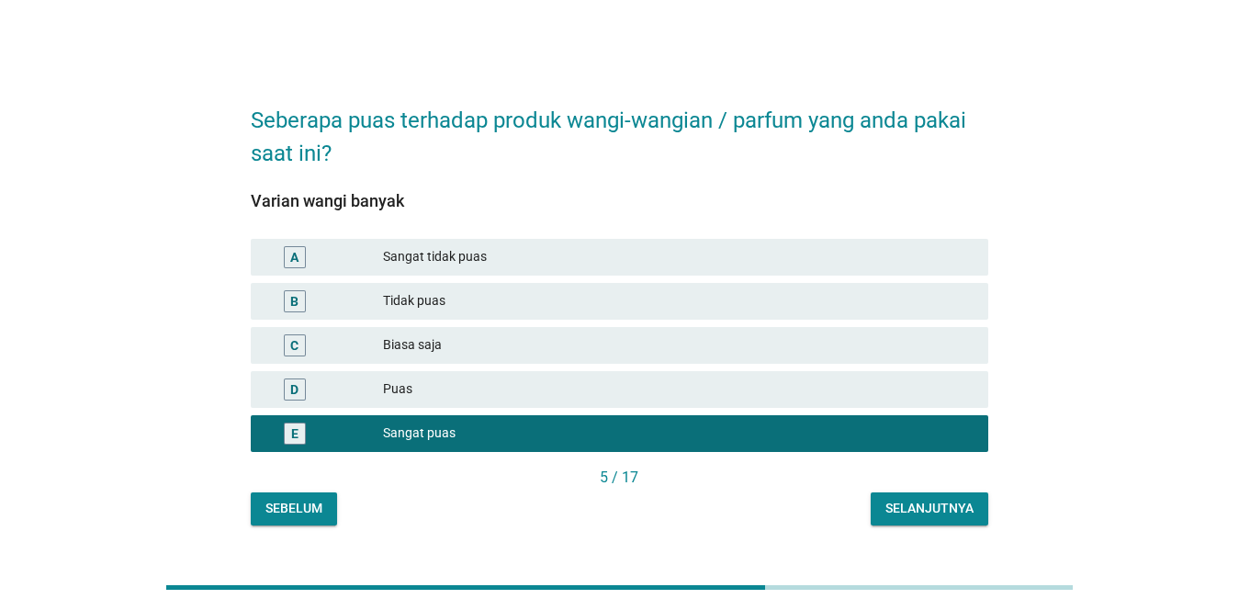
click at [920, 500] on div "Selanjutnya" at bounding box center [929, 508] width 88 height 19
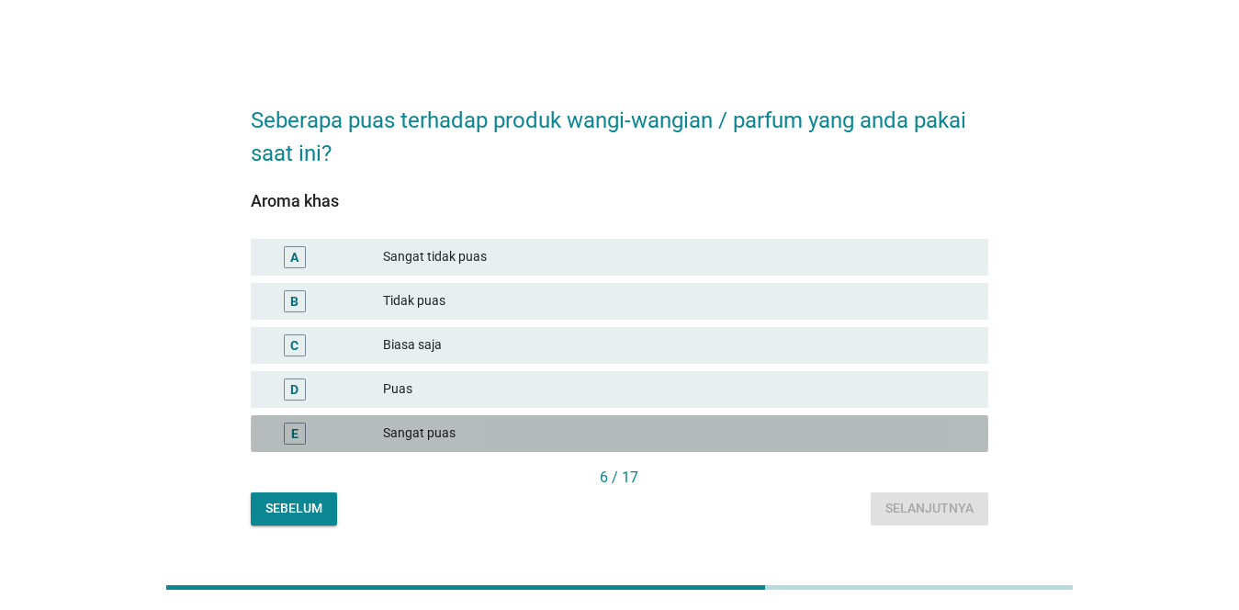
click at [579, 426] on div "Sangat puas" at bounding box center [678, 433] width 590 height 22
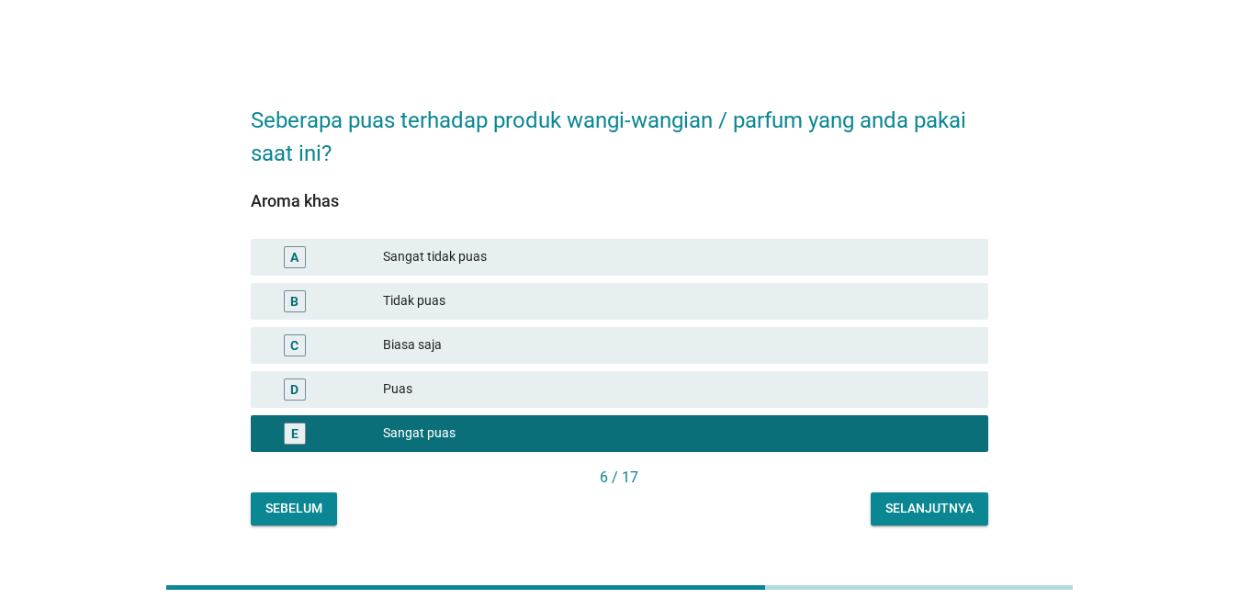
drag, startPoint x: 859, startPoint y: 494, endPoint x: 884, endPoint y: 502, distance: 26.1
click at [884, 502] on div "Sebelum Selanjutnya" at bounding box center [619, 508] width 737 height 33
click at [884, 502] on button "Selanjutnya" at bounding box center [929, 508] width 118 height 33
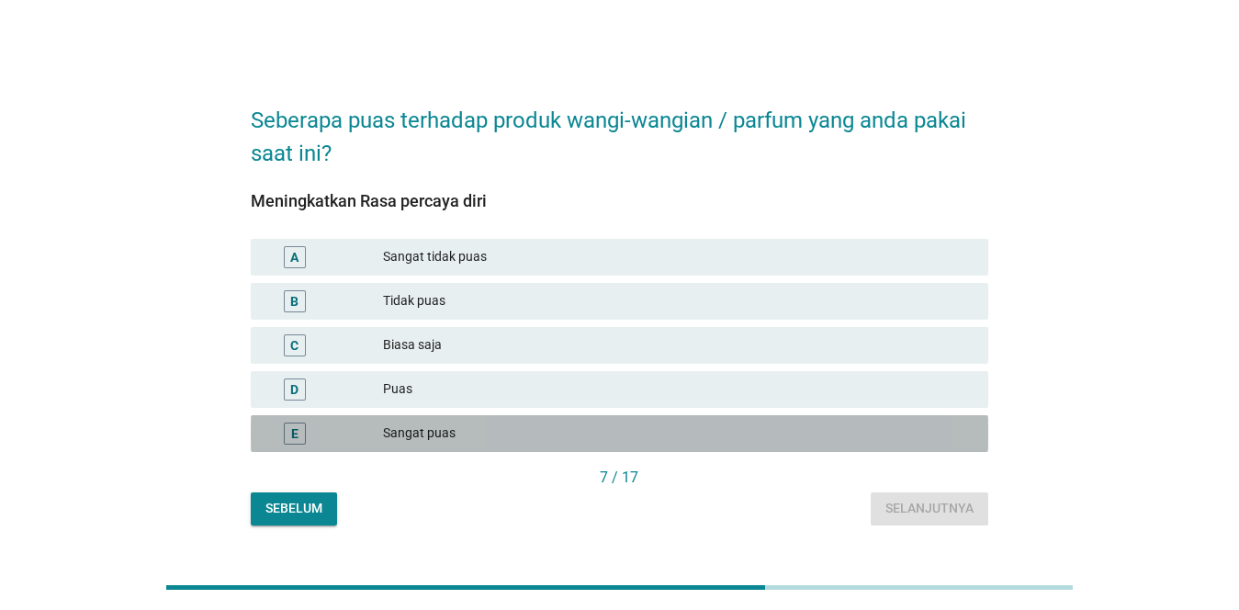
click at [611, 423] on div "Sangat puas" at bounding box center [678, 433] width 590 height 22
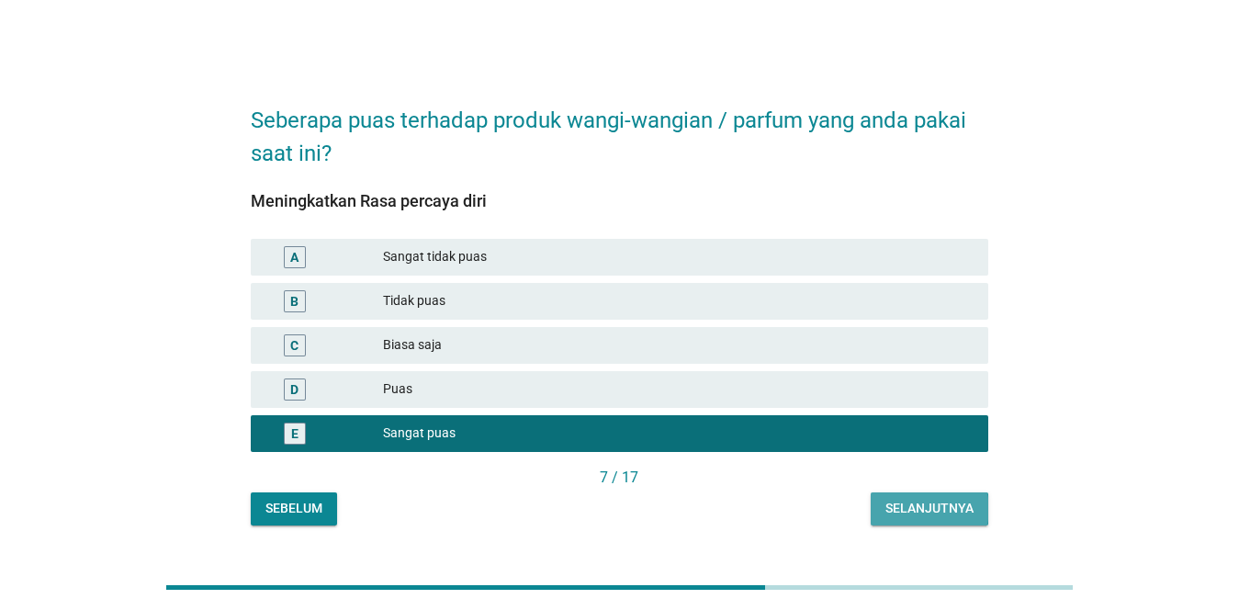
click at [922, 501] on div "Selanjutnya" at bounding box center [929, 508] width 88 height 19
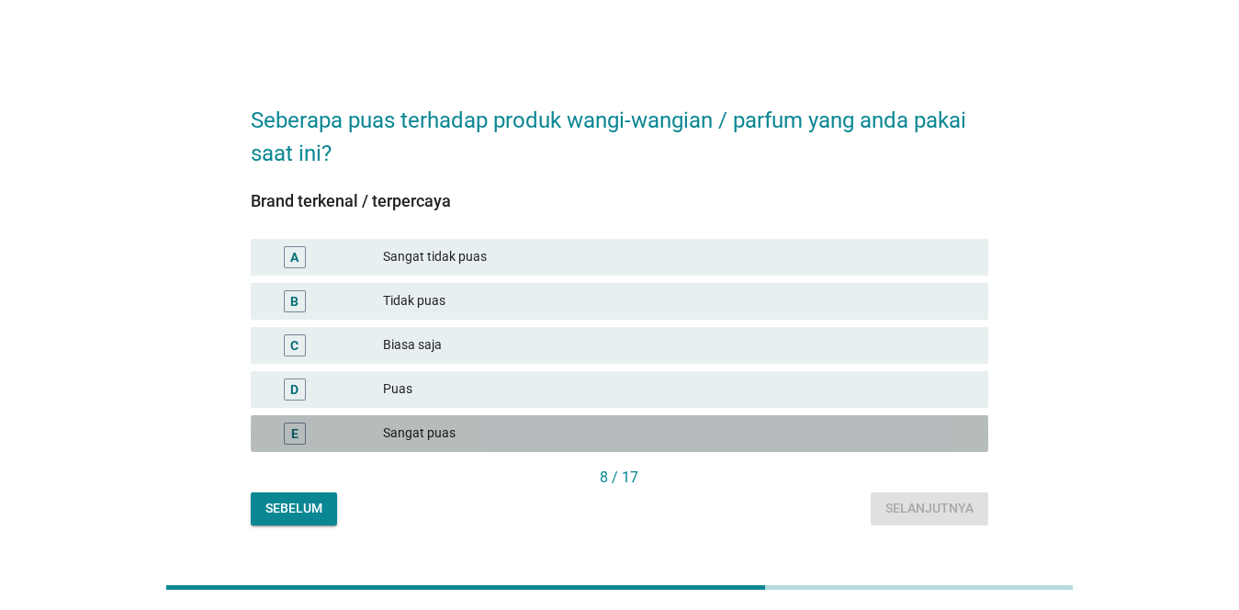
click at [628, 432] on div "Sangat puas" at bounding box center [678, 433] width 590 height 22
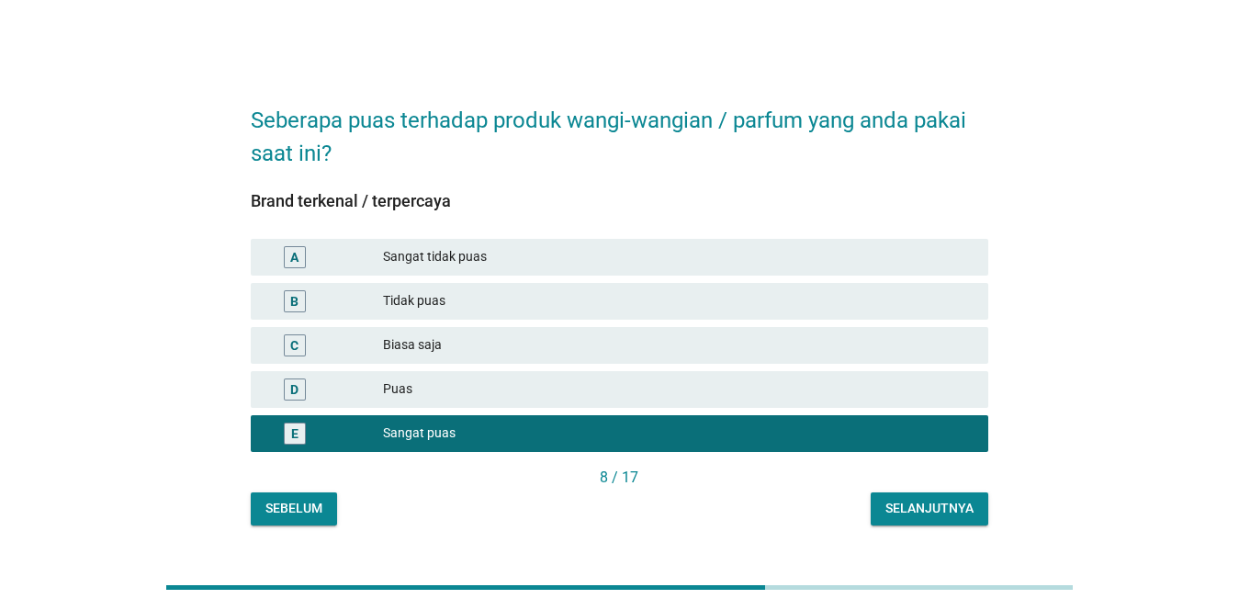
click at [903, 495] on button "Selanjutnya" at bounding box center [929, 508] width 118 height 33
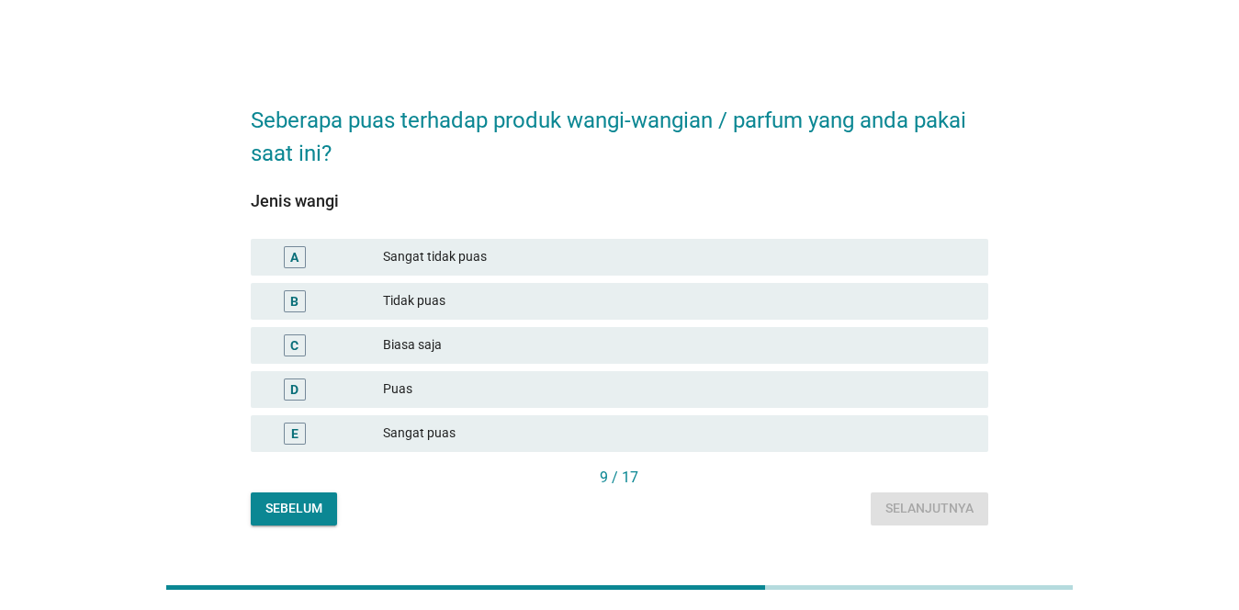
click at [679, 427] on div "Sangat puas" at bounding box center [678, 433] width 590 height 22
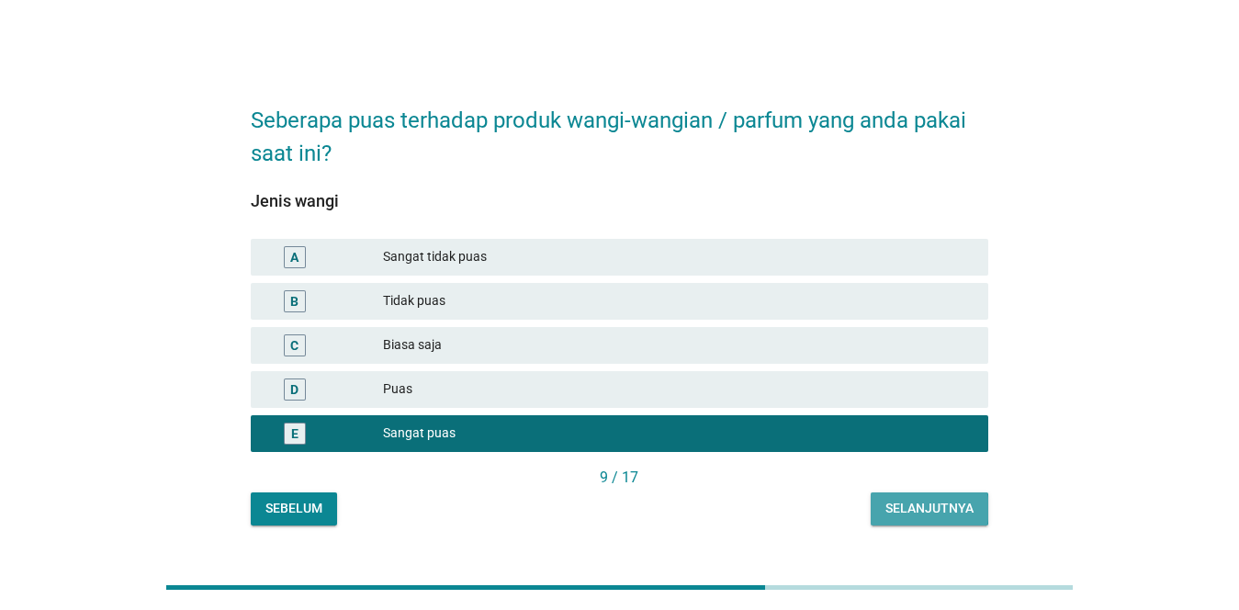
click at [939, 496] on button "Selanjutnya" at bounding box center [929, 508] width 118 height 33
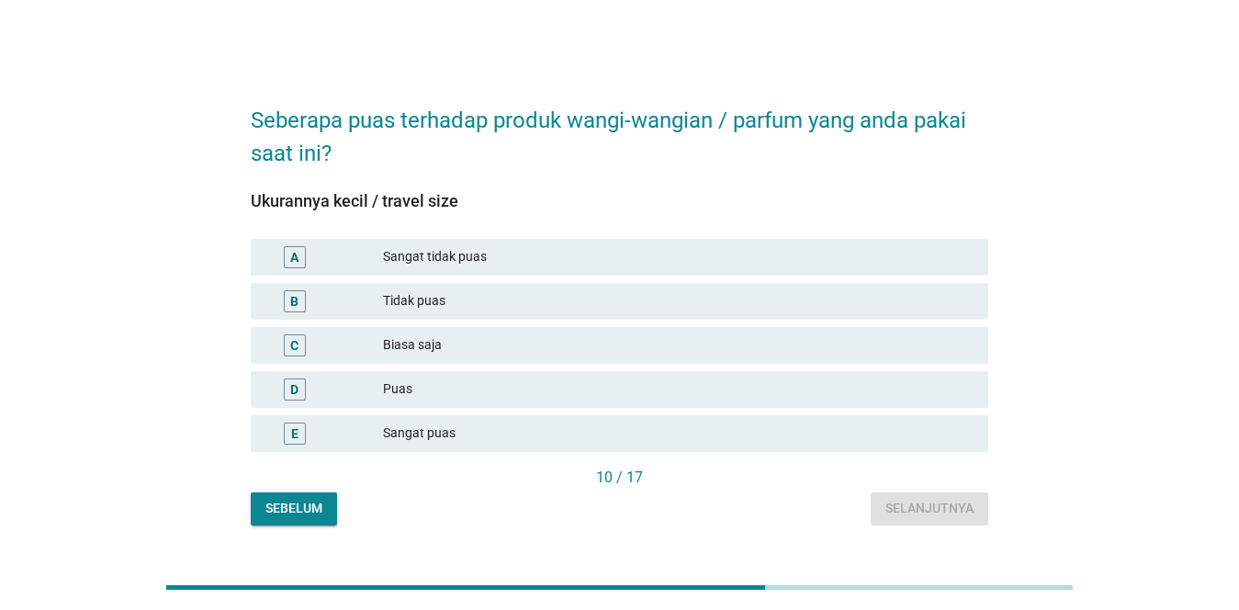
click at [644, 431] on div "Sangat puas" at bounding box center [678, 433] width 590 height 22
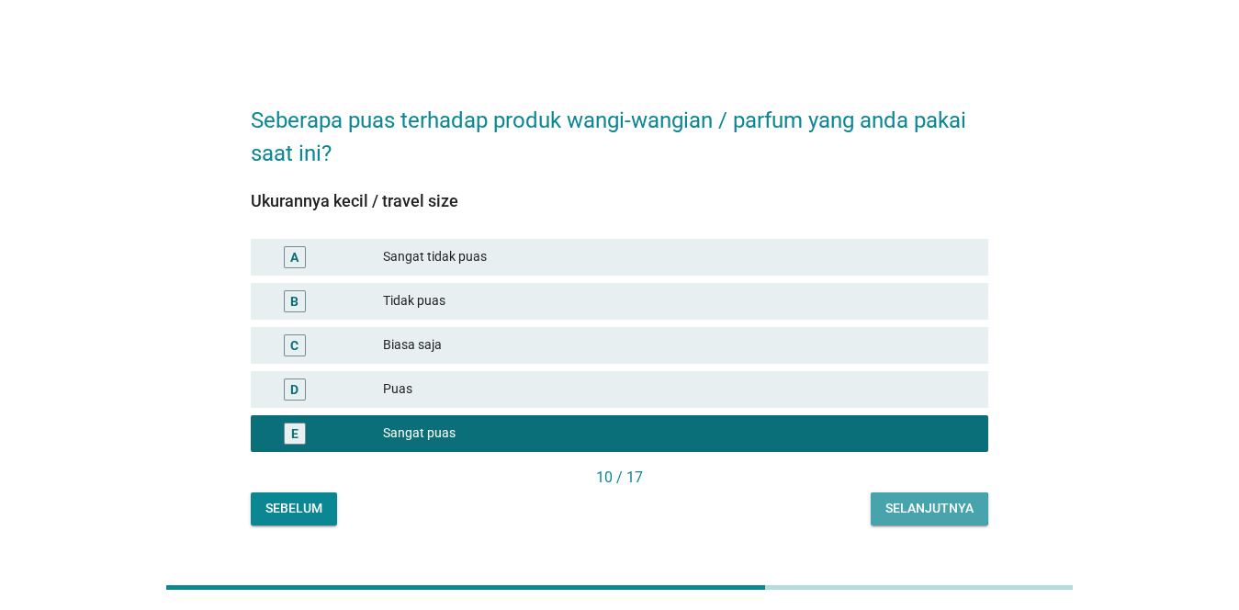
click at [930, 514] on div "Selanjutnya" at bounding box center [929, 508] width 88 height 19
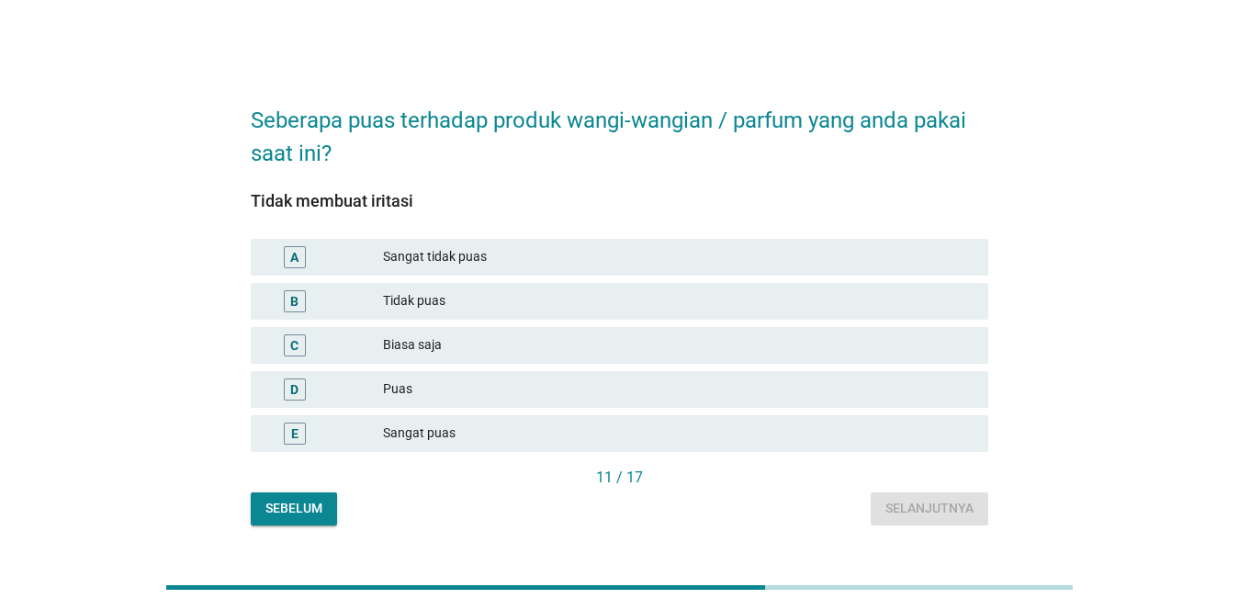
click at [613, 431] on div "Sangat puas" at bounding box center [678, 433] width 590 height 22
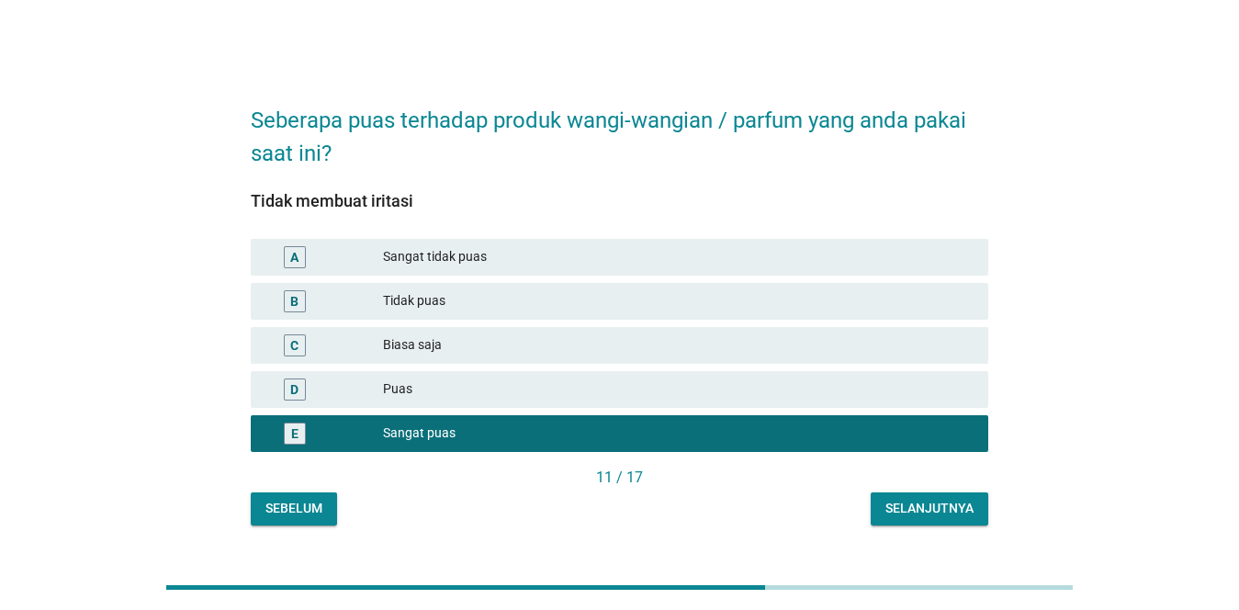
click at [911, 503] on div "Selanjutnya" at bounding box center [929, 508] width 88 height 19
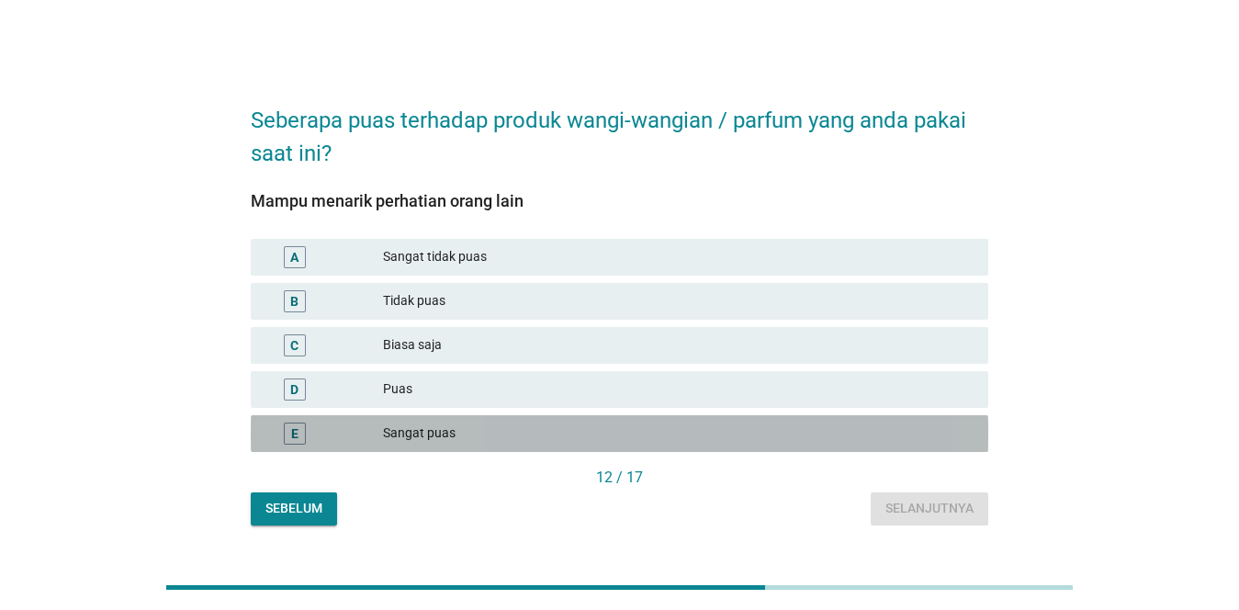
click at [670, 424] on div "Sangat puas" at bounding box center [678, 433] width 590 height 22
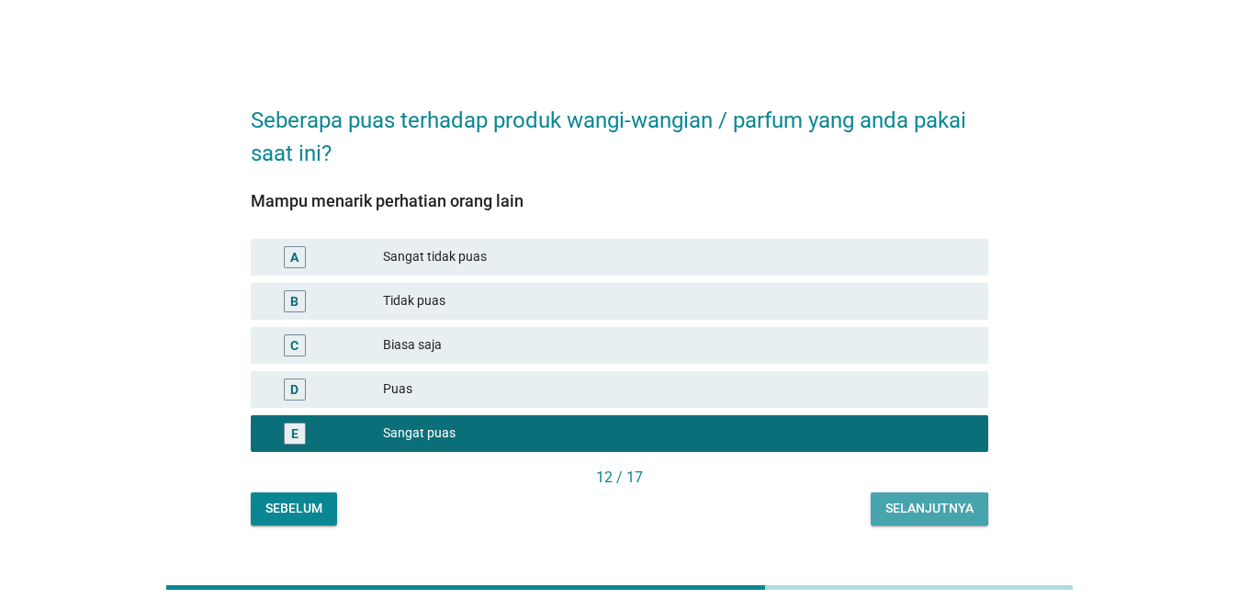
click at [929, 506] on div "Selanjutnya" at bounding box center [929, 508] width 88 height 19
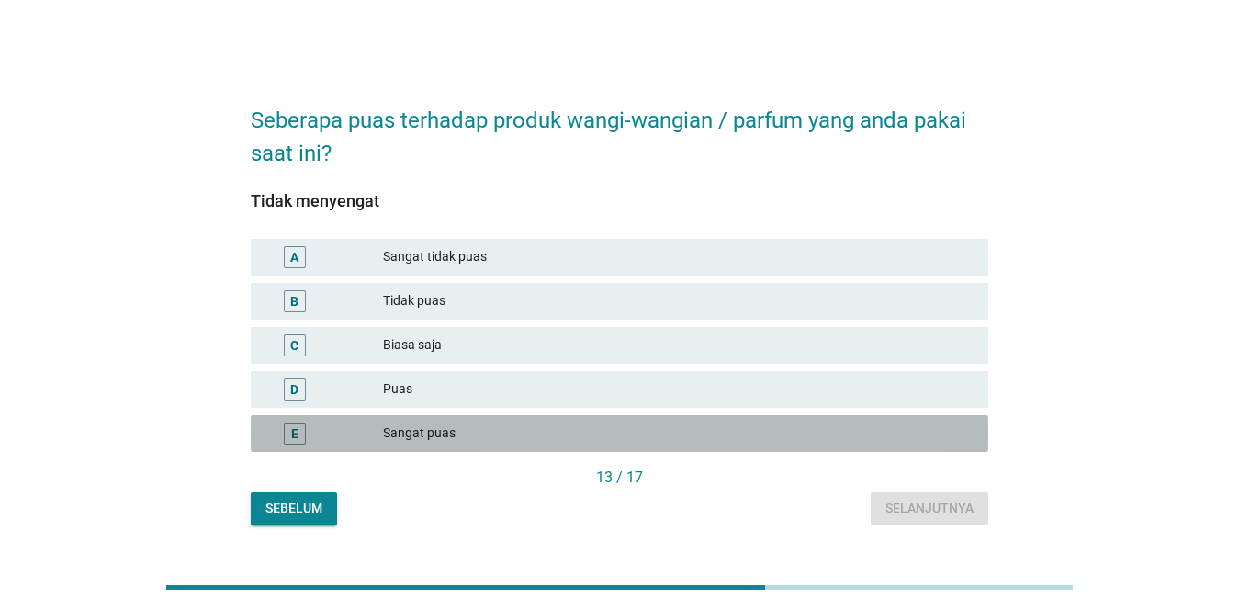
click at [808, 425] on div "Sangat puas" at bounding box center [678, 433] width 590 height 22
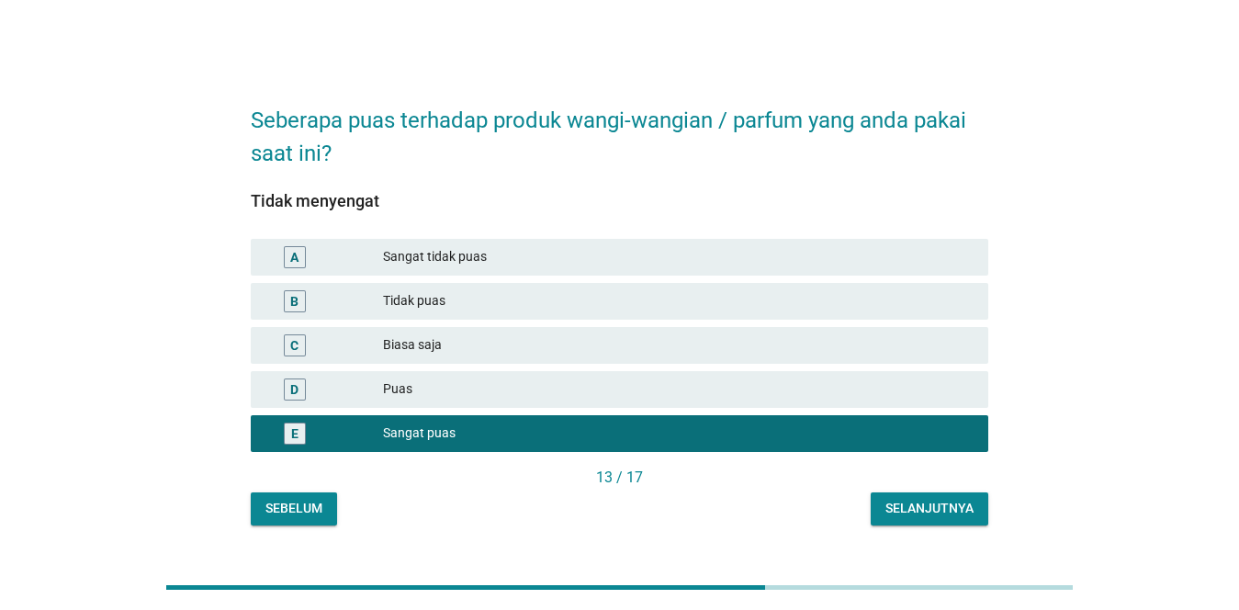
click at [915, 498] on button "Selanjutnya" at bounding box center [929, 508] width 118 height 33
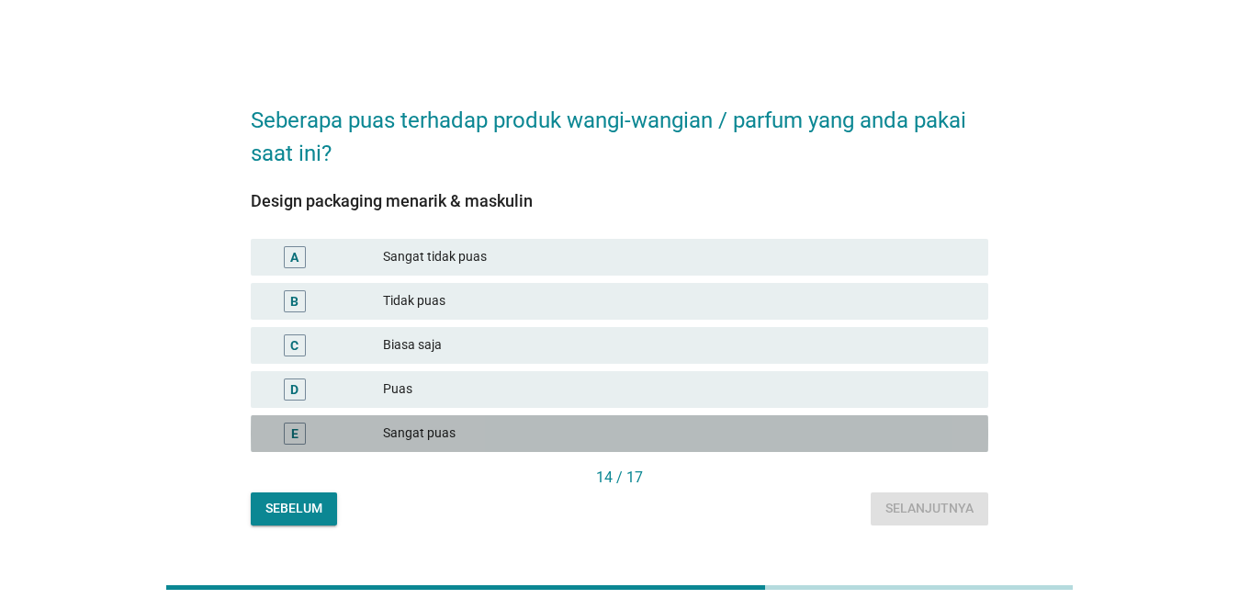
click at [808, 424] on div "Sangat puas" at bounding box center [678, 433] width 590 height 22
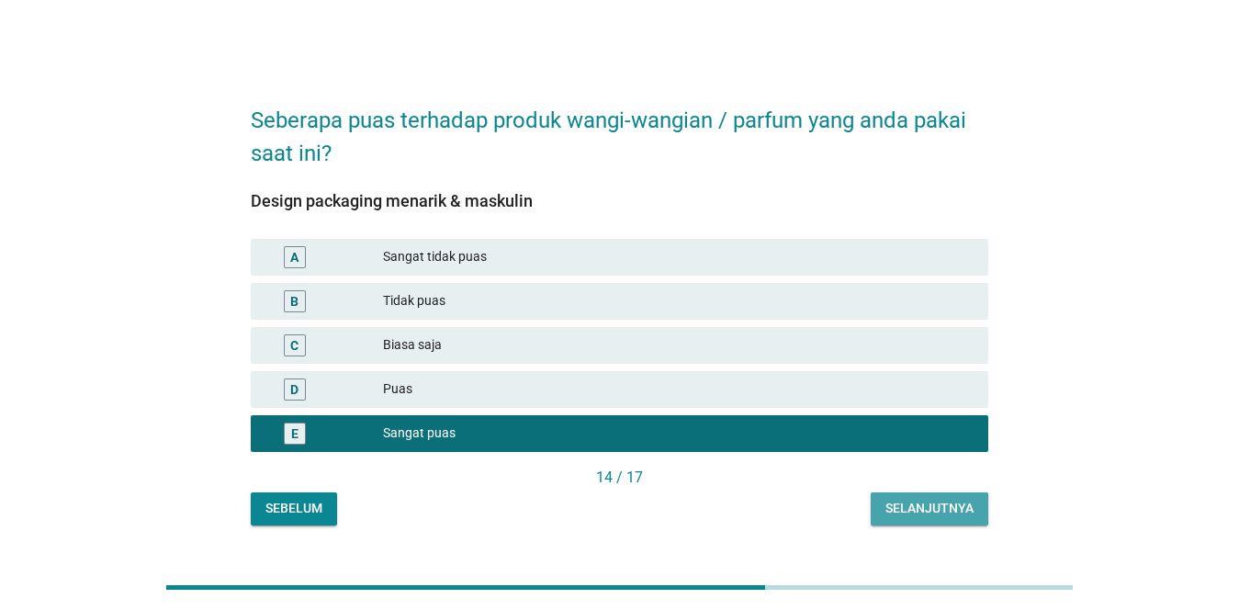
click at [939, 508] on div "Selanjutnya" at bounding box center [929, 508] width 88 height 19
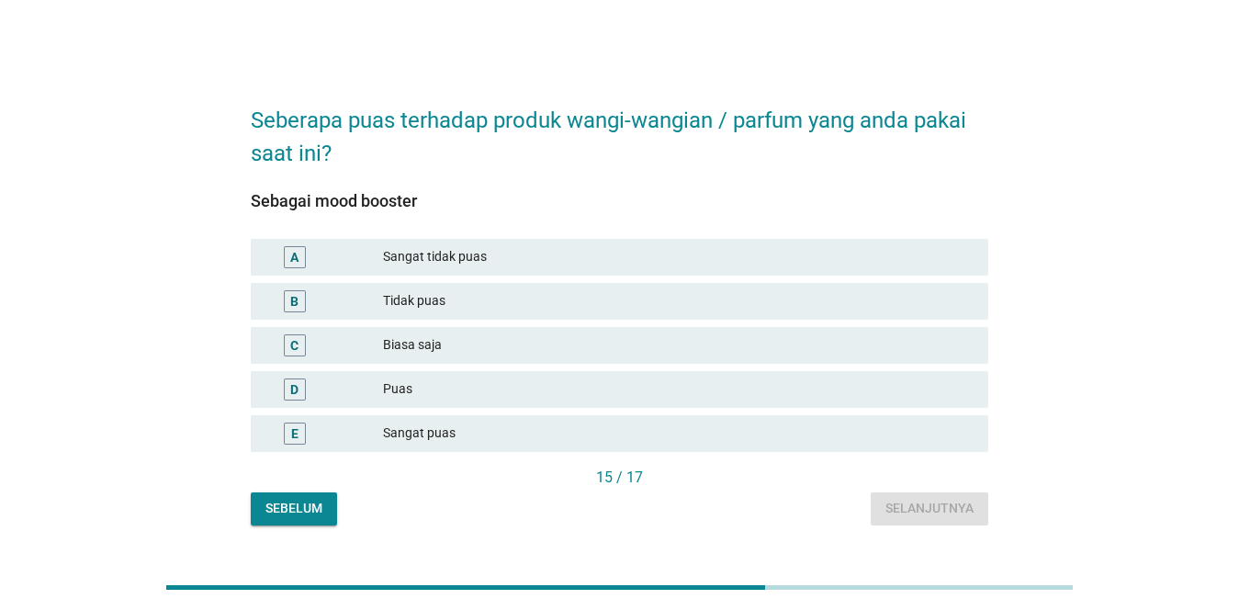
click at [822, 421] on div "E Sangat puas" at bounding box center [619, 433] width 737 height 37
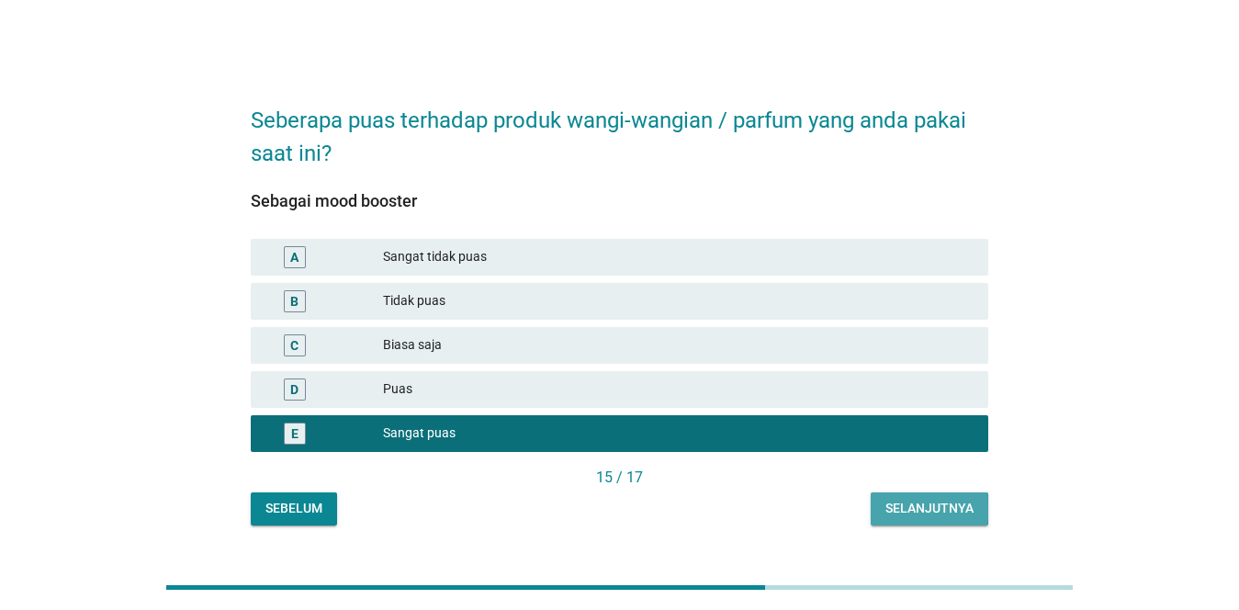
click at [945, 508] on div "Selanjutnya" at bounding box center [929, 508] width 88 height 19
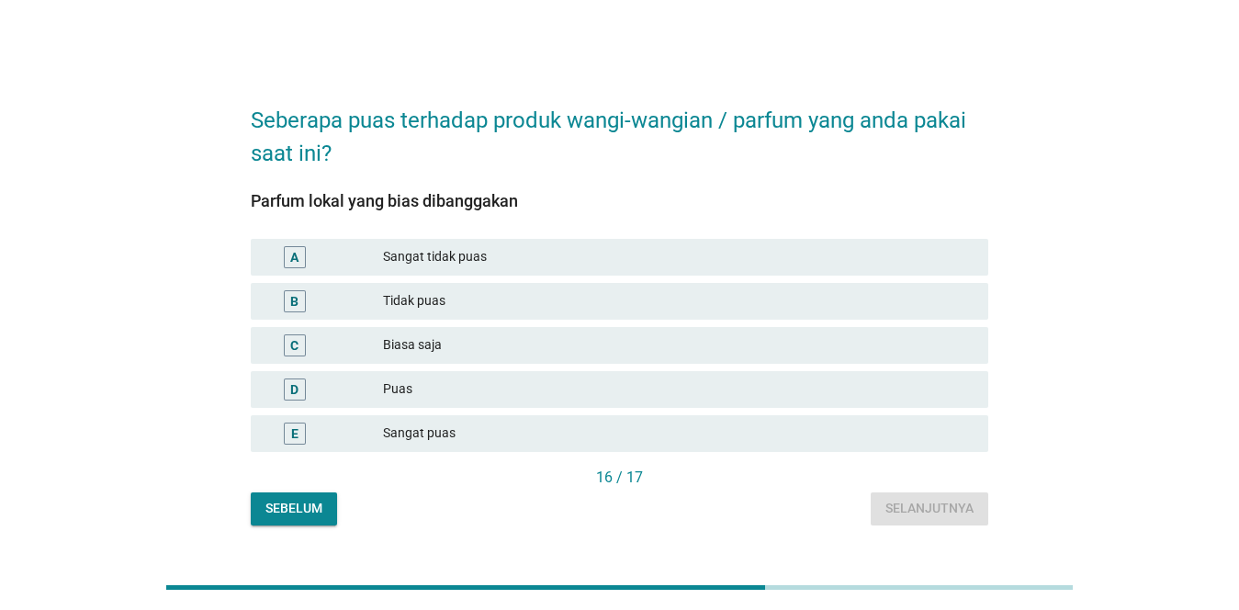
click at [791, 424] on div "Sangat puas" at bounding box center [678, 433] width 590 height 22
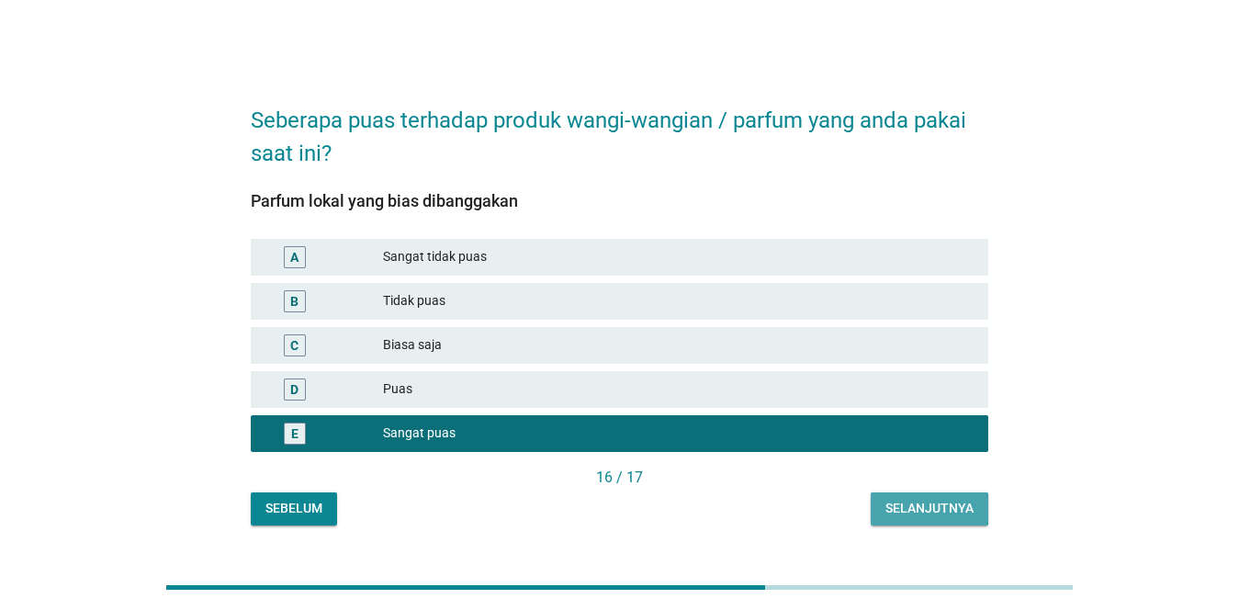
click at [909, 495] on button "Selanjutnya" at bounding box center [929, 508] width 118 height 33
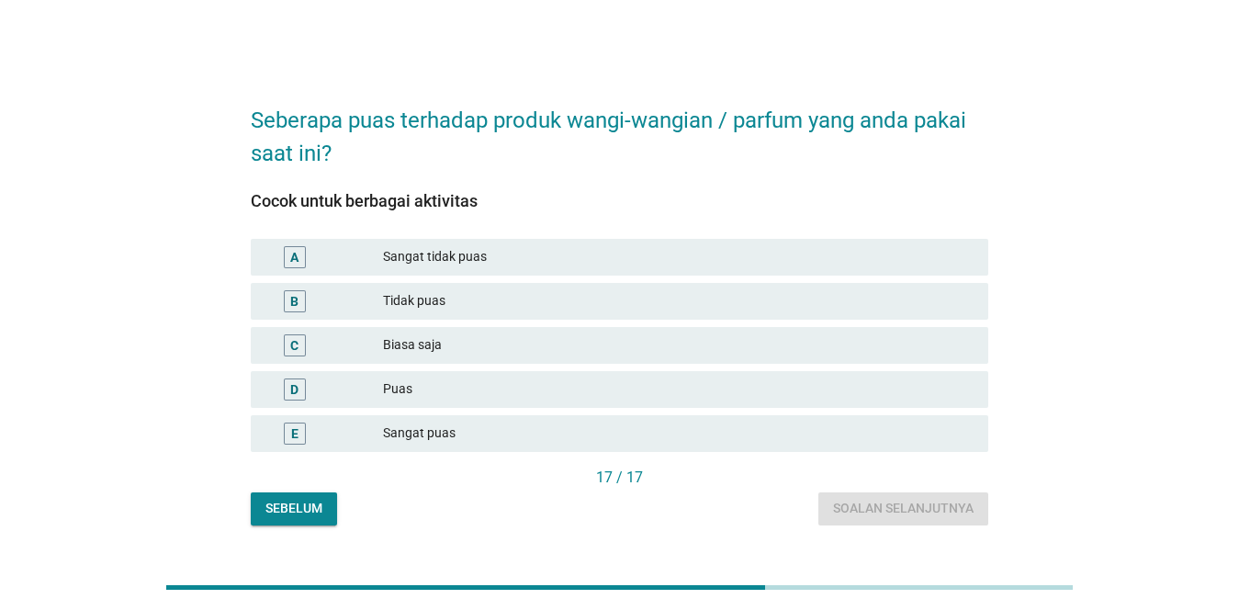
click at [881, 425] on div "Sangat puas" at bounding box center [678, 433] width 590 height 22
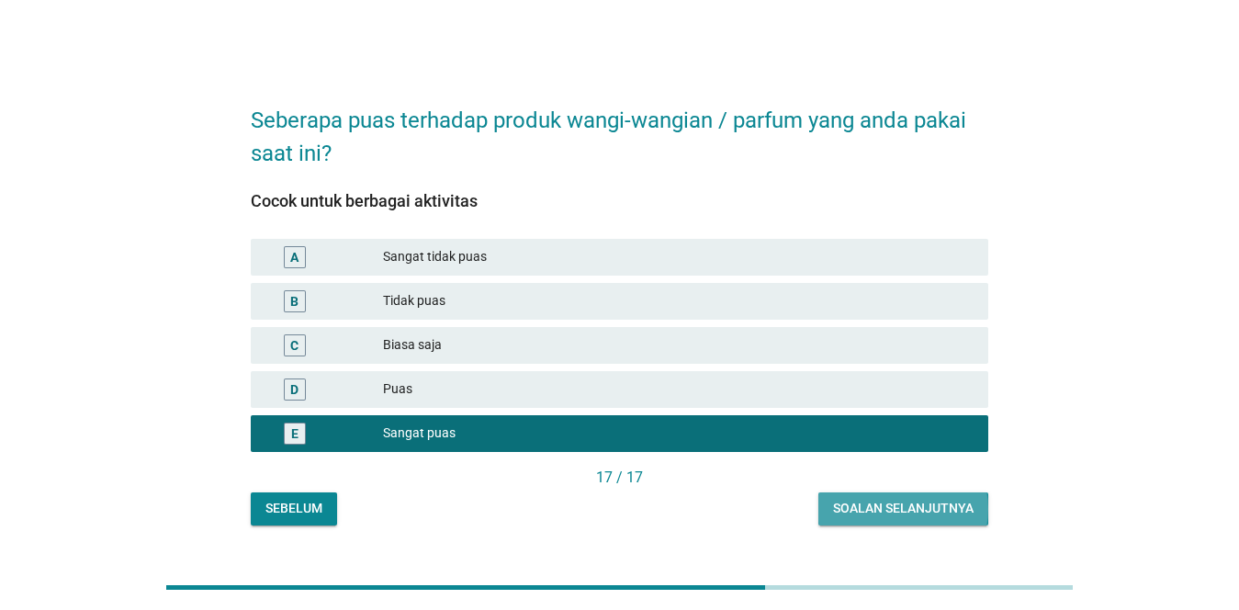
click at [908, 494] on button "Soalan selanjutnya" at bounding box center [903, 508] width 170 height 33
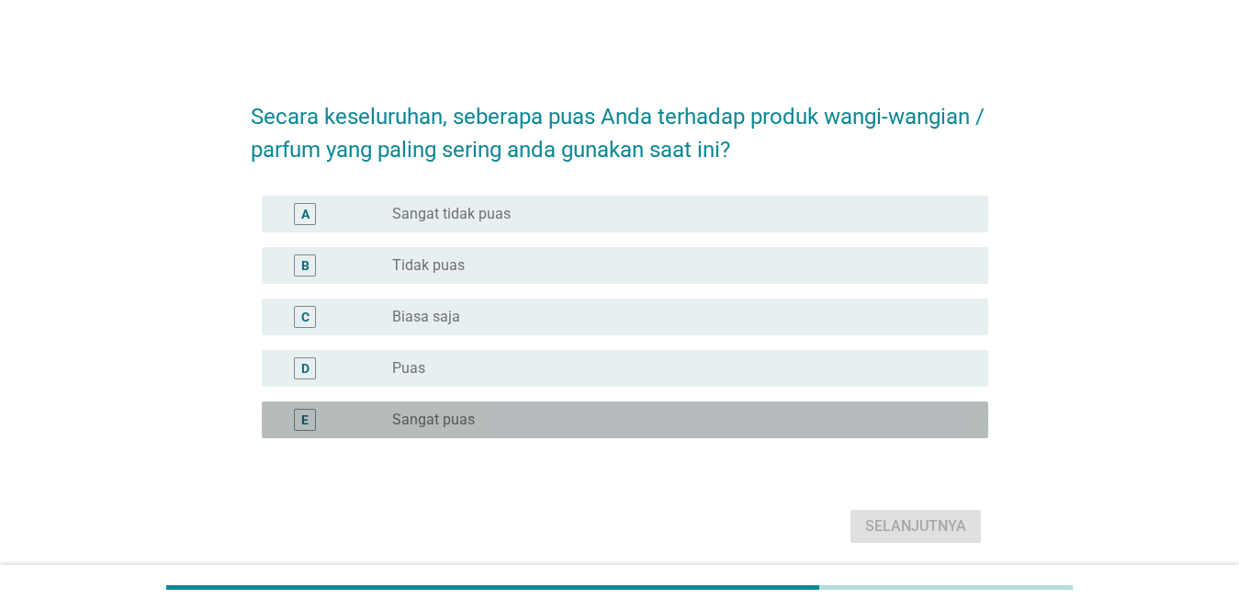
click at [879, 426] on div "radio_button_unchecked Sangat puas" at bounding box center [675, 419] width 566 height 18
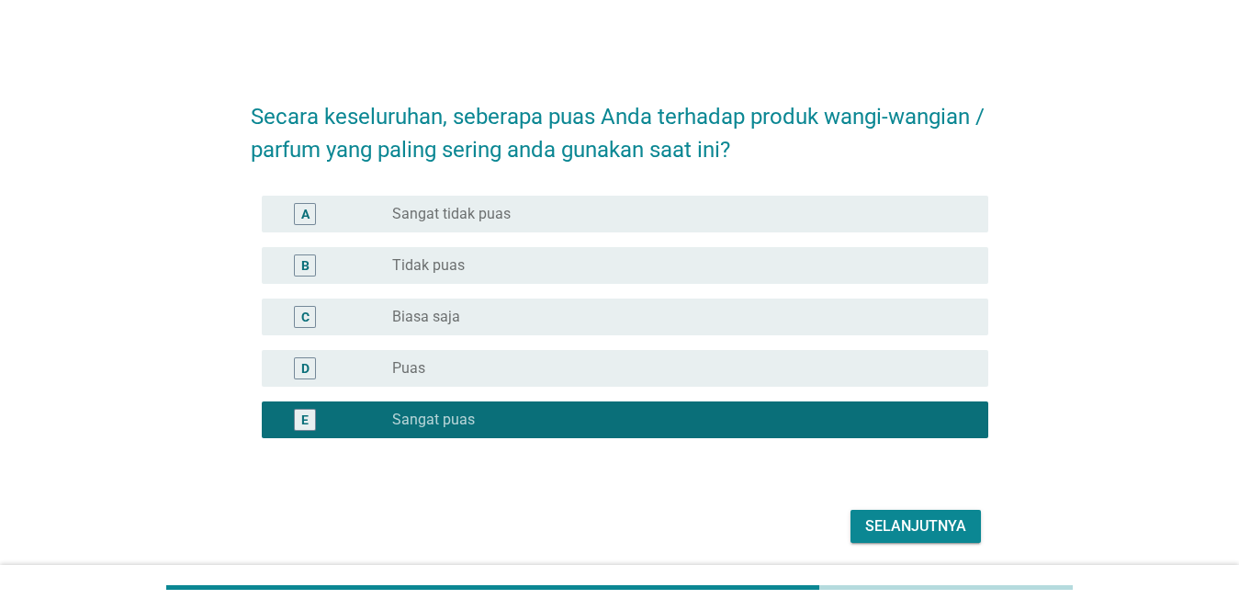
click at [912, 523] on div "Selanjutnya" at bounding box center [915, 526] width 101 height 22
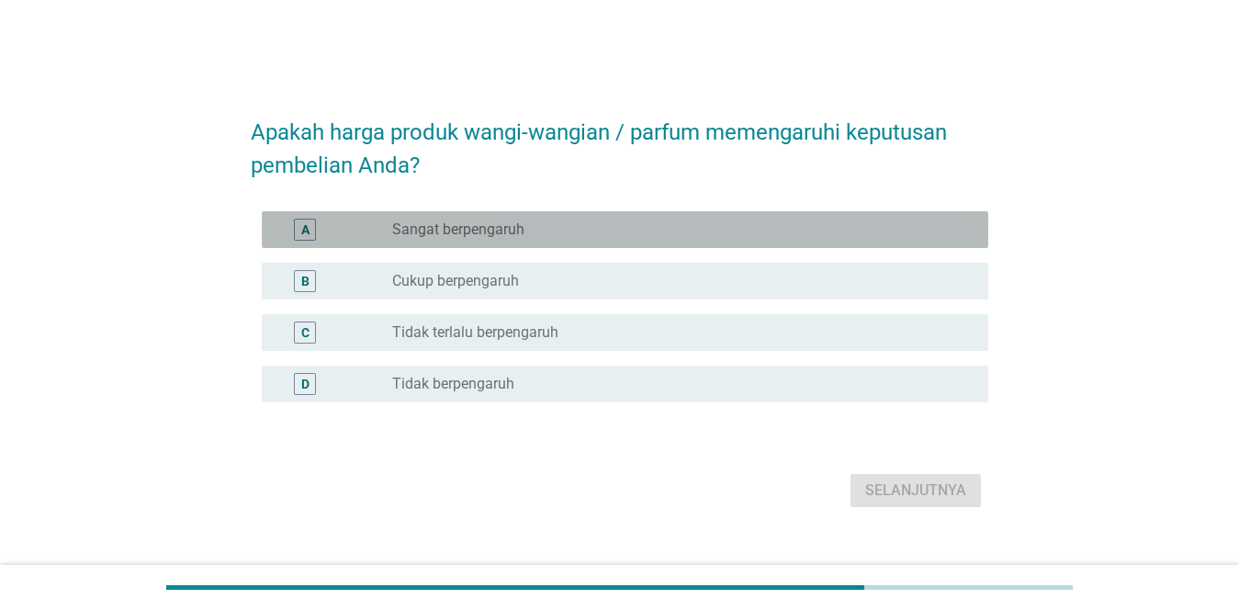
click at [812, 230] on div "radio_button_unchecked Sangat berpengaruh" at bounding box center [675, 229] width 566 height 18
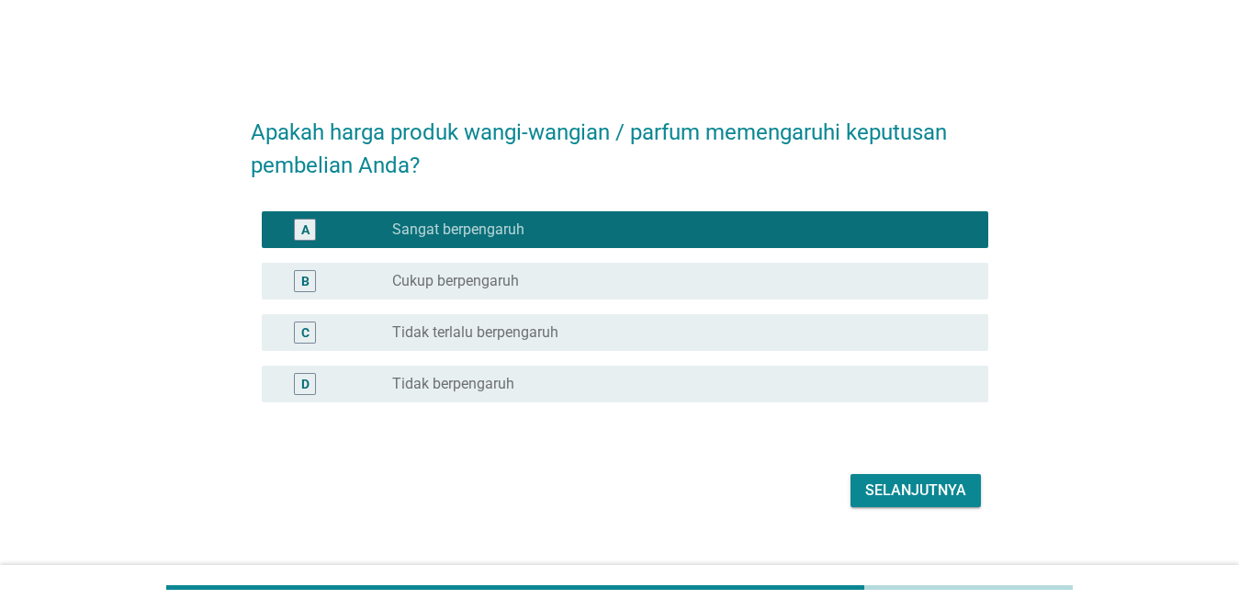
click at [910, 484] on div "Selanjutnya" at bounding box center [915, 490] width 101 height 22
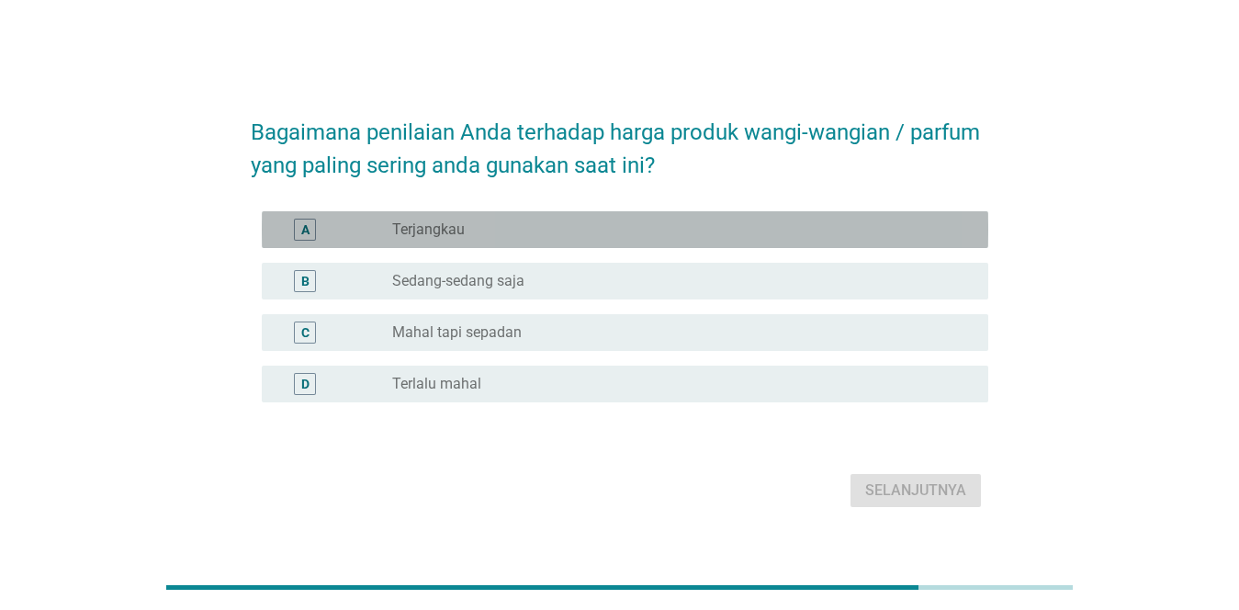
click at [836, 239] on div "radio_button_unchecked Terjangkau" at bounding box center [682, 230] width 581 height 22
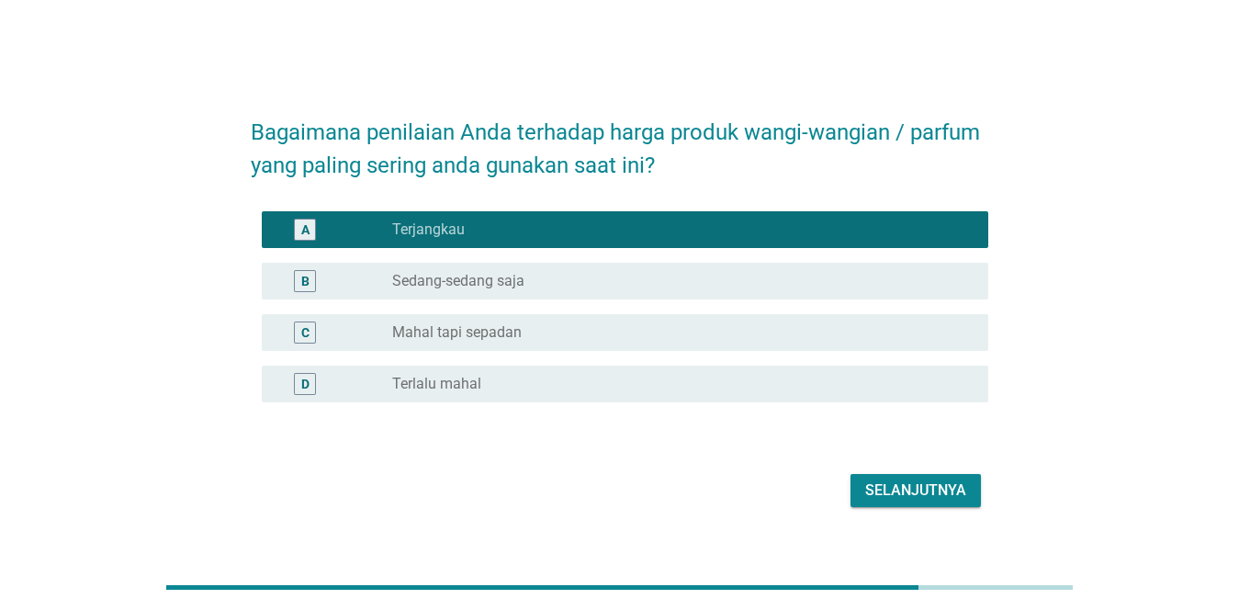
click at [914, 477] on button "Selanjutnya" at bounding box center [915, 490] width 130 height 33
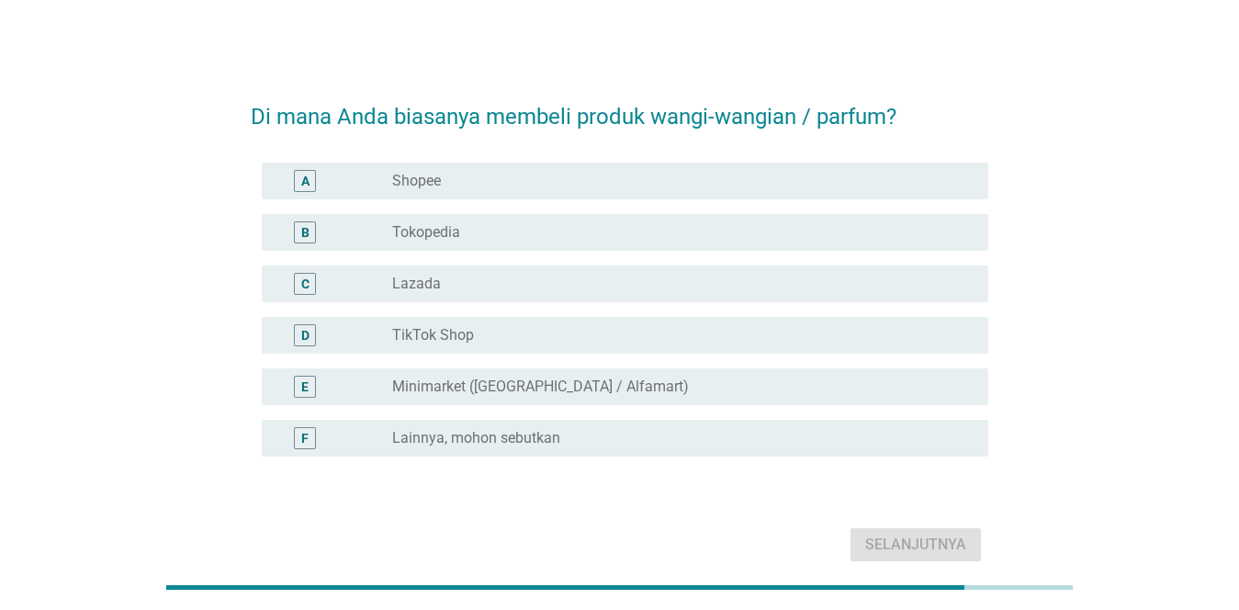
click at [799, 388] on div "radio_button_unchecked Minimarket (Indomart / Alfamart)" at bounding box center [675, 386] width 566 height 18
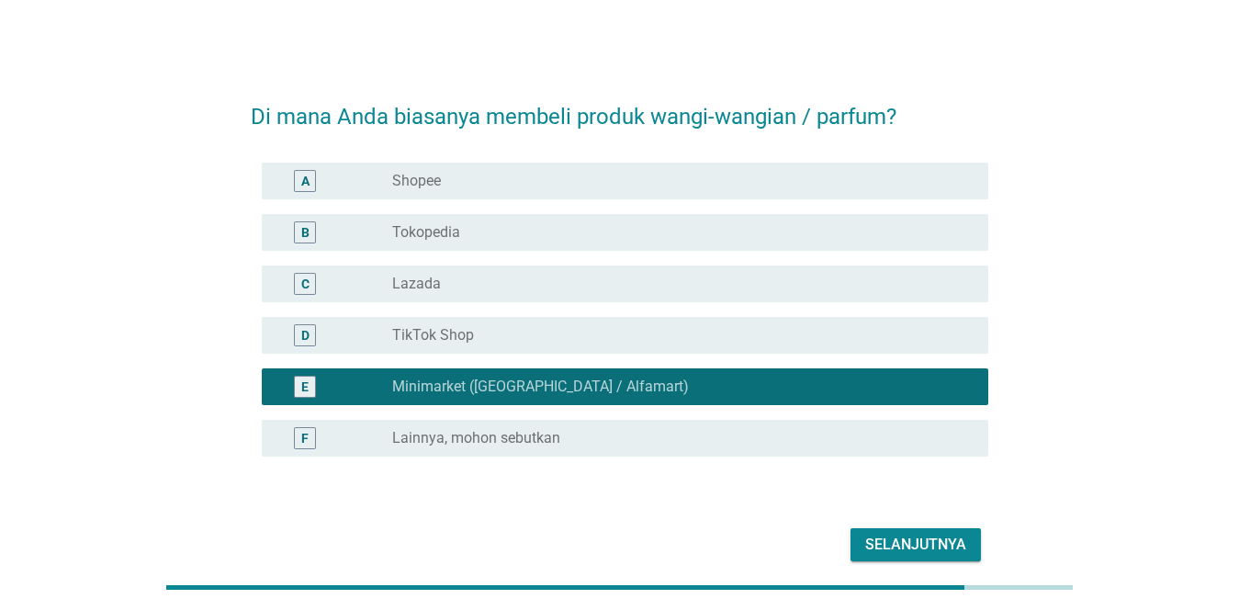
click at [879, 531] on button "Selanjutnya" at bounding box center [915, 544] width 130 height 33
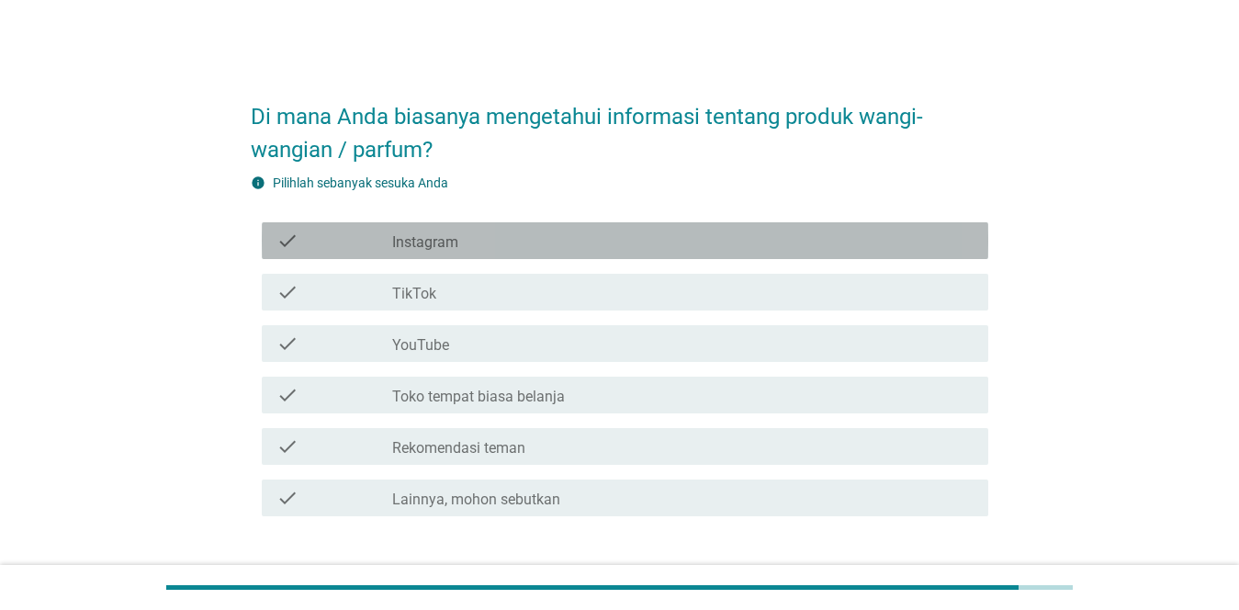
click at [690, 246] on div "check_box_outline_blank Instagram" at bounding box center [682, 241] width 581 height 22
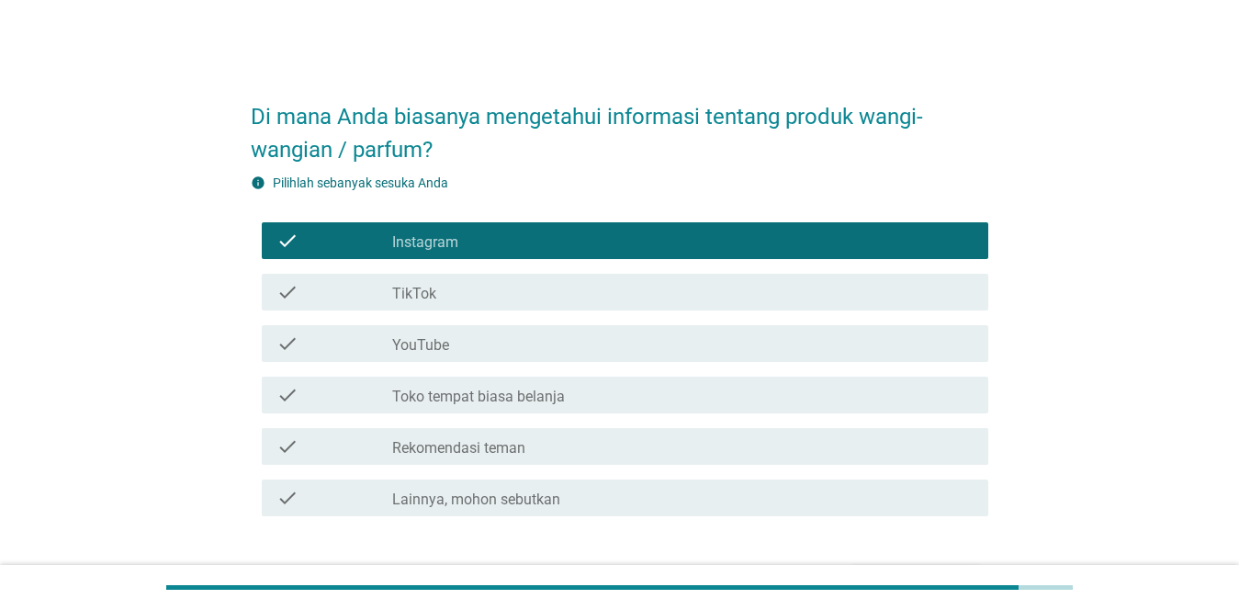
click at [677, 350] on div "check_box_outline_blank YouTube" at bounding box center [682, 343] width 581 height 22
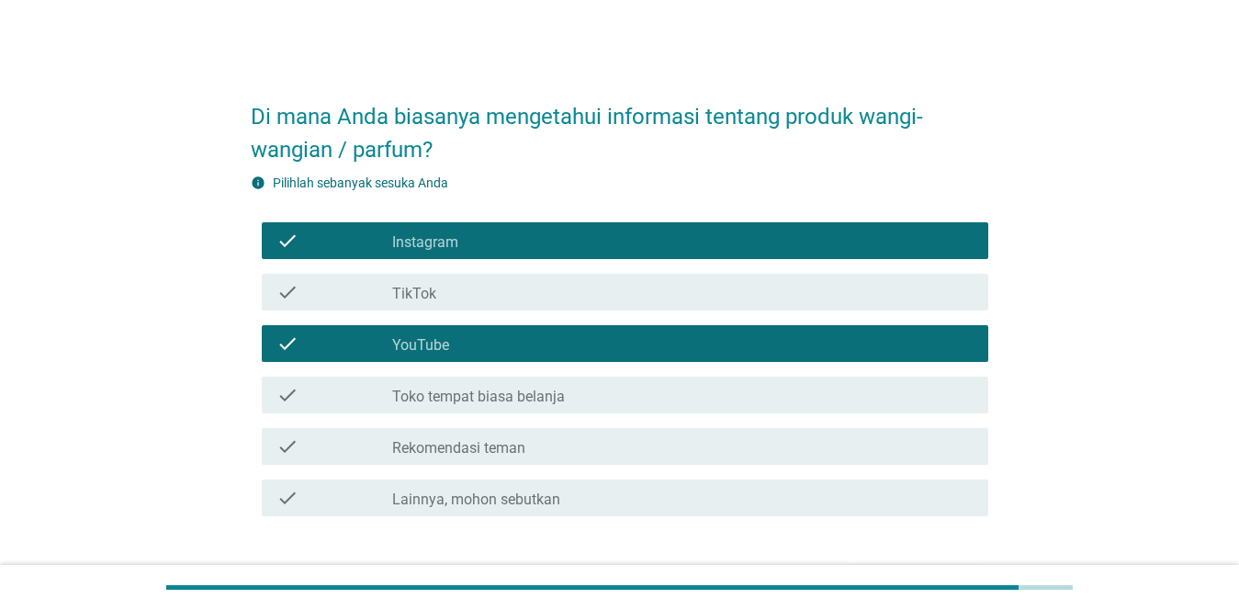
click at [684, 395] on div "check_box_outline_blank Toko tempat biasa belanja" at bounding box center [682, 395] width 581 height 22
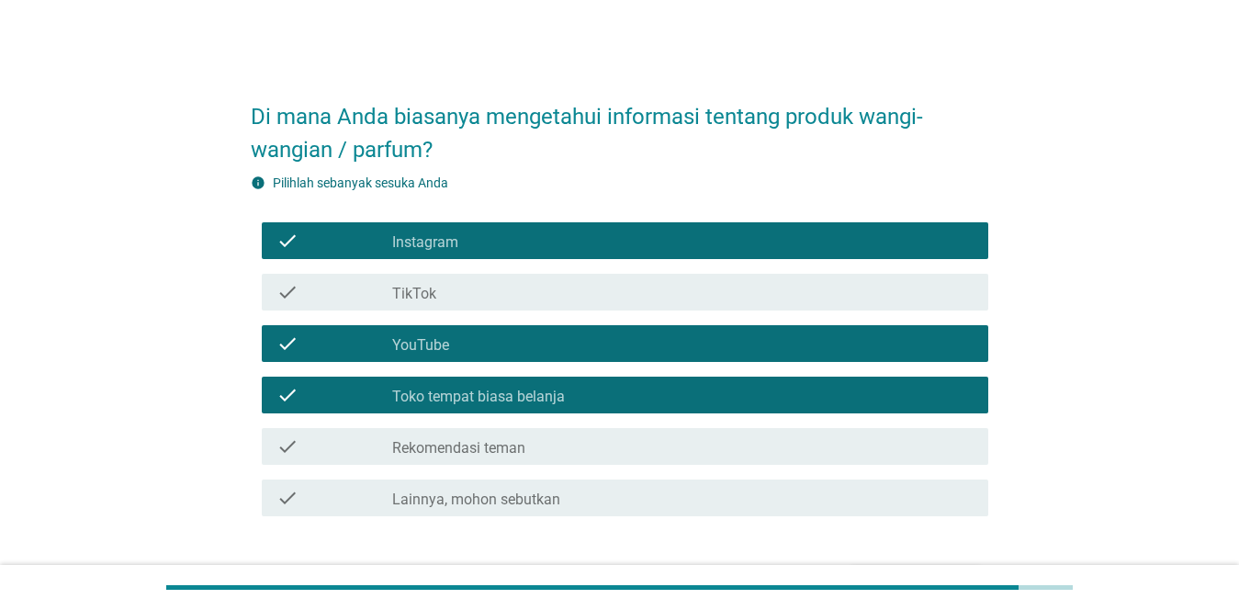
click at [713, 467] on div "check check_box_outline_blank Rekomendasi teman" at bounding box center [619, 446] width 737 height 51
